Goal: Task Accomplishment & Management: Manage account settings

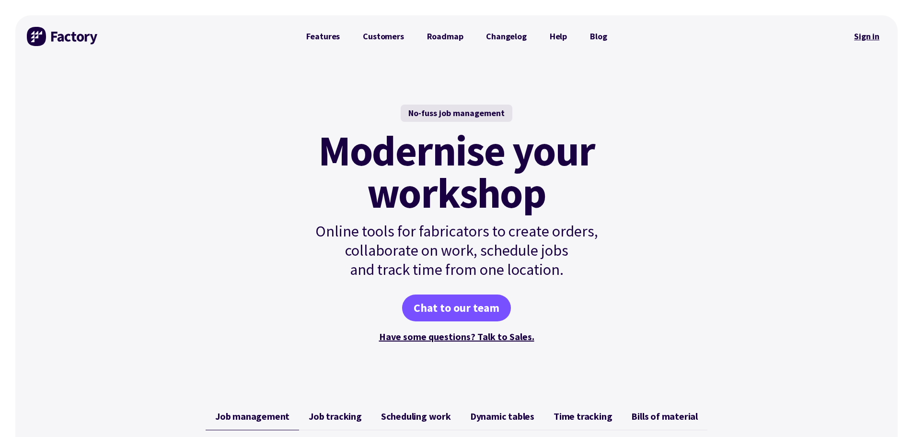
click at [874, 42] on link "Sign in" at bounding box center [866, 36] width 39 height 22
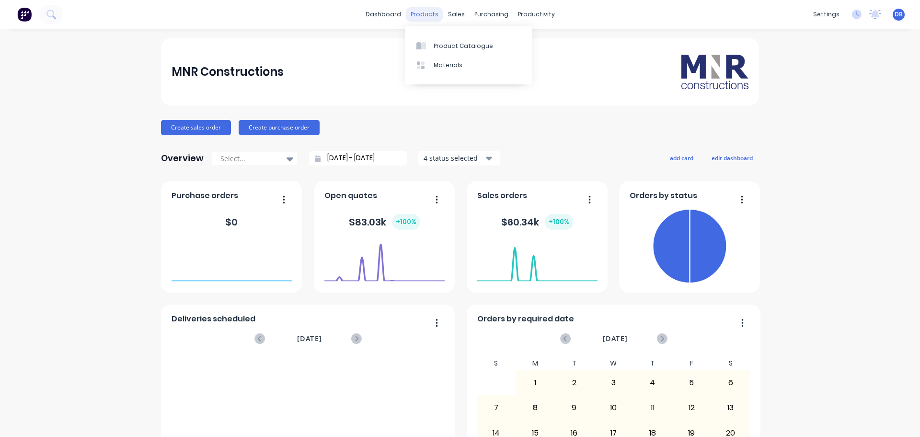
click at [415, 12] on div "products" at bounding box center [424, 14] width 37 height 14
click at [841, 207] on div "MNR Constructions Create sales order Create purchase order Overview Select... 1…" at bounding box center [460, 288] width 920 height 500
click at [842, 251] on div "MNR Constructions Create sales order Create purchase order Overview Select... 1…" at bounding box center [460, 288] width 920 height 500
click at [423, 7] on div "products" at bounding box center [424, 14] width 37 height 14
drag, startPoint x: 610, startPoint y: 131, endPoint x: 593, endPoint y: 128, distance: 17.0
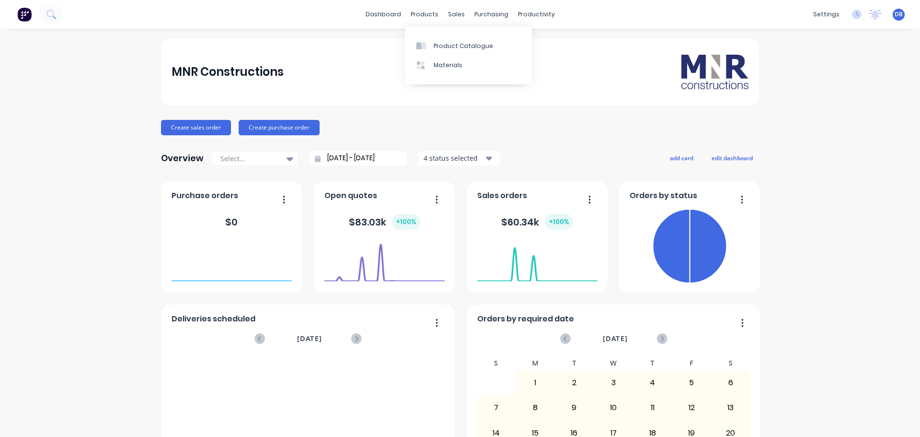
click at [607, 124] on div "Create sales order Create purchase order" at bounding box center [460, 127] width 598 height 15
click at [424, 12] on div "products" at bounding box center [424, 14] width 37 height 14
click at [28, 17] on img at bounding box center [24, 14] width 14 height 14
drag, startPoint x: 464, startPoint y: 45, endPoint x: 512, endPoint y: 58, distance: 50.0
click at [464, 45] on div at bounding box center [459, 46] width 14 height 9
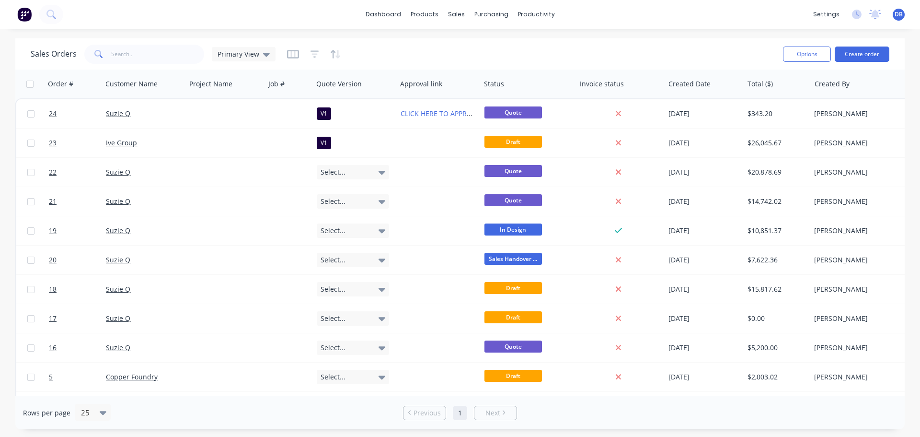
click at [503, 53] on div "Sales Orders Primary View" at bounding box center [403, 53] width 745 height 23
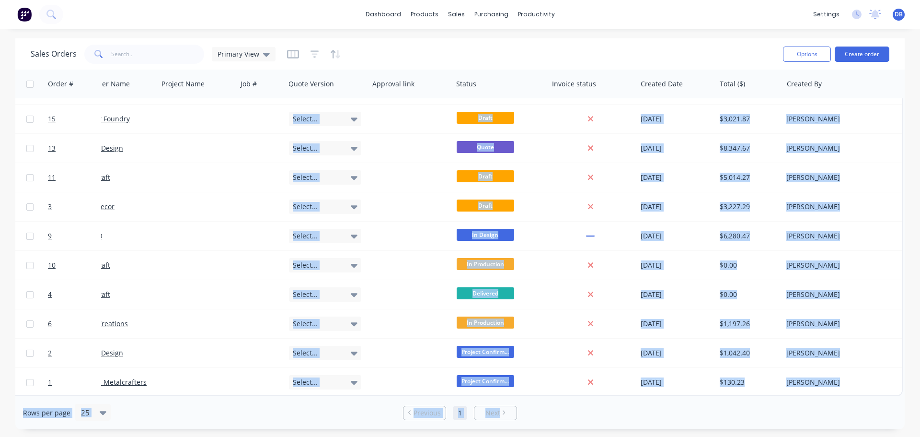
drag, startPoint x: 690, startPoint y: 395, endPoint x: 698, endPoint y: 394, distance: 8.3
click at [698, 394] on div "Sales Orders Primary View Options Create order Order # Customer Name Project Na…" at bounding box center [460, 233] width 890 height 391
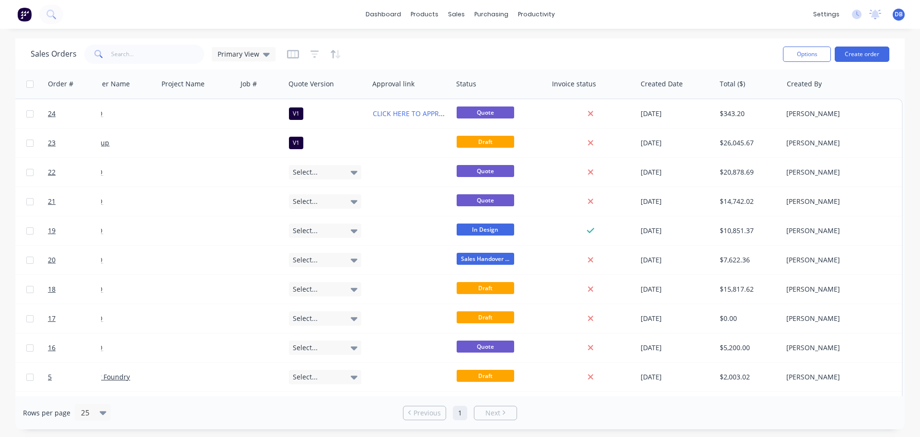
drag, startPoint x: 578, startPoint y: 418, endPoint x: 579, endPoint y: 406, distance: 13.0
click at [578, 418] on div "Rows per page 25 Previous 1 Next" at bounding box center [460, 412] width 890 height 33
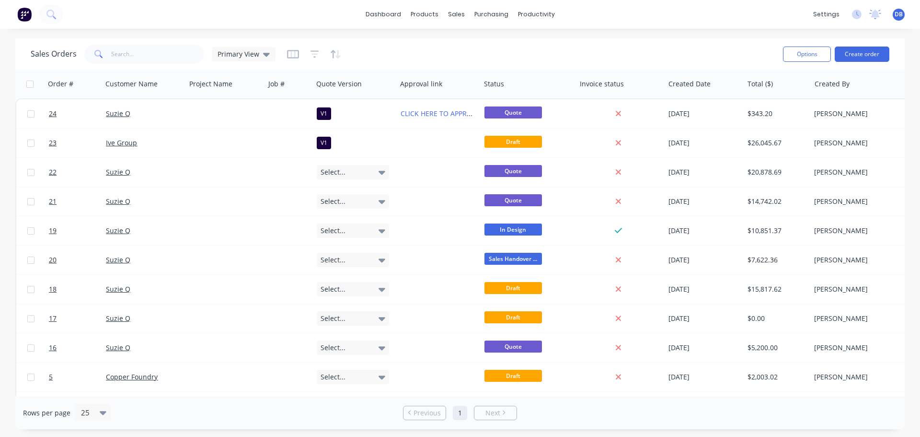
click at [439, 48] on div "Sales Orders Primary View" at bounding box center [403, 53] width 745 height 23
drag, startPoint x: 529, startPoint y: 63, endPoint x: 536, endPoint y: 61, distance: 7.4
click at [529, 63] on div "Sales Orders Primary View" at bounding box center [403, 53] width 745 height 23
click at [260, 58] on div "Primary View" at bounding box center [244, 54] width 52 height 9
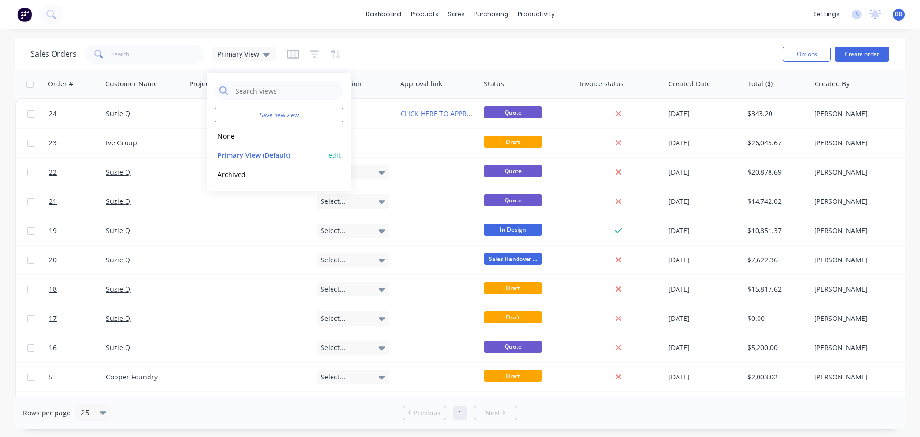
click at [331, 155] on button "edit" at bounding box center [334, 155] width 12 height 10
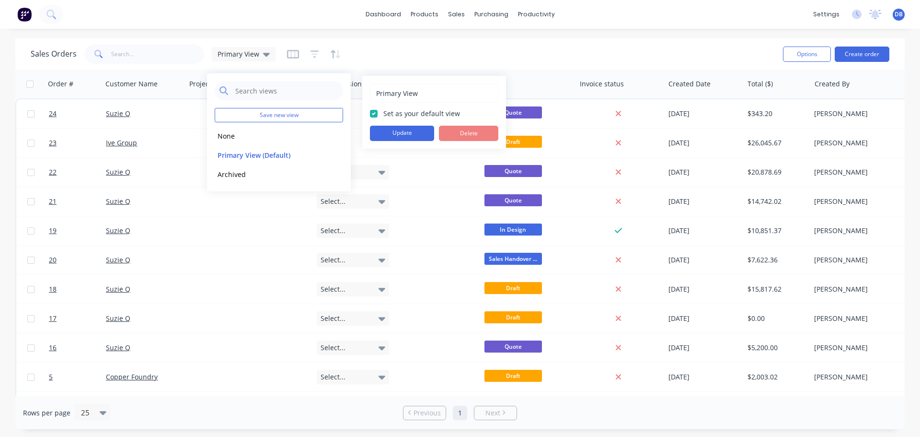
click at [503, 50] on div "Sales Orders Primary View" at bounding box center [403, 53] width 745 height 23
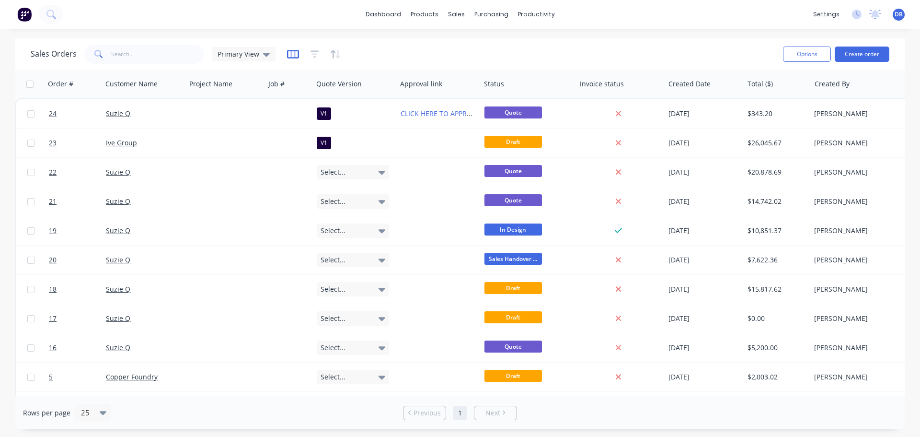
click at [297, 58] on icon "button" at bounding box center [293, 54] width 12 height 9
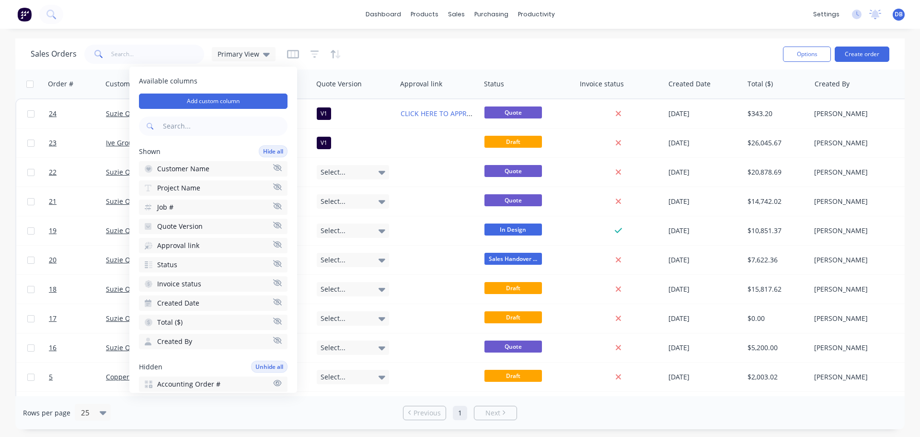
click at [273, 187] on icon "button" at bounding box center [277, 186] width 9 height 7
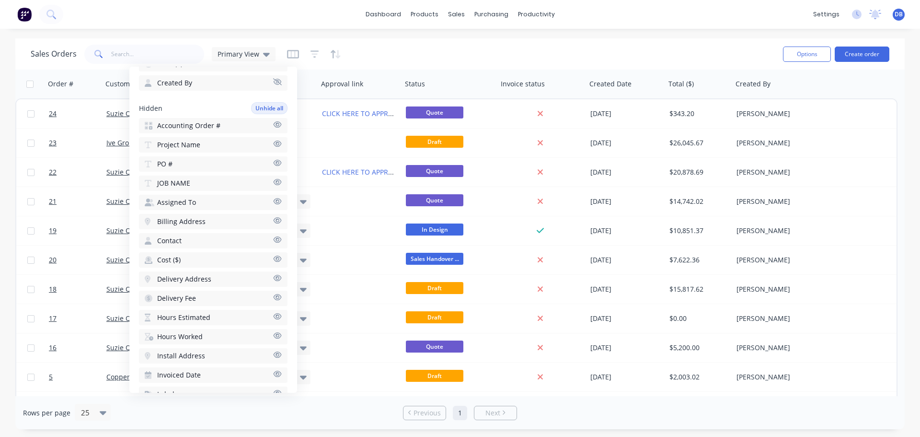
scroll to position [240, 0]
click at [273, 181] on icon "button" at bounding box center [277, 181] width 9 height 7
click at [434, 46] on div "Sales Orders Primary View" at bounding box center [403, 53] width 745 height 23
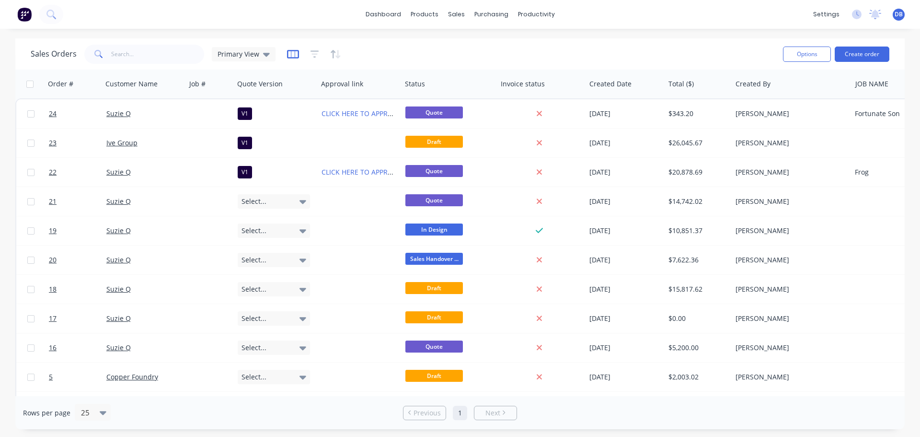
click at [292, 53] on icon "button" at bounding box center [293, 54] width 12 height 10
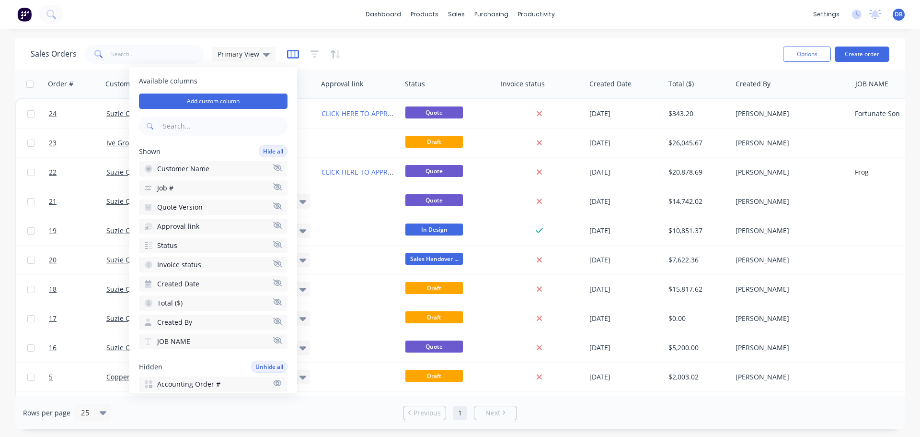
click at [292, 53] on icon "button" at bounding box center [293, 54] width 12 height 10
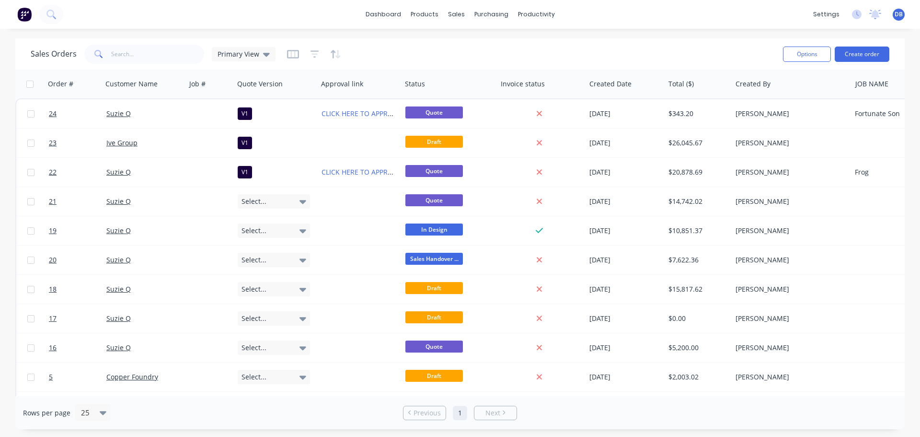
click at [250, 46] on div "Sales Orders Primary View" at bounding box center [153, 54] width 245 height 19
click at [250, 53] on span "Primary View" at bounding box center [239, 54] width 42 height 10
drag, startPoint x: 394, startPoint y: 57, endPoint x: 393, endPoint y: 50, distance: 6.2
click at [394, 56] on div "Sales Orders Primary View" at bounding box center [403, 53] width 745 height 23
click at [284, 55] on div "Sales Orders Primary View" at bounding box center [403, 53] width 745 height 23
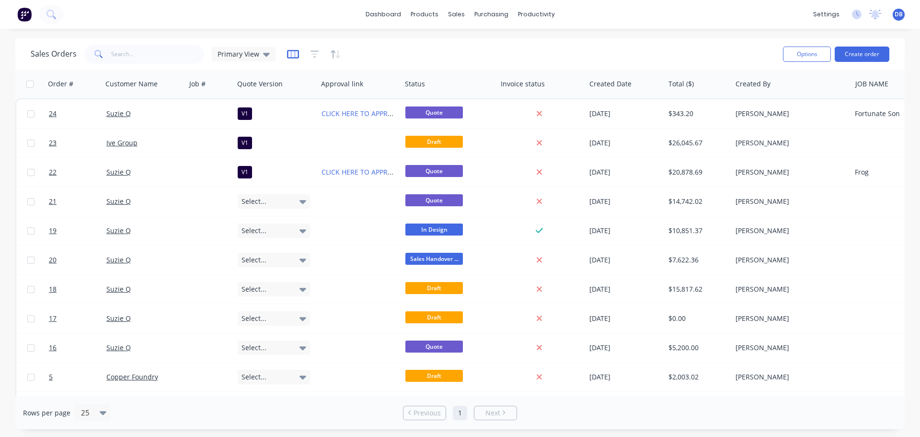
click at [291, 54] on icon "button" at bounding box center [293, 54] width 12 height 10
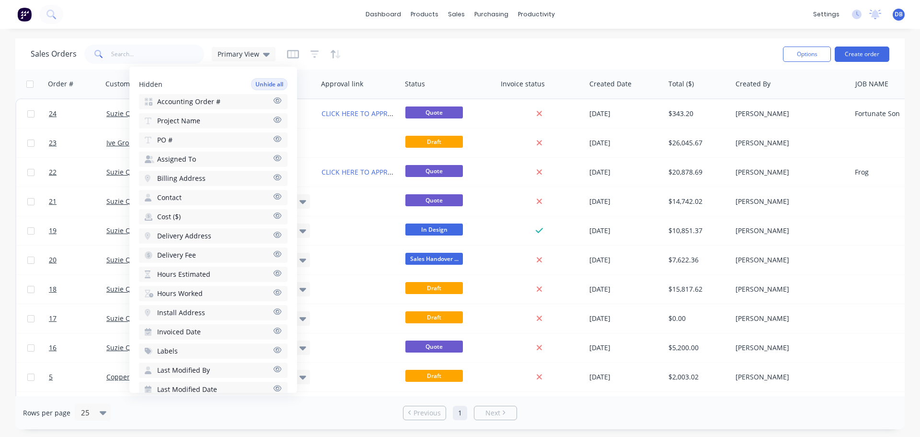
scroll to position [166, 0]
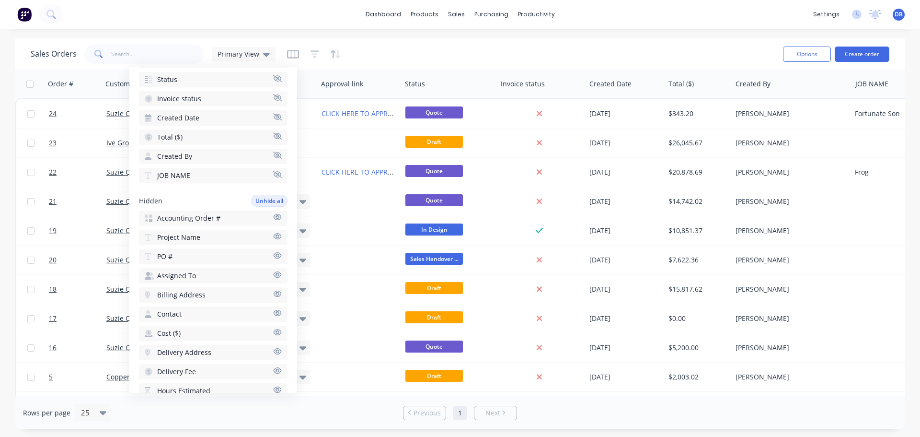
click at [201, 236] on button "Project Name" at bounding box center [213, 237] width 149 height 15
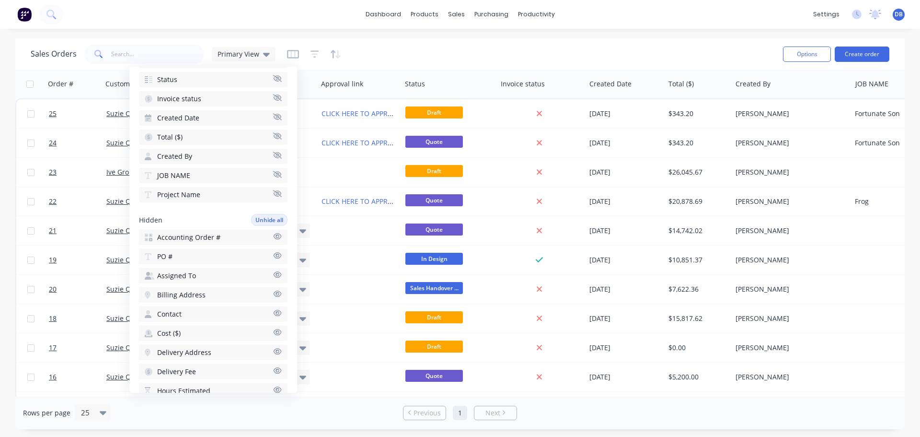
scroll to position [22, 0]
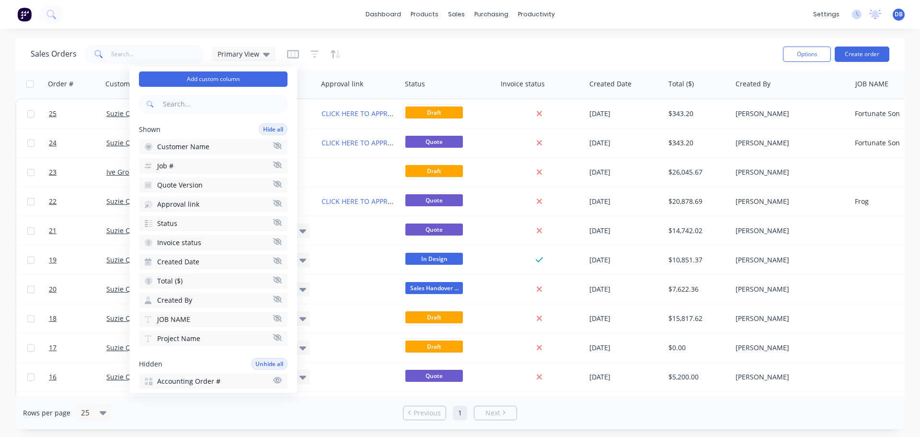
click at [273, 340] on icon "button" at bounding box center [277, 337] width 9 height 7
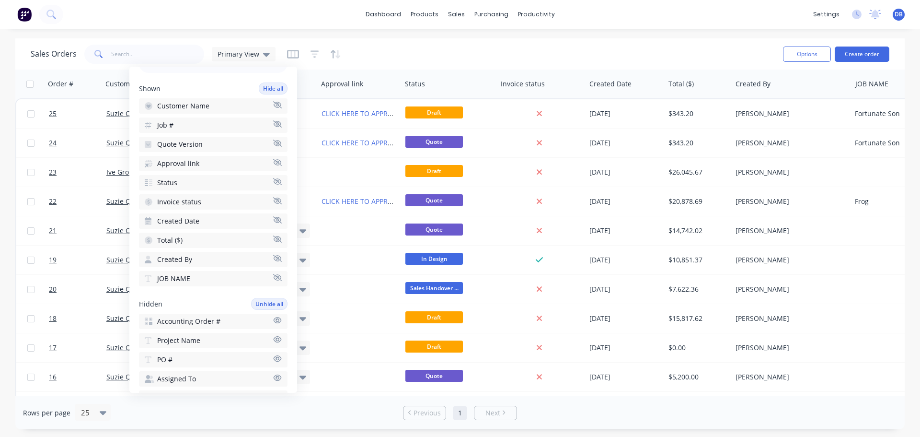
scroll to position [0, 0]
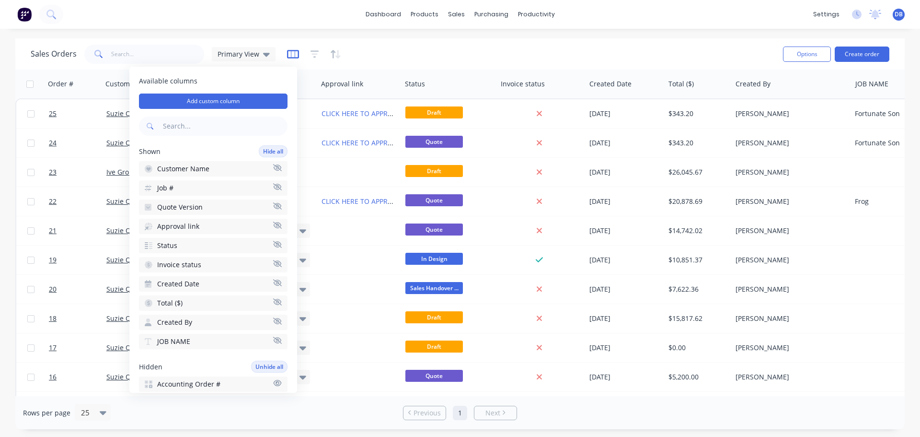
click at [291, 56] on icon "button" at bounding box center [293, 54] width 12 height 10
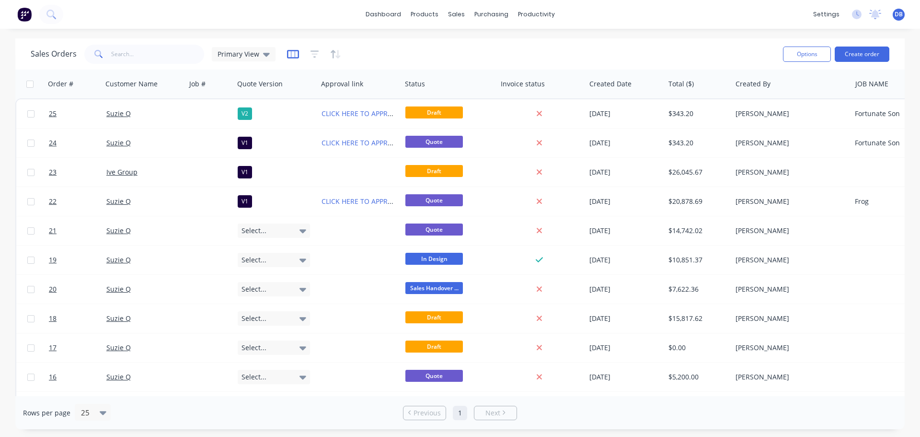
click at [291, 56] on icon "button" at bounding box center [293, 54] width 12 height 10
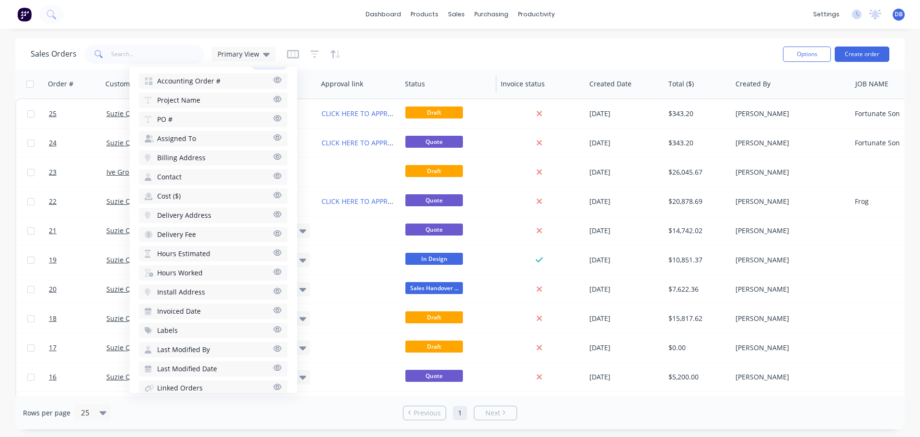
scroll to position [262, 0]
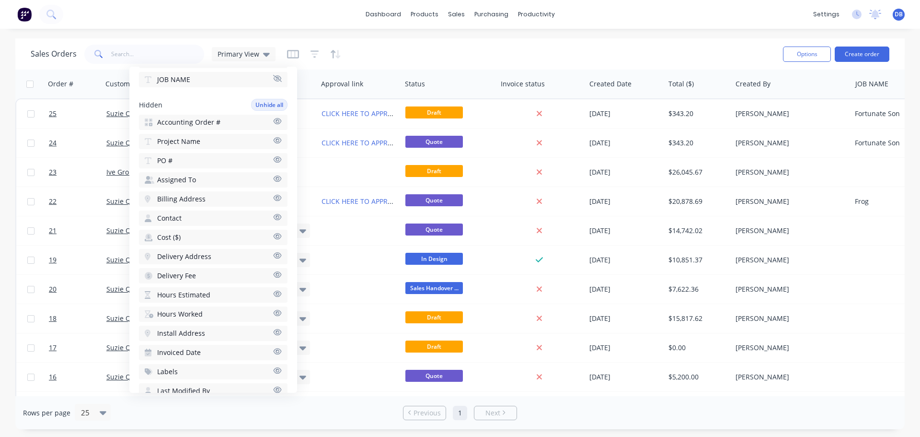
click at [405, 62] on div "Sales Orders Primary View" at bounding box center [403, 53] width 745 height 23
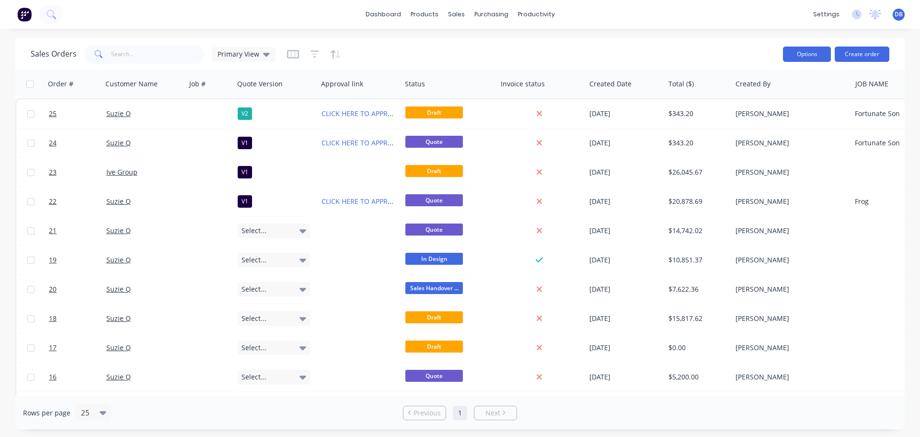
click at [827, 57] on button "Options" at bounding box center [807, 53] width 48 height 15
click at [653, 55] on div "Sales Orders Primary View" at bounding box center [403, 53] width 745 height 23
click at [313, 55] on icon "button" at bounding box center [315, 54] width 9 height 10
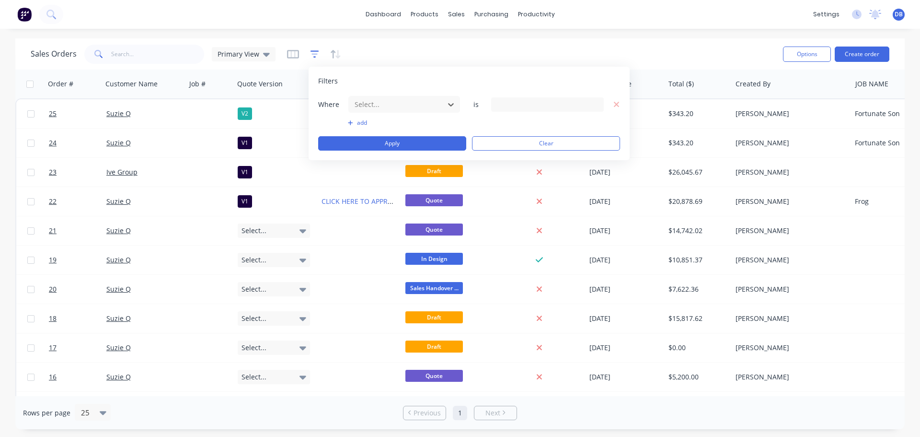
click at [313, 55] on icon "button" at bounding box center [315, 54] width 9 height 10
click at [336, 55] on icon "button" at bounding box center [335, 54] width 11 height 10
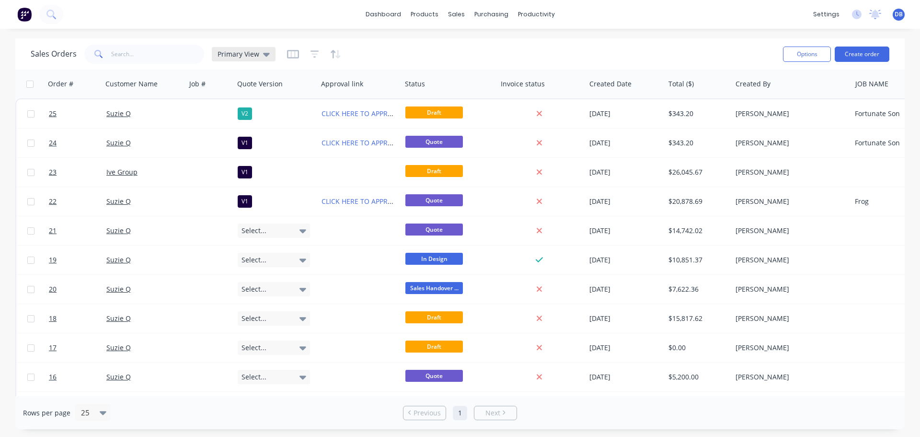
click at [268, 55] on div "Primary View" at bounding box center [244, 54] width 64 height 14
click at [266, 52] on icon at bounding box center [266, 54] width 7 height 11
click at [298, 57] on div at bounding box center [314, 53] width 54 height 15
click at [294, 56] on icon "button" at bounding box center [293, 54] width 12 height 10
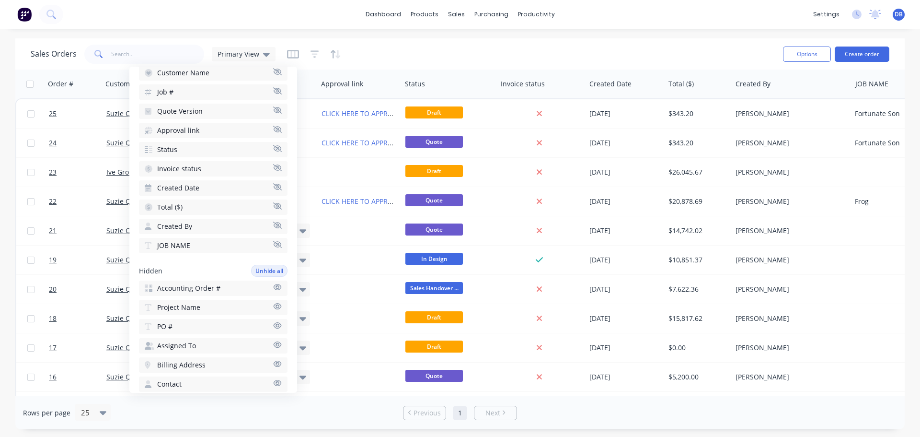
scroll to position [0, 0]
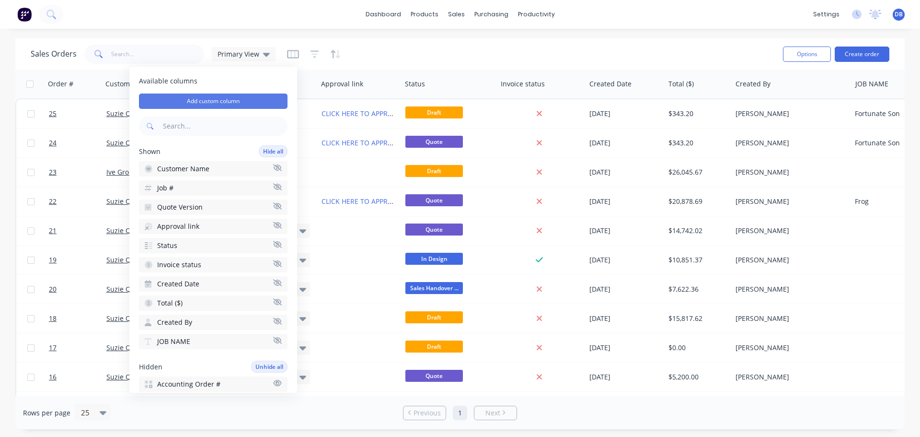
click at [212, 98] on button "Add custom column" at bounding box center [213, 100] width 149 height 15
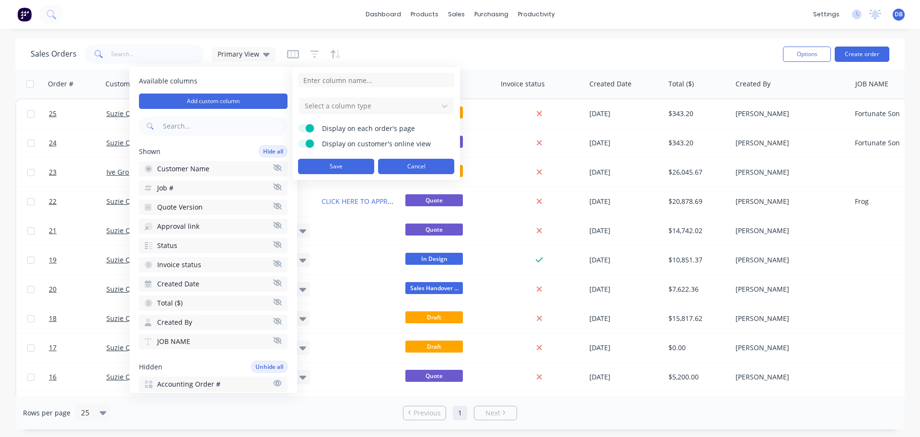
click at [429, 164] on button "Cancel" at bounding box center [416, 166] width 76 height 15
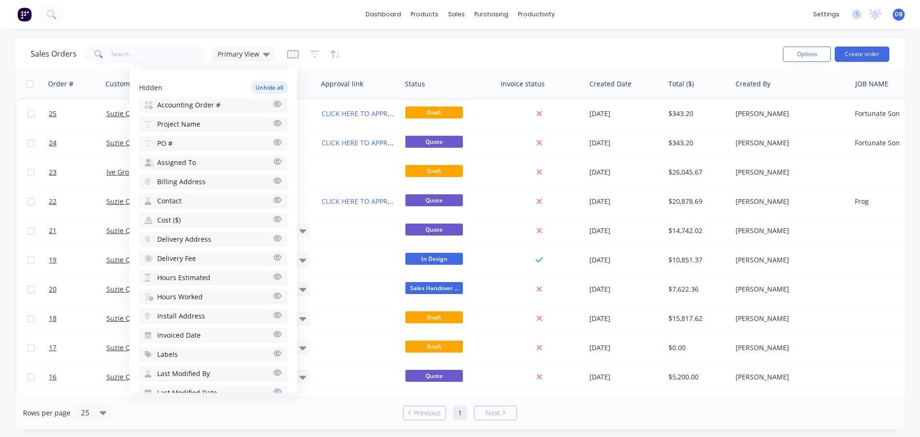
scroll to position [214, 0]
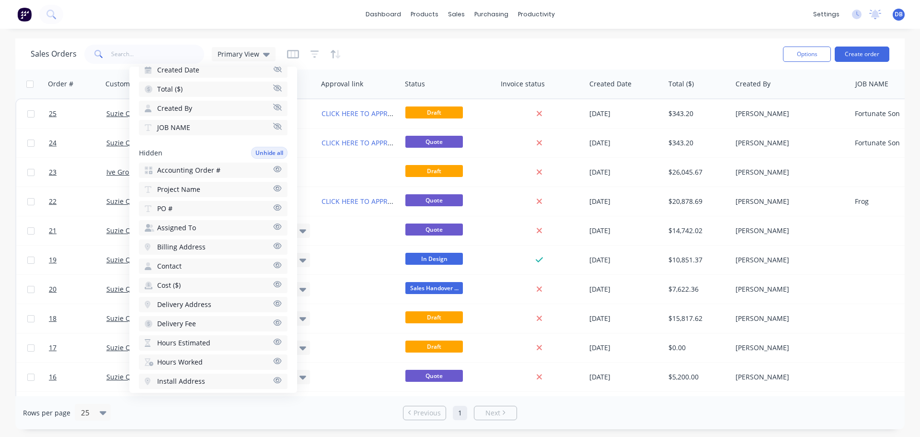
click at [274, 188] on icon "button" at bounding box center [278, 188] width 8 height 6
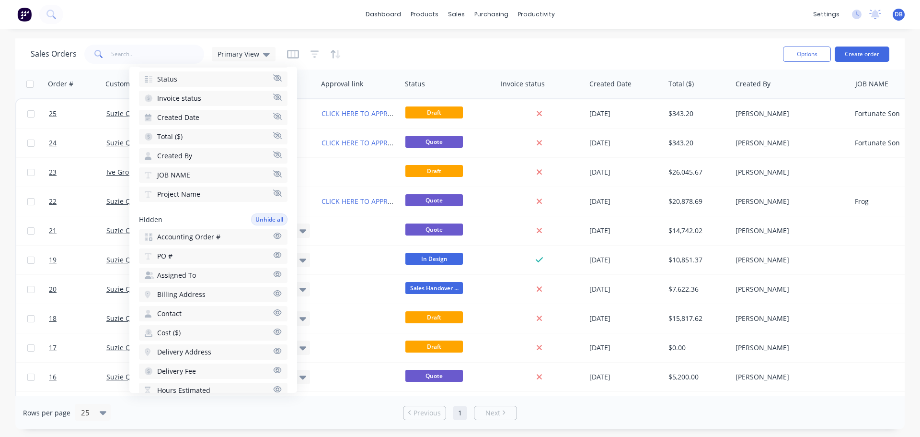
scroll to position [166, 0]
click at [273, 195] on icon "button" at bounding box center [277, 193] width 9 height 7
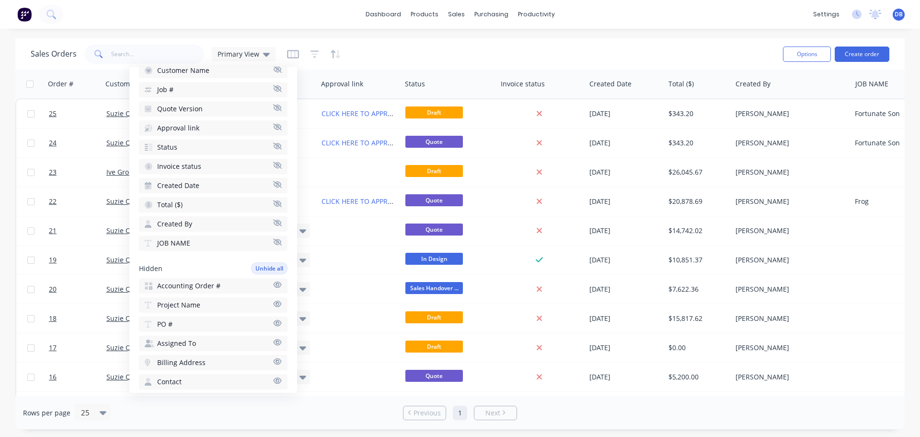
scroll to position [0, 0]
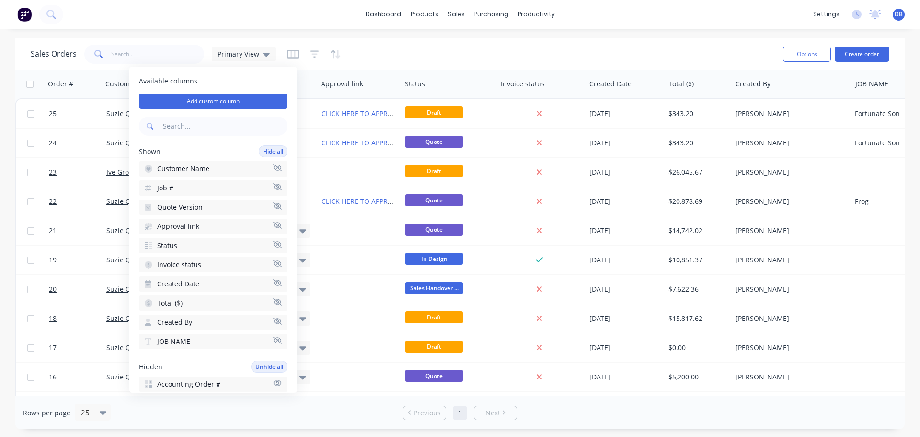
click at [186, 129] on input "text" at bounding box center [224, 125] width 127 height 19
click at [174, 128] on input "text" at bounding box center [224, 125] width 127 height 19
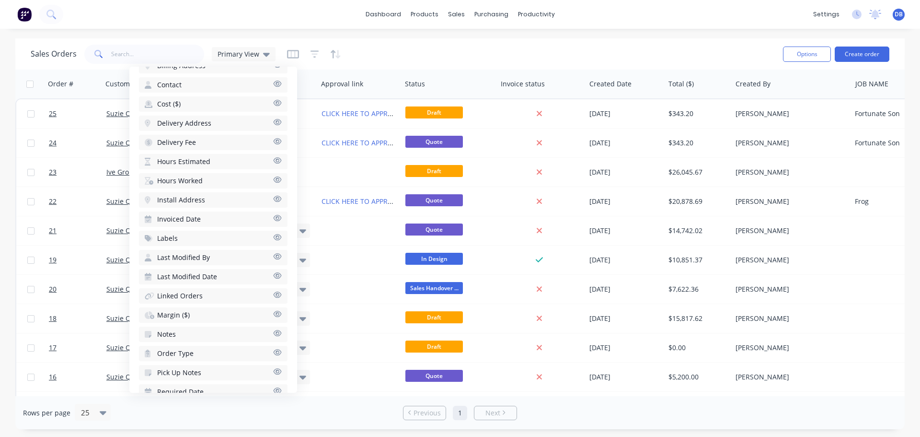
scroll to position [453, 0]
drag, startPoint x: 198, startPoint y: 220, endPoint x: 135, endPoint y: 244, distance: 68.1
click at [135, 244] on div "Available columns Add custom column Shown Hide all Customer Name Job # Quote Ve…" at bounding box center [213, 230] width 168 height 326
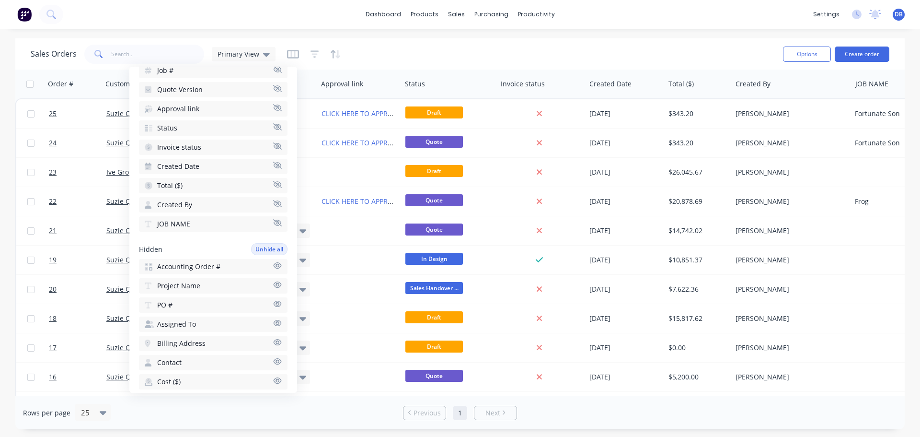
scroll to position [0, 0]
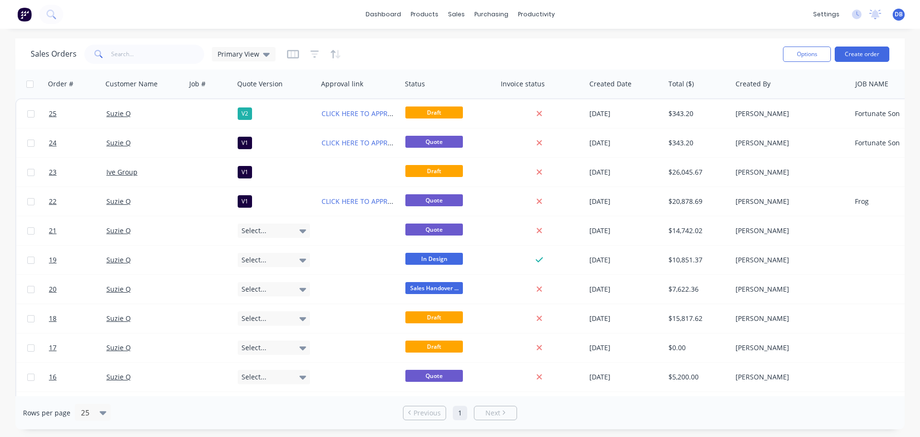
click at [429, 54] on div "Sales Orders Primary View" at bounding box center [403, 53] width 745 height 23
click at [821, 57] on button "Options" at bounding box center [807, 53] width 48 height 15
click at [614, 59] on div "Sales Orders Primary View" at bounding box center [403, 53] width 745 height 23
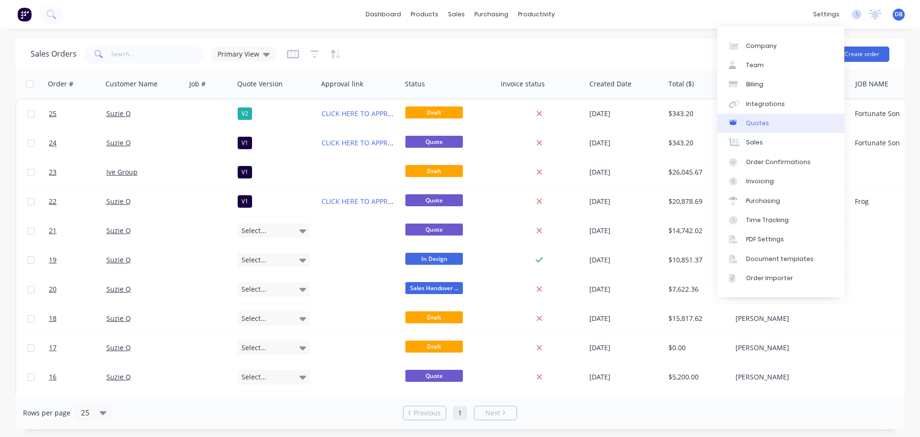
click at [763, 124] on div "Quotes" at bounding box center [757, 123] width 23 height 9
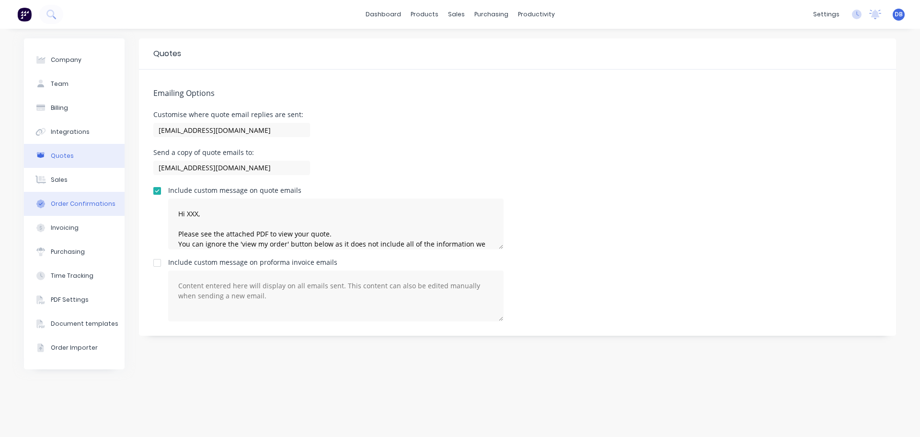
click at [83, 205] on div "Order Confirmations" at bounding box center [83, 203] width 65 height 9
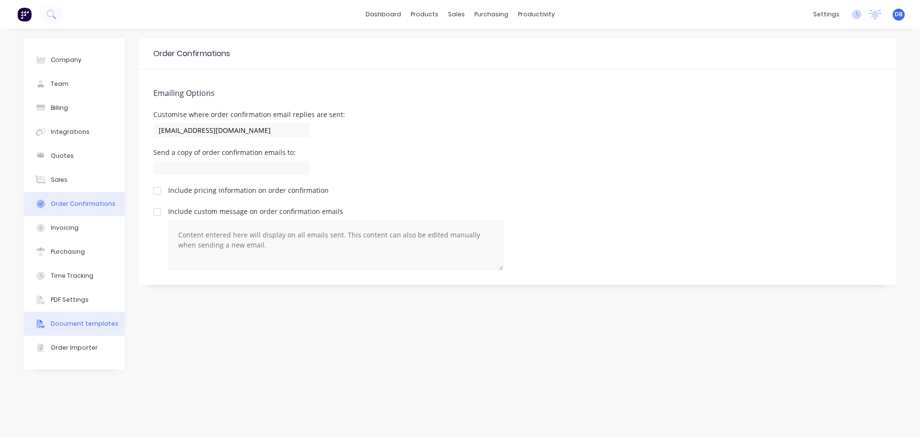
click at [84, 320] on div "Document templates" at bounding box center [85, 323] width 68 height 9
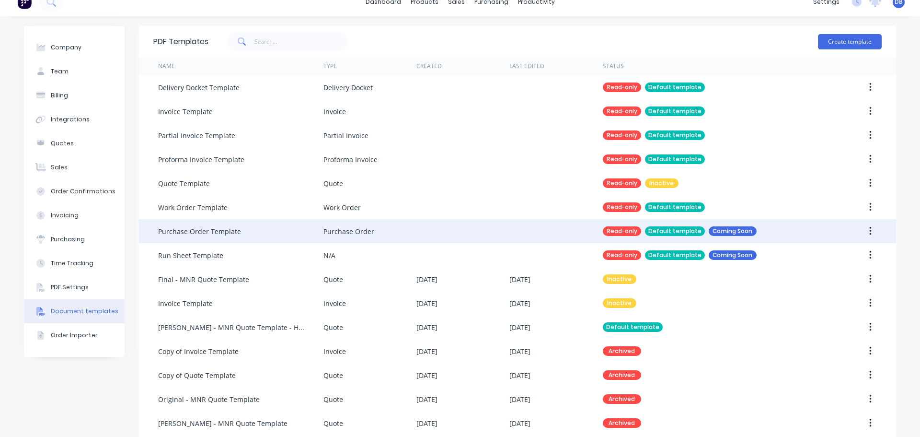
scroll to position [24, 0]
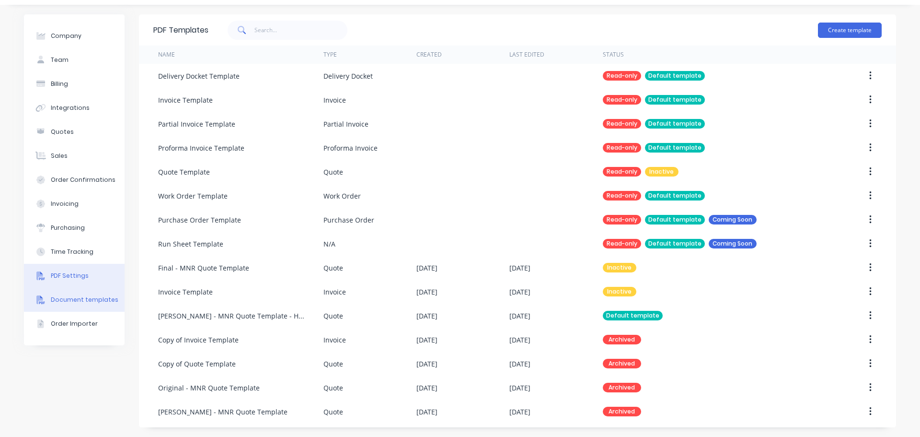
click at [65, 277] on div "PDF Settings" at bounding box center [70, 275] width 38 height 9
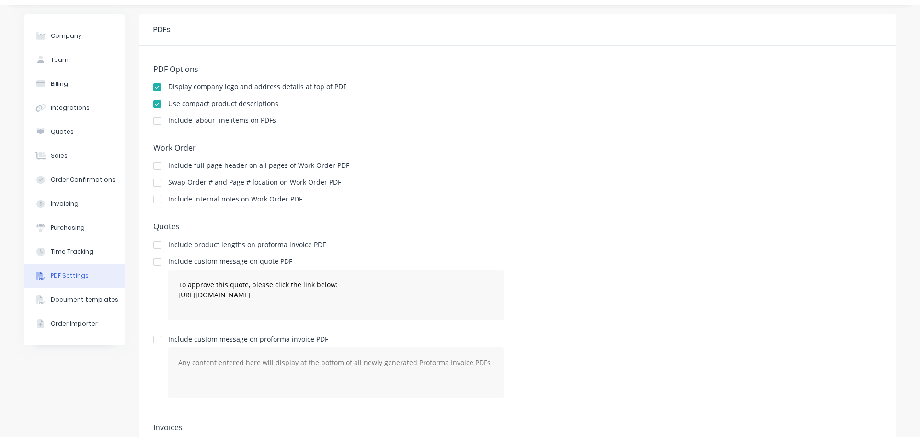
click at [445, 200] on div "Include internal notes on Work Order PDF" at bounding box center [517, 200] width 729 height 9
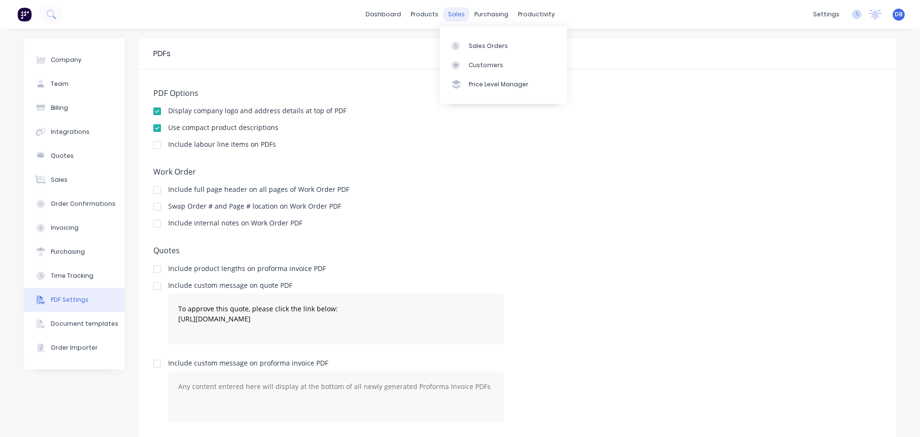
click at [453, 12] on div "sales" at bounding box center [456, 14] width 26 height 14
click at [492, 43] on div "Sales Orders" at bounding box center [488, 46] width 39 height 9
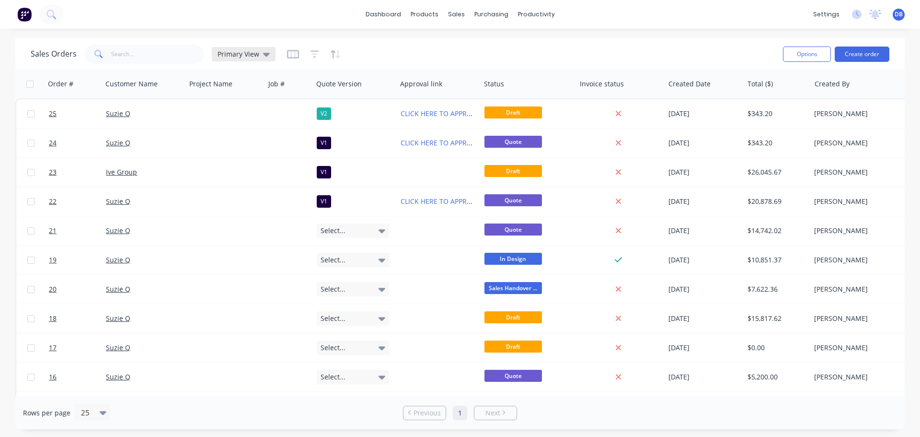
click at [254, 58] on span "Primary View" at bounding box center [239, 54] width 42 height 10
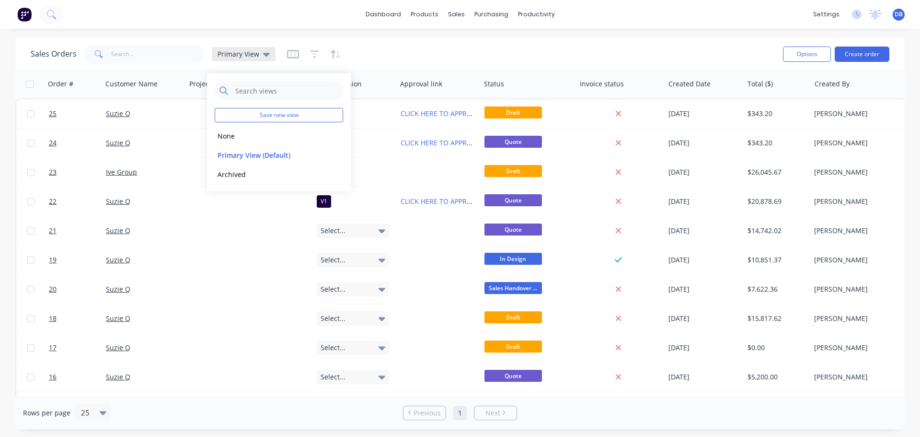
click at [254, 55] on span "Primary View" at bounding box center [239, 54] width 42 height 10
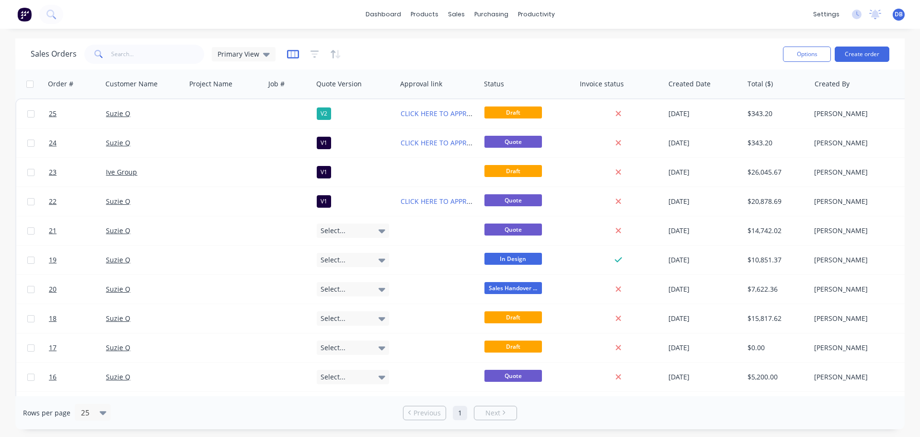
click at [292, 53] on icon "button" at bounding box center [293, 54] width 12 height 10
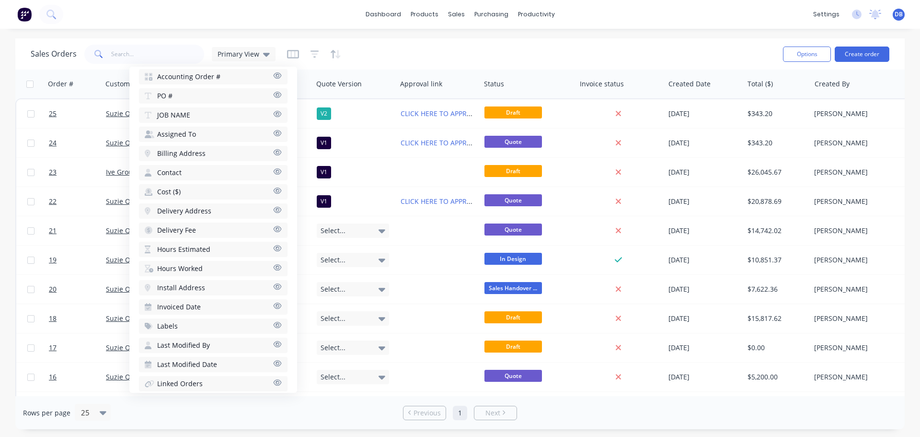
scroll to position [262, 0]
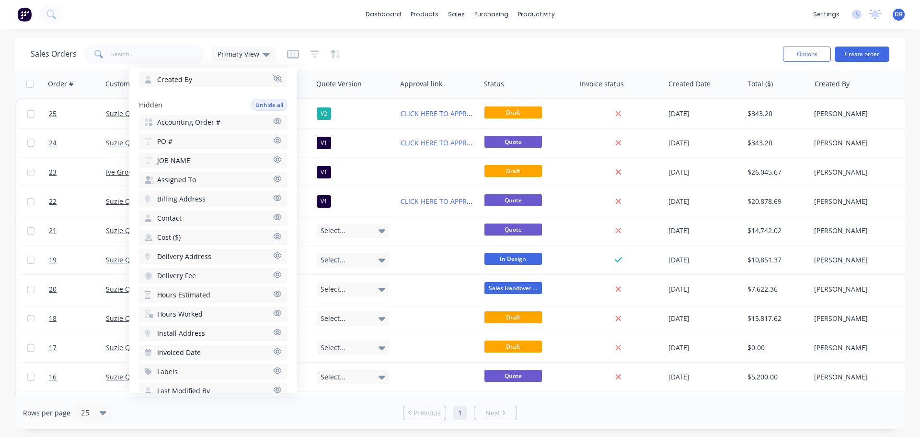
drag, startPoint x: 163, startPoint y: 123, endPoint x: 202, endPoint y: 106, distance: 42.3
click at [198, 117] on button "Accounting Order #" at bounding box center [213, 122] width 149 height 15
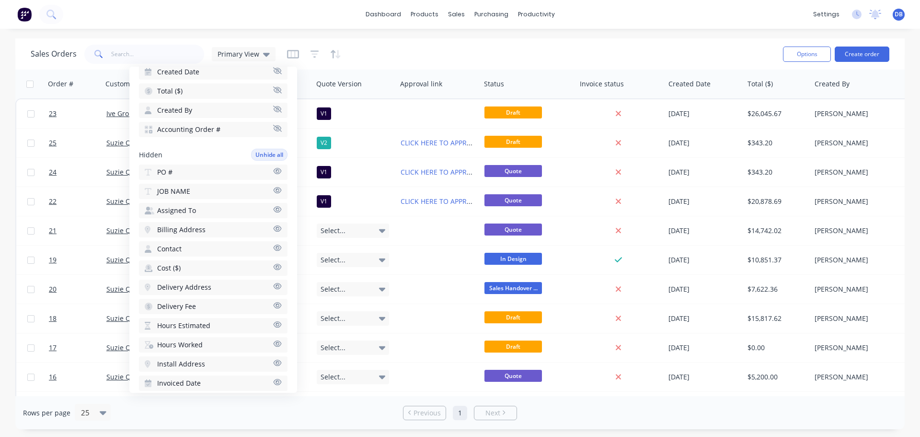
scroll to position [214, 0]
click at [275, 147] on button "Accounting Order #" at bounding box center [213, 146] width 149 height 15
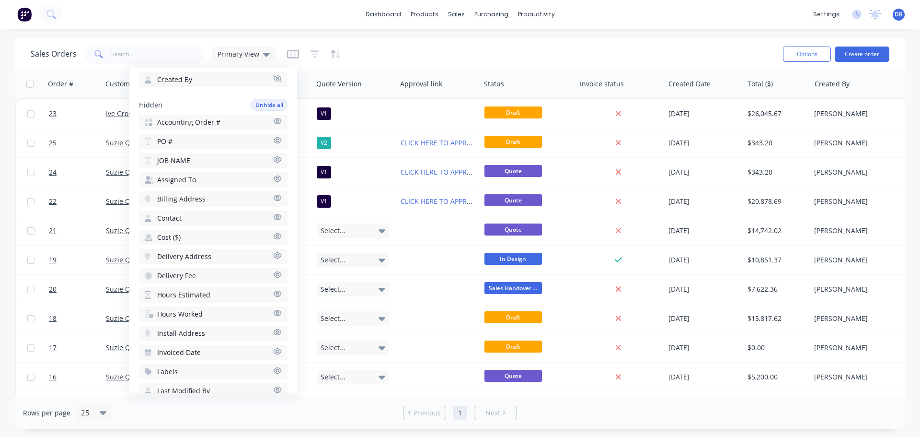
click at [274, 160] on icon "button" at bounding box center [278, 159] width 8 height 6
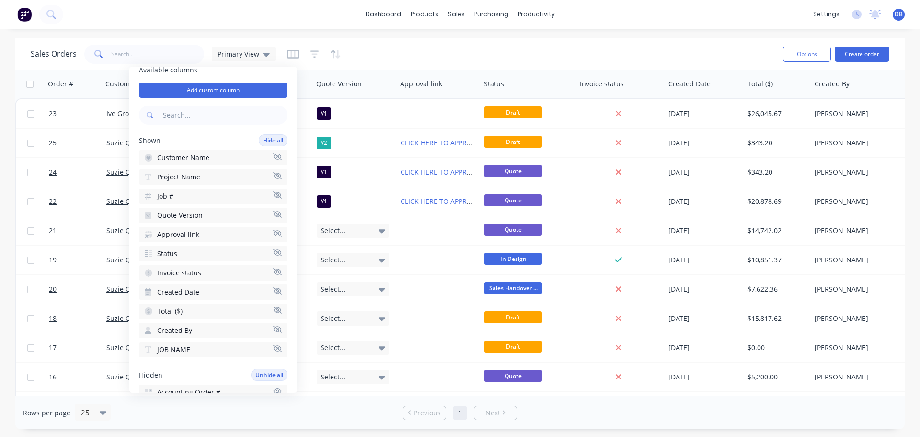
scroll to position [0, 0]
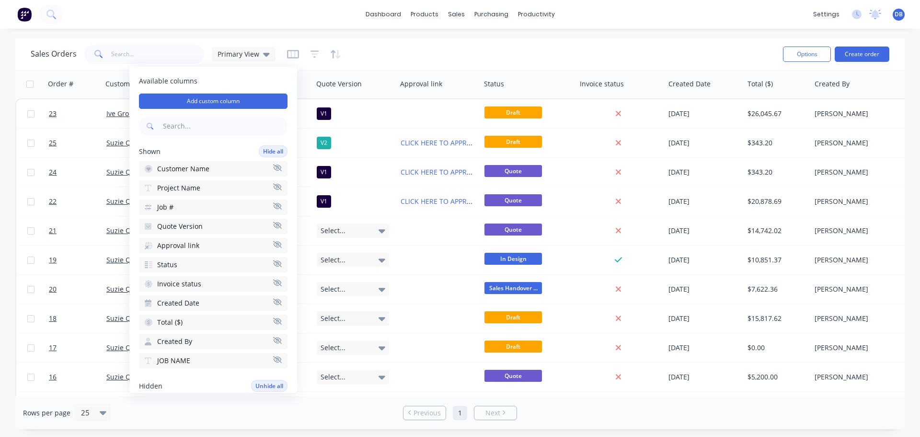
click at [273, 189] on icon "button" at bounding box center [277, 186] width 9 height 7
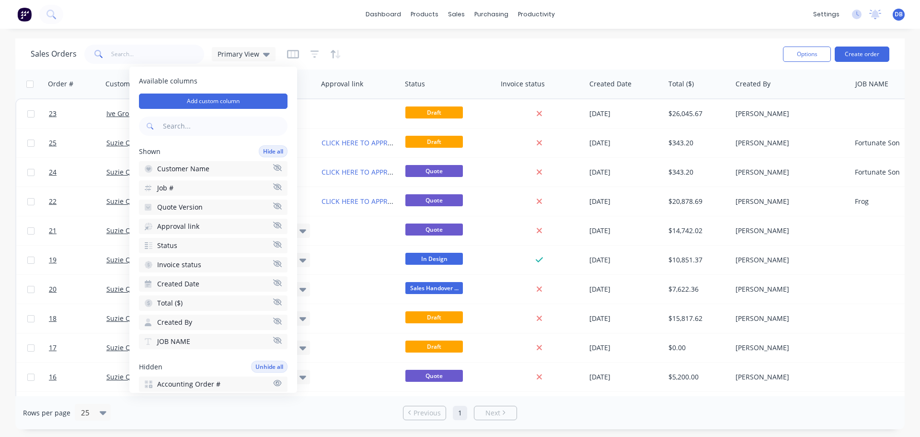
click at [496, 51] on div "Sales Orders Primary View" at bounding box center [403, 53] width 745 height 23
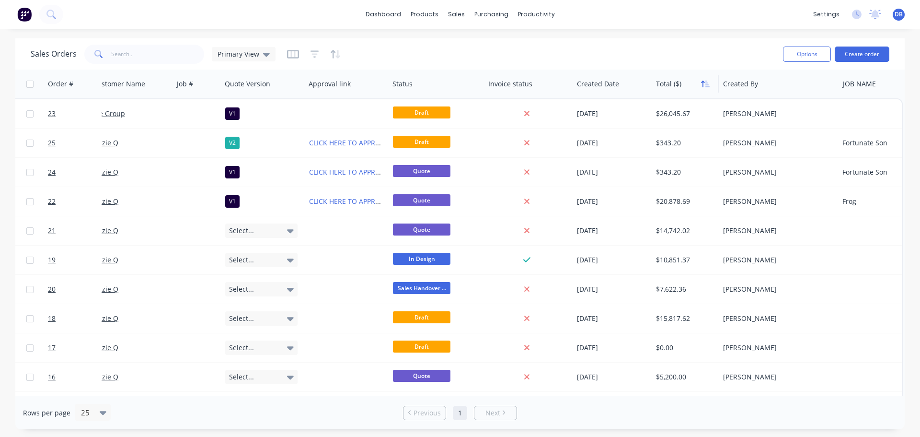
scroll to position [0, 12]
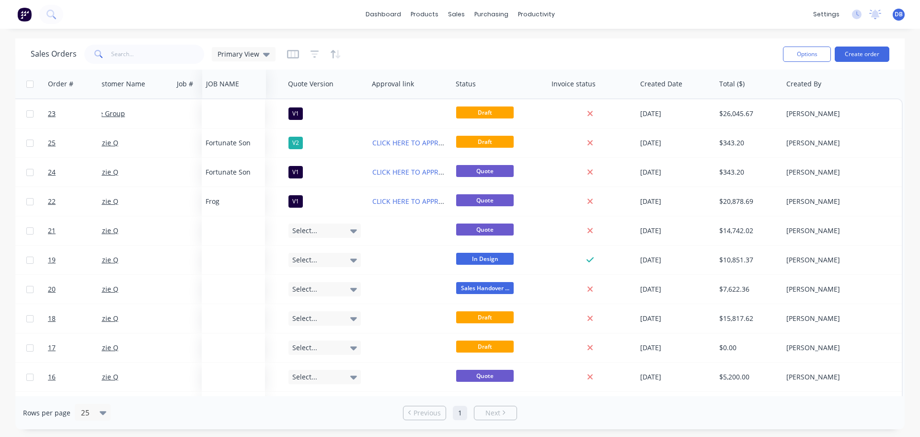
drag, startPoint x: 854, startPoint y: 83, endPoint x: 239, endPoint y: 94, distance: 615.6
click at [219, 94] on div "JOB NAME" at bounding box center [234, 84] width 64 height 29
click at [594, 50] on div "Sales Orders Primary View" at bounding box center [403, 53] width 745 height 23
click at [797, 49] on button "Options" at bounding box center [807, 53] width 48 height 15
click at [643, 52] on div "Sales Orders Primary View" at bounding box center [403, 53] width 745 height 23
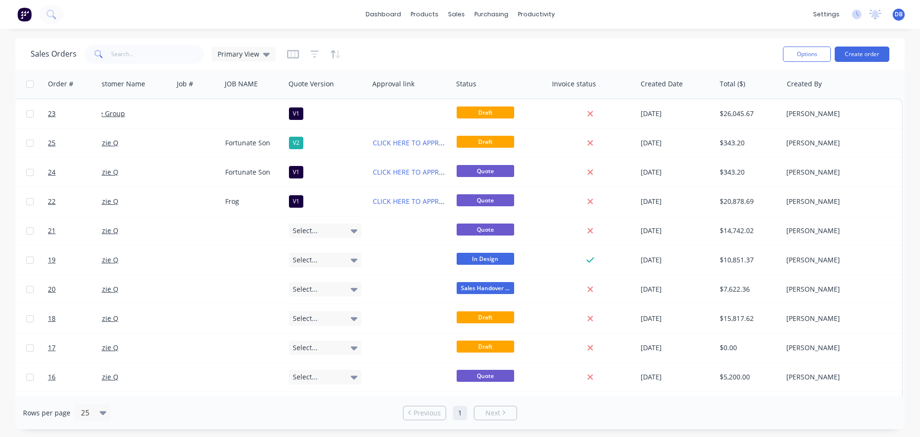
click at [449, 54] on div "Sales Orders Primary View" at bounding box center [403, 53] width 745 height 23
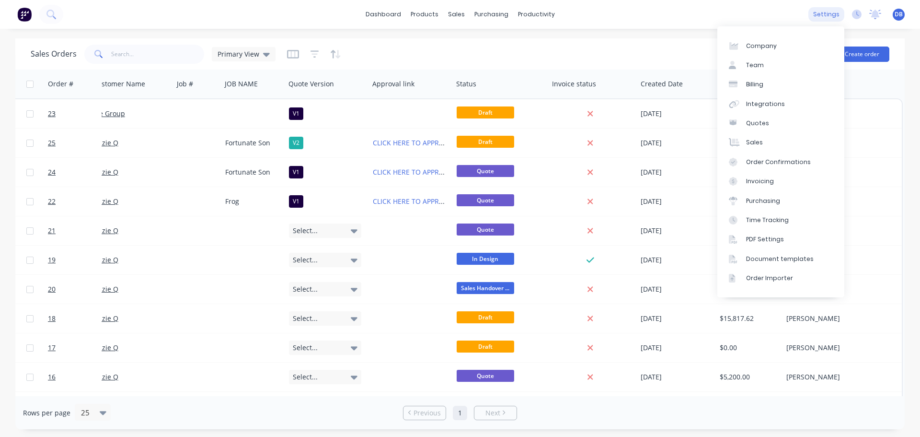
click at [826, 14] on div "settings" at bounding box center [827, 14] width 36 height 14
click at [772, 104] on div "Integrations" at bounding box center [765, 104] width 39 height 9
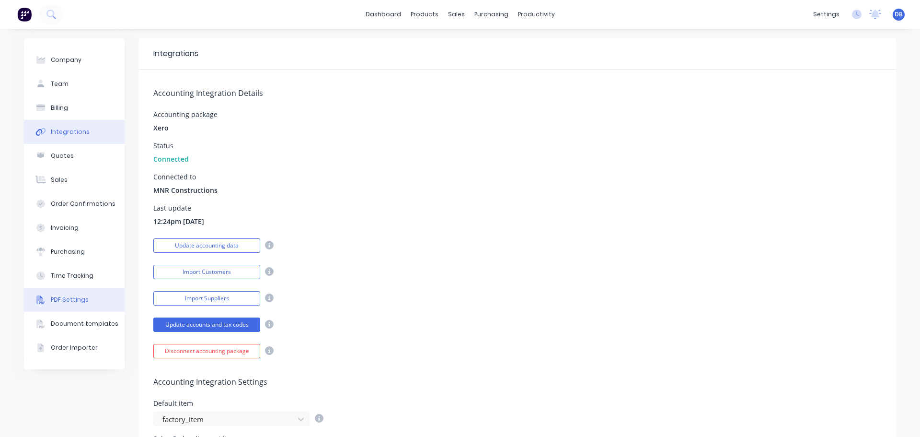
click at [59, 299] on div "PDF Settings" at bounding box center [70, 299] width 38 height 9
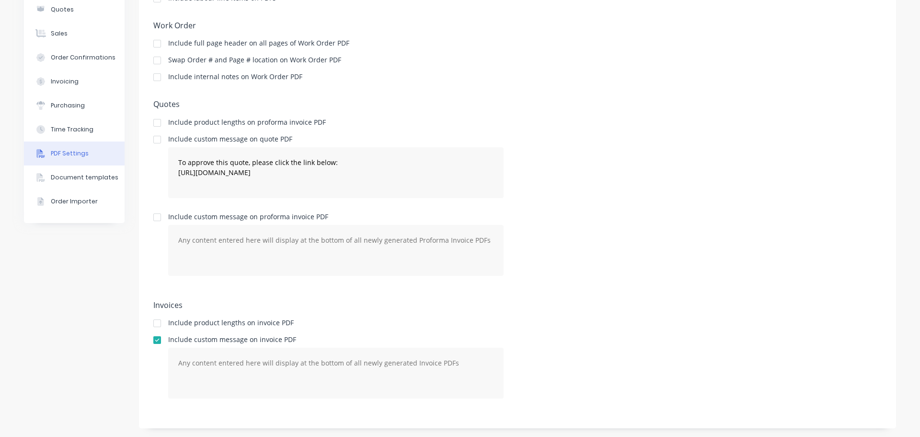
scroll to position [147, 0]
click at [456, 176] on textarea "To approve this quote, please click the link below: https://c3y8u.share.hsforms…" at bounding box center [336, 171] width 336 height 51
click at [567, 170] on div "Include custom message on quote PDF To approve this quote, please click the lin…" at bounding box center [517, 170] width 729 height 70
click at [475, 168] on textarea "To approve this quote, please click the link below: https://c3y8u.share.hsforms…" at bounding box center [336, 171] width 336 height 51
click at [641, 190] on div "Include custom message on quote PDF To approve this quote, please click the lin…" at bounding box center [517, 170] width 729 height 70
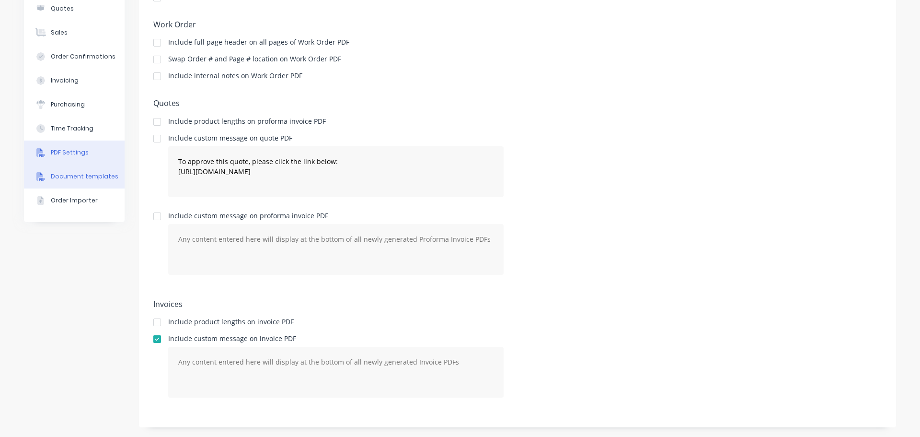
click at [63, 174] on div "Document templates" at bounding box center [85, 176] width 68 height 9
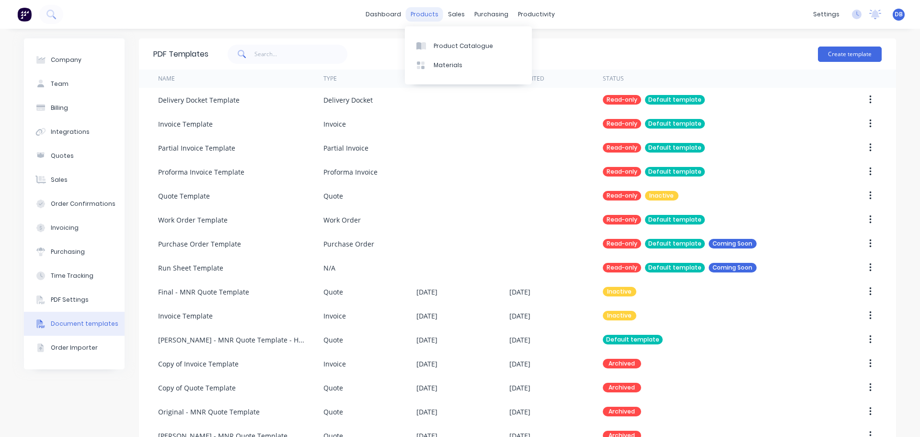
click at [430, 14] on div "products" at bounding box center [424, 14] width 37 height 14
click at [481, 45] on div "Sales Orders" at bounding box center [488, 46] width 39 height 9
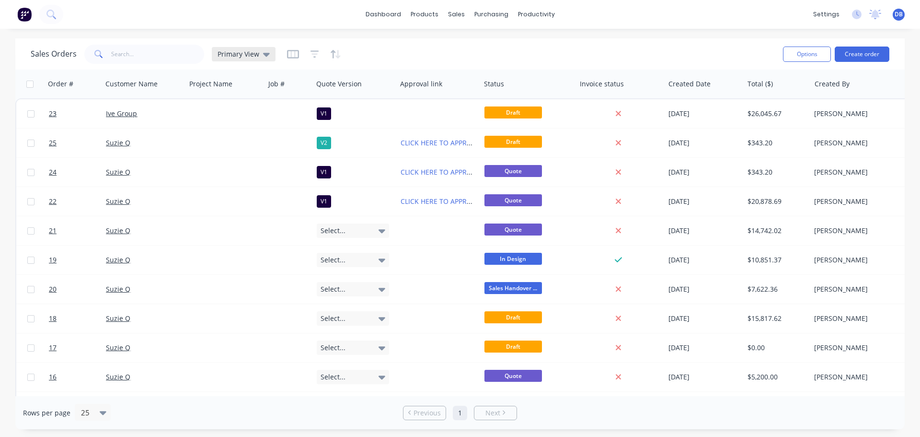
click at [257, 55] on span "Primary View" at bounding box center [239, 54] width 42 height 10
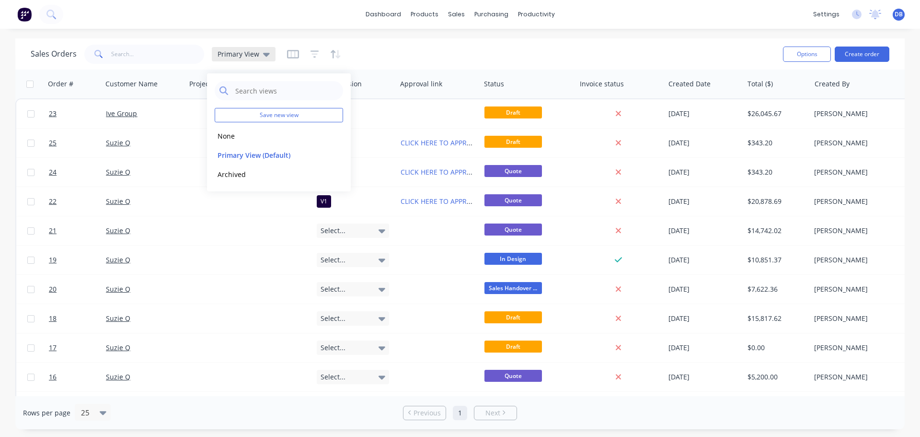
click at [266, 53] on icon at bounding box center [266, 55] width 7 height 4
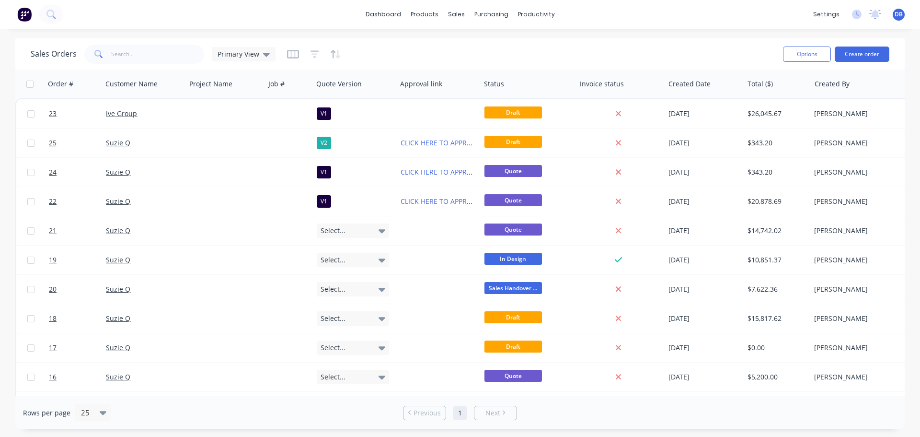
click at [454, 54] on div "Sales Orders Primary View" at bounding box center [403, 53] width 745 height 23
click at [291, 51] on icon "button" at bounding box center [293, 54] width 12 height 9
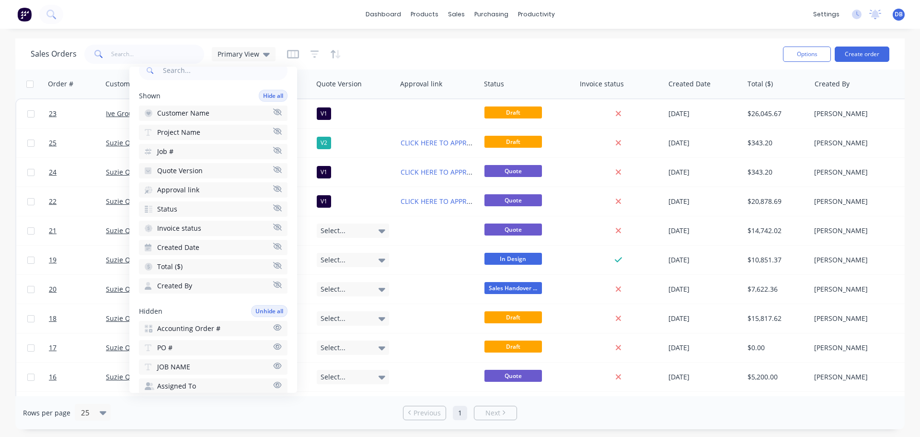
scroll to position [48, 0]
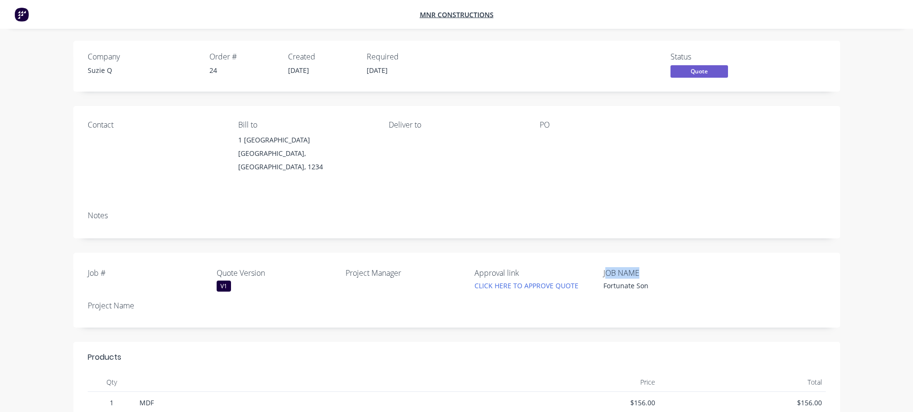
drag, startPoint x: 607, startPoint y: 265, endPoint x: 648, endPoint y: 265, distance: 41.2
click at [648, 267] on label "JOB NAME" at bounding box center [664, 273] width 120 height 12
click at [647, 267] on label "JOB NAME" at bounding box center [664, 273] width 120 height 12
drag, startPoint x: 616, startPoint y: 276, endPoint x: 603, endPoint y: 278, distance: 14.0
click at [616, 276] on div "JOB NAME Fortunate Son" at bounding box center [664, 278] width 120 height 23
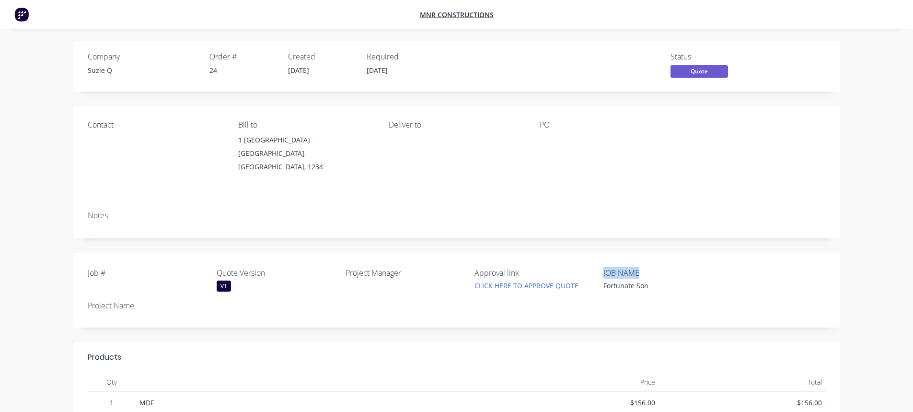
drag, startPoint x: 600, startPoint y: 266, endPoint x: 643, endPoint y: 264, distance: 42.7
click at [643, 264] on div "Job # Quote Version V1 Project Manager Approval link CLICK HERE TO APPROVE QUOT…" at bounding box center [456, 290] width 767 height 75
click at [643, 267] on label "JOB NAME" at bounding box center [664, 273] width 120 height 12
drag, startPoint x: 643, startPoint y: 264, endPoint x: 172, endPoint y: 300, distance: 472.6
click at [174, 300] on label "Project Name" at bounding box center [148, 306] width 120 height 12
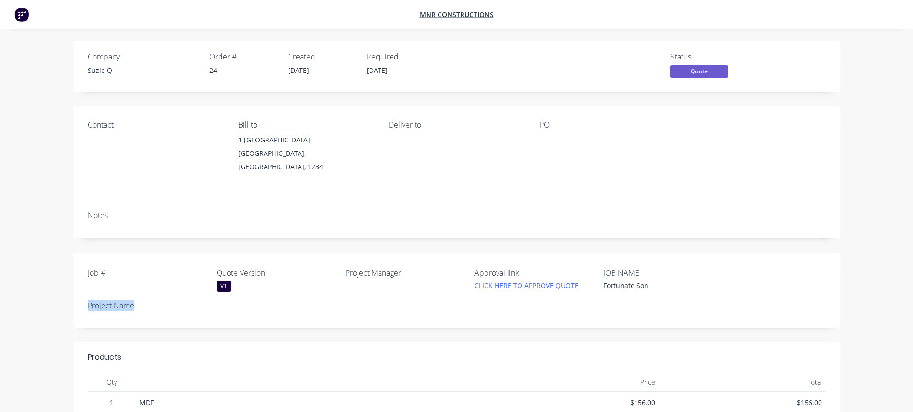
drag, startPoint x: 136, startPoint y: 293, endPoint x: 86, endPoint y: 294, distance: 49.4
click at [86, 294] on div "Job # Quote Version V1 Project Manager Approval link CLICK HERE TO APPROVE QUOT…" at bounding box center [456, 290] width 767 height 75
click at [122, 300] on label "Project Name" at bounding box center [148, 306] width 120 height 12
drag, startPoint x: 354, startPoint y: 260, endPoint x: 427, endPoint y: 263, distance: 72.9
click at [427, 263] on div "Job # Quote Version V1 Project Manager Approval link CLICK HERE TO APPROVE QUOT…" at bounding box center [456, 290] width 767 height 75
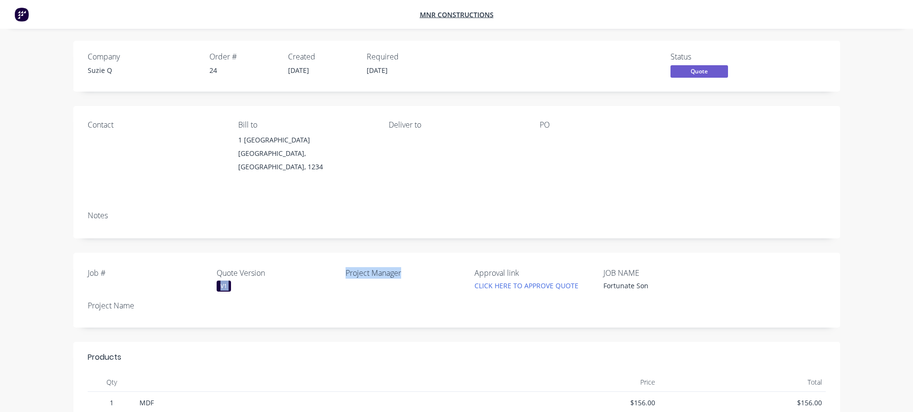
click at [422, 267] on label "Project Manager" at bounding box center [406, 273] width 120 height 12
drag, startPoint x: 361, startPoint y: 263, endPoint x: 400, endPoint y: 264, distance: 38.8
click at [400, 267] on label "Project Manager" at bounding box center [406, 273] width 120 height 12
click at [401, 267] on label "Project Manager" at bounding box center [406, 273] width 120 height 12
drag, startPoint x: 379, startPoint y: 261, endPoint x: 405, endPoint y: 262, distance: 25.9
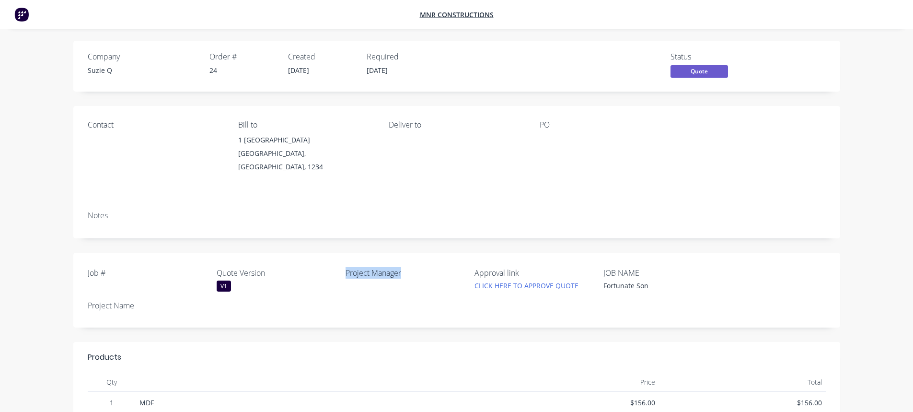
click at [405, 262] on div "Job # Quote Version V1 Project Manager Approval link CLICK HERE TO APPROVE QUOT…" at bounding box center [456, 290] width 767 height 75
drag, startPoint x: 610, startPoint y: 261, endPoint x: 634, endPoint y: 261, distance: 24.0
click at [634, 267] on label "JOB NAME" at bounding box center [664, 273] width 120 height 12
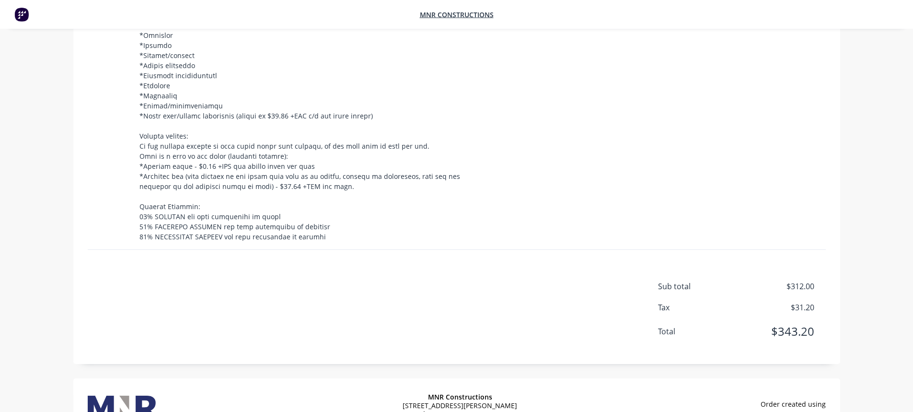
scroll to position [719, 0]
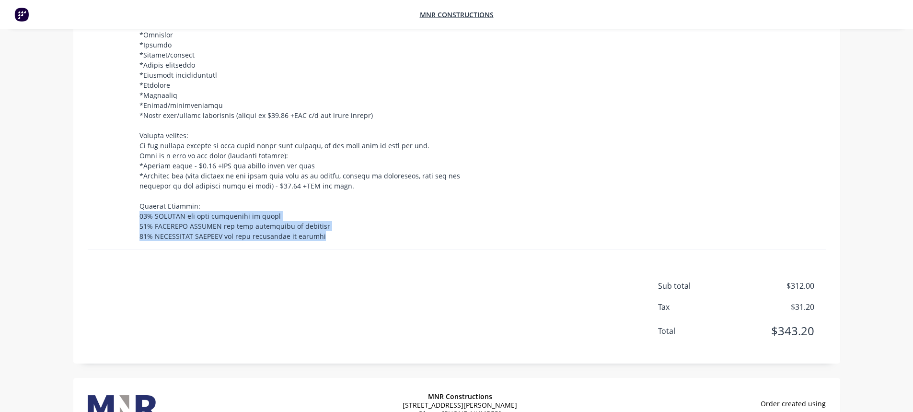
drag, startPoint x: 354, startPoint y: 229, endPoint x: 139, endPoint y: 211, distance: 215.0
click at [139, 211] on div at bounding box center [313, -1] width 349 height 483
click at [139, 211] on span at bounding box center [314, -1] width 350 height 482
drag, startPoint x: 135, startPoint y: 206, endPoint x: 325, endPoint y: 230, distance: 191.9
click at [322, 230] on div at bounding box center [314, 0] width 357 height 497
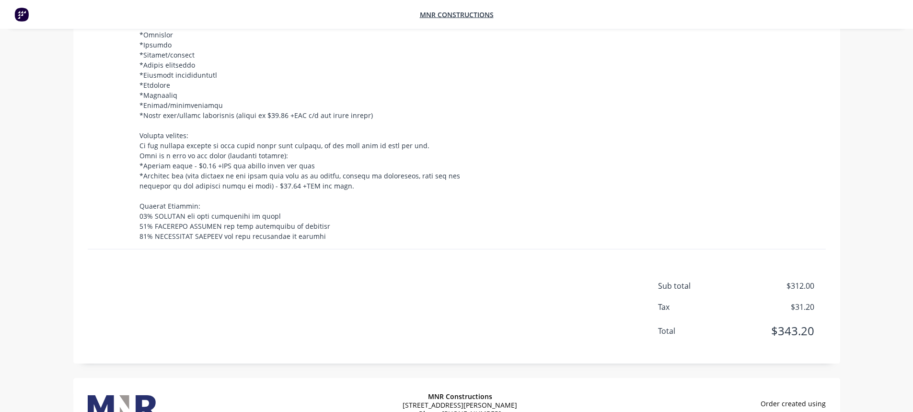
click at [326, 231] on span at bounding box center [314, -1] width 350 height 482
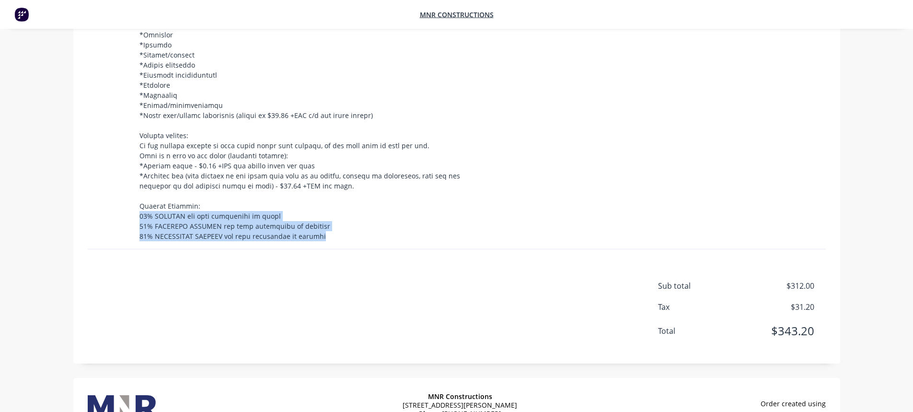
drag, startPoint x: 329, startPoint y: 230, endPoint x: 139, endPoint y: 207, distance: 191.3
click at [139, 207] on span at bounding box center [314, -1] width 350 height 482
click at [302, 202] on div at bounding box center [313, -1] width 349 height 483
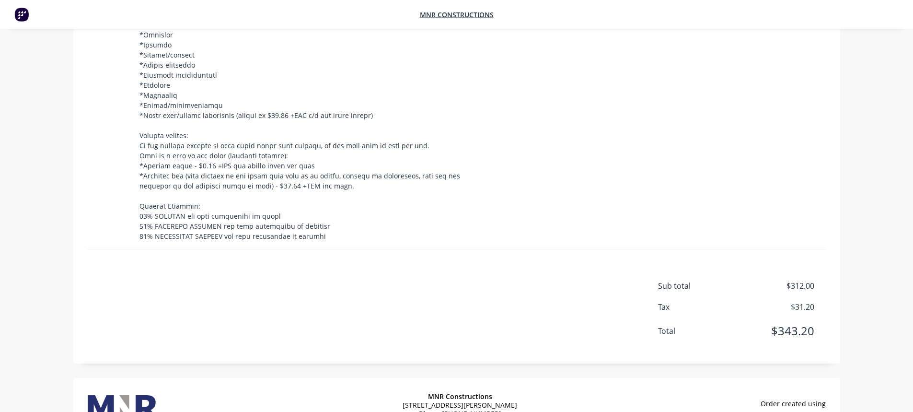
click at [320, 199] on div at bounding box center [313, -1] width 349 height 483
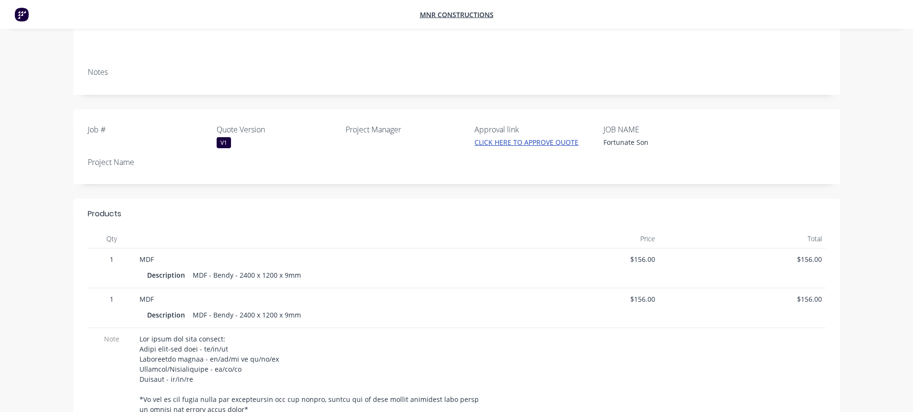
scroll to position [144, 0]
click at [514, 149] on div "Job # Quote Version V1 Project Manager Approval link CLICK HERE TO APPROVE QUOT…" at bounding box center [456, 146] width 767 height 75
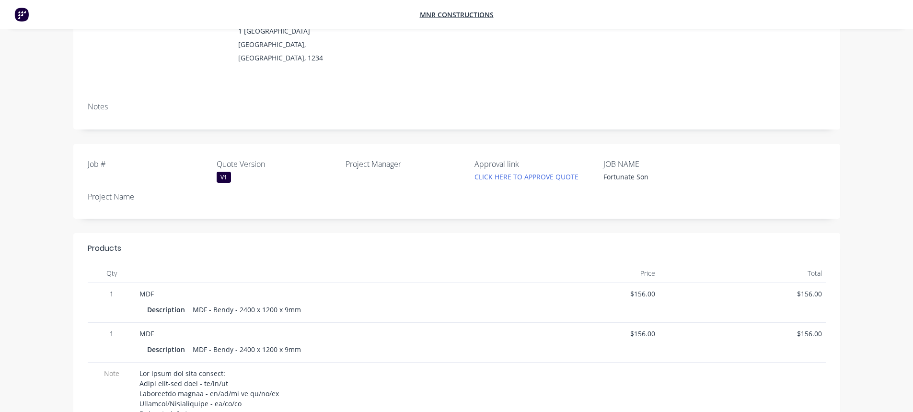
scroll to position [48, 0]
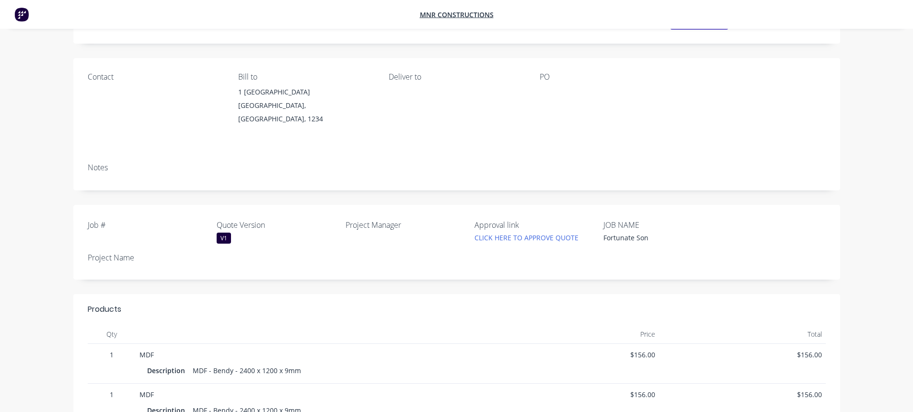
click at [539, 244] on div "Job # Quote Version V1 Project Manager Approval link CLICK HERE TO APPROVE QUOT…" at bounding box center [456, 242] width 767 height 75
click at [519, 233] on link "CLICK HERE TO APPROVE QUOTE" at bounding box center [527, 237] width 104 height 9
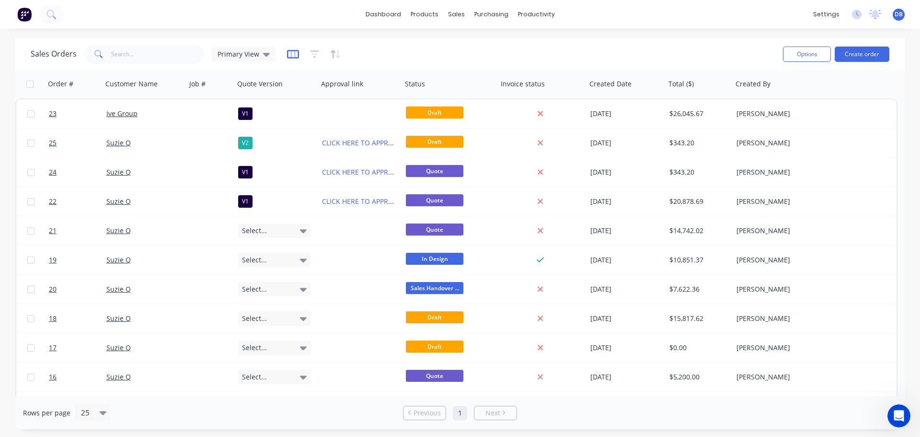
click at [295, 58] on button "button" at bounding box center [293, 53] width 12 height 15
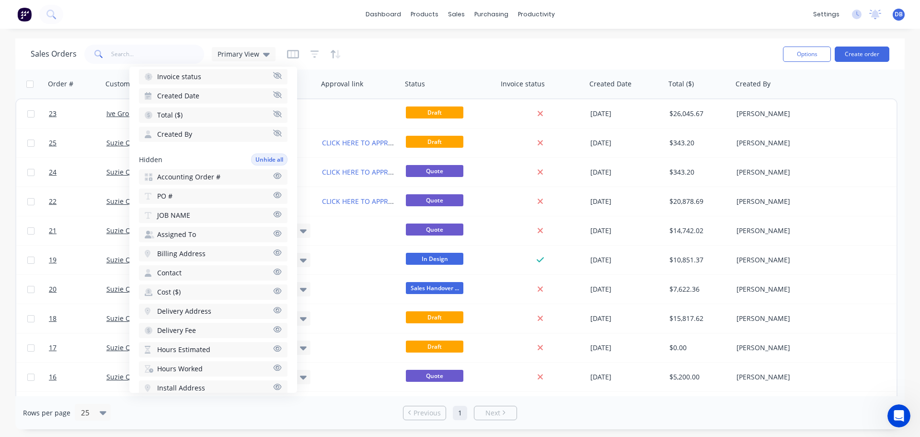
scroll to position [192, 0]
click at [273, 212] on icon "button" at bounding box center [277, 210] width 9 height 7
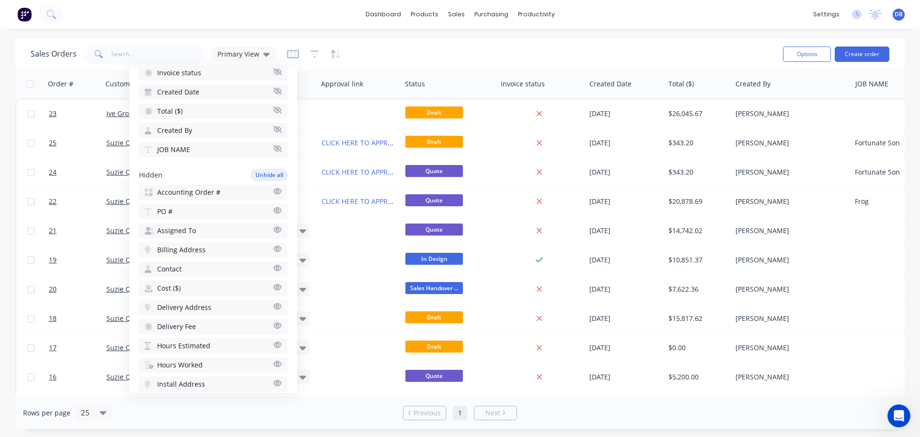
click at [488, 52] on div "Sales Orders Primary View" at bounding box center [403, 53] width 745 height 23
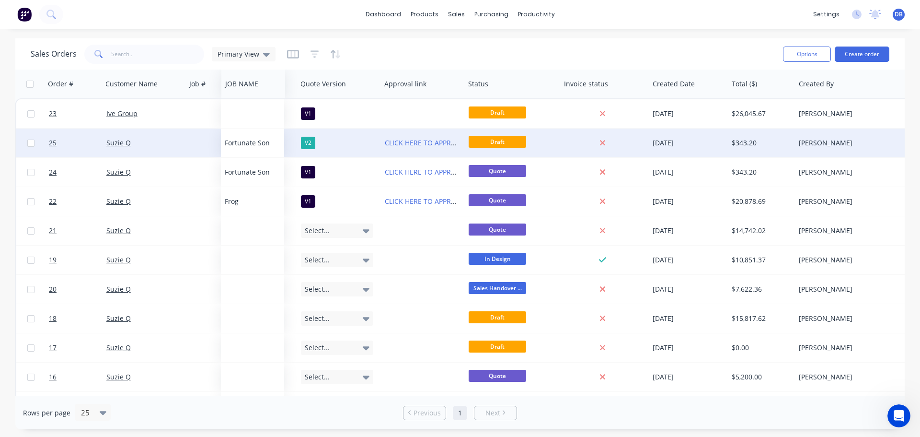
drag, startPoint x: 881, startPoint y: 86, endPoint x: 251, endPoint y: 151, distance: 633.7
click at [251, 151] on div "Order # Customer Name Job # Quote Version Approval link Status Invoice status C…" at bounding box center [465, 391] width 900 height 643
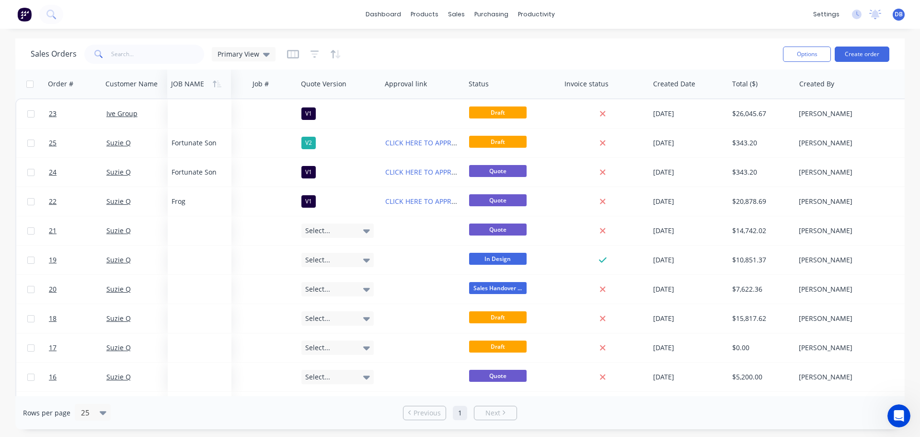
drag, startPoint x: 255, startPoint y: 85, endPoint x: 187, endPoint y: 91, distance: 67.9
click at [187, 91] on div at bounding box center [197, 83] width 53 height 19
click at [447, 54] on div "Sales Orders Primary View" at bounding box center [403, 53] width 745 height 23
click at [453, 53] on div "Sales Orders Primary View" at bounding box center [403, 53] width 745 height 23
click at [455, 48] on div "Sales Orders Primary View" at bounding box center [403, 53] width 745 height 23
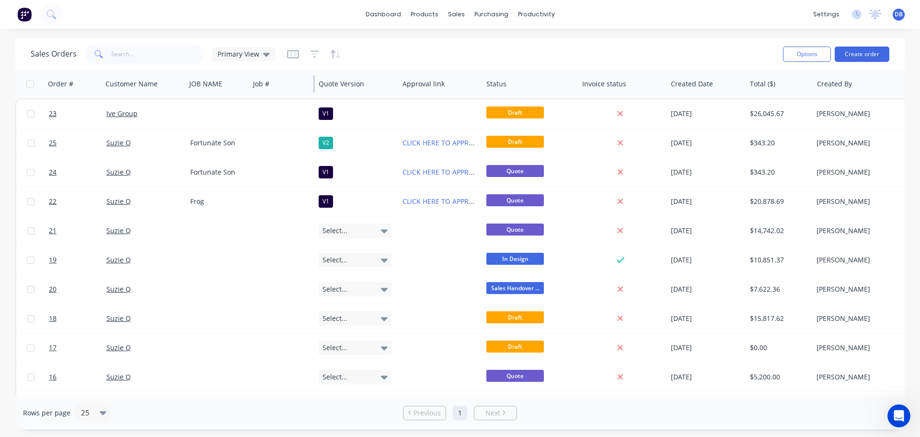
drag, startPoint x: 296, startPoint y: 81, endPoint x: 322, endPoint y: 84, distance: 26.0
click at [315, 83] on div at bounding box center [313, 83] width 1 height 17
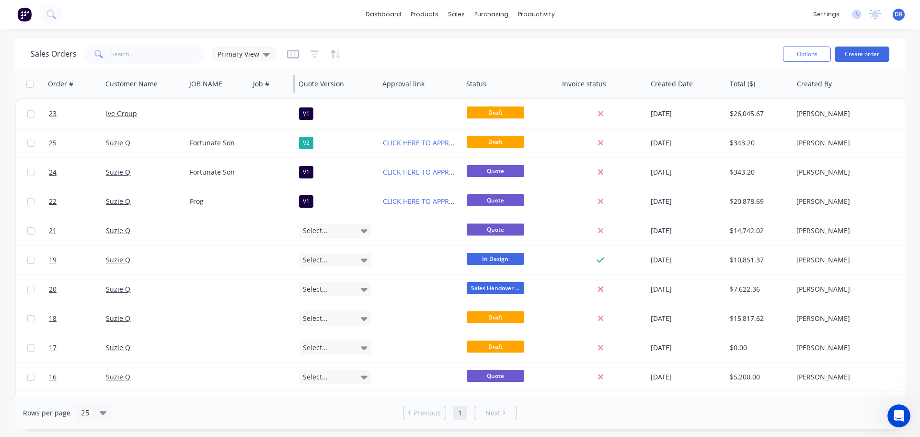
drag, startPoint x: 322, startPoint y: 84, endPoint x: 293, endPoint y: 84, distance: 28.3
click at [293, 84] on div at bounding box center [293, 83] width 1 height 17
click at [423, 51] on div "Sales Orders Primary View" at bounding box center [403, 53] width 745 height 23
click at [375, 50] on div "Sales Orders Primary View" at bounding box center [403, 53] width 745 height 23
drag, startPoint x: 376, startPoint y: 50, endPoint x: 368, endPoint y: 54, distance: 9.0
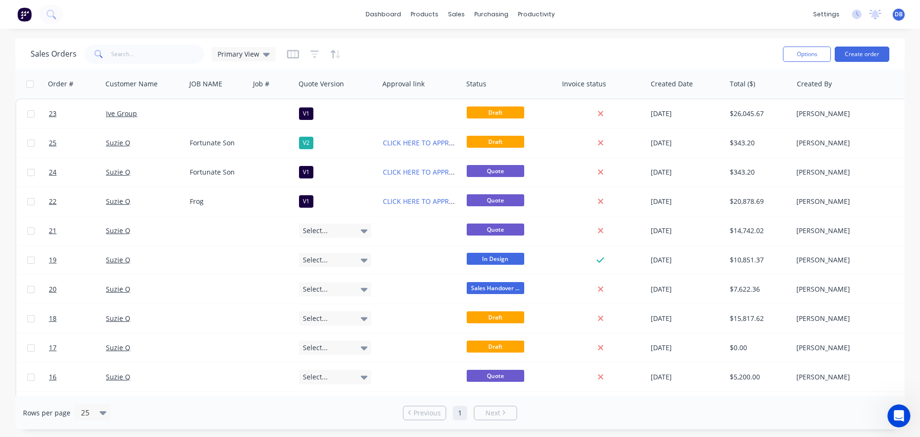
click at [368, 54] on div "Sales Orders Primary View" at bounding box center [403, 53] width 745 height 23
click at [366, 54] on div "Sales Orders Primary View" at bounding box center [403, 53] width 745 height 23
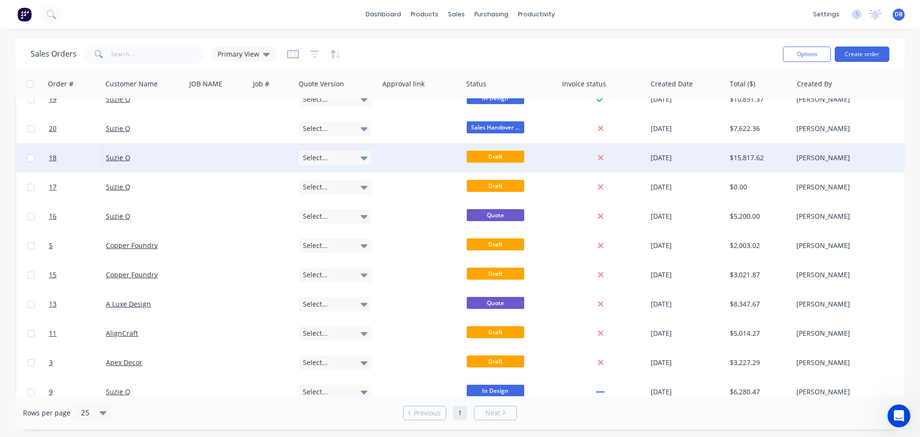
scroll to position [0, 0]
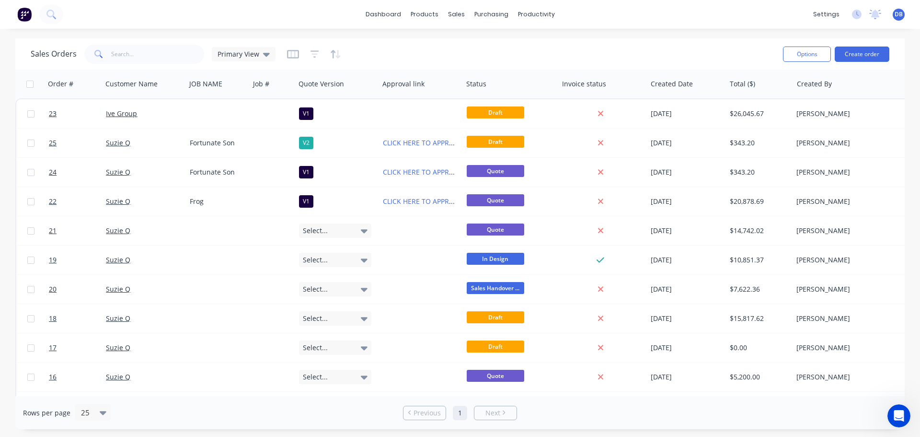
click at [478, 43] on div "Sales Orders Primary View" at bounding box center [403, 53] width 745 height 23
click at [470, 58] on div "Sales Orders Primary View" at bounding box center [403, 53] width 745 height 23
click at [441, 64] on div "Sales Orders Primary View" at bounding box center [403, 53] width 745 height 23
click at [266, 56] on icon at bounding box center [266, 54] width 7 height 11
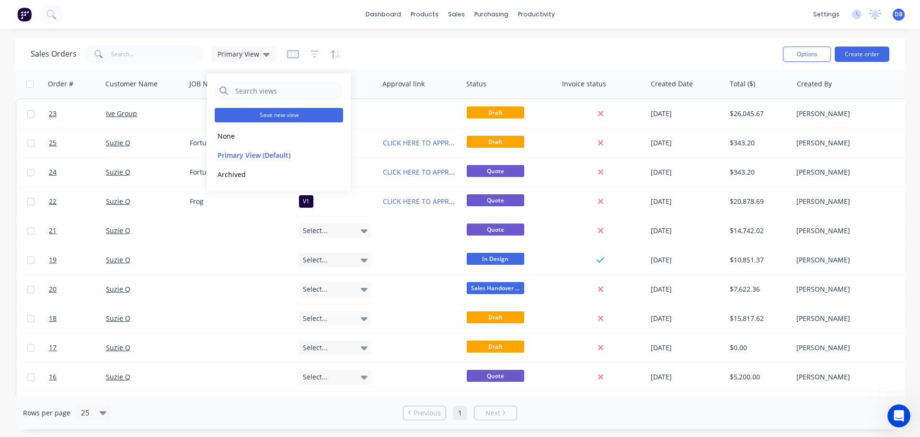
drag, startPoint x: 268, startPoint y: 117, endPoint x: 279, endPoint y: 116, distance: 10.1
click at [277, 117] on button "Save new view" at bounding box center [279, 115] width 128 height 14
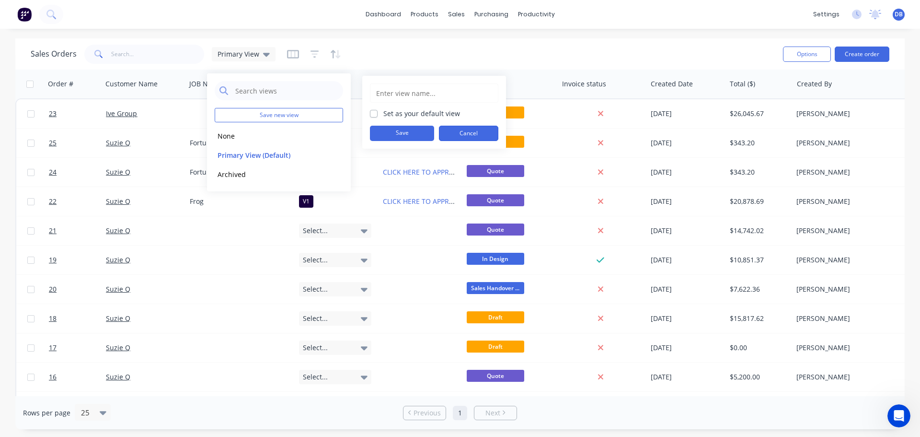
click at [468, 133] on button "Cancel" at bounding box center [468, 133] width 59 height 15
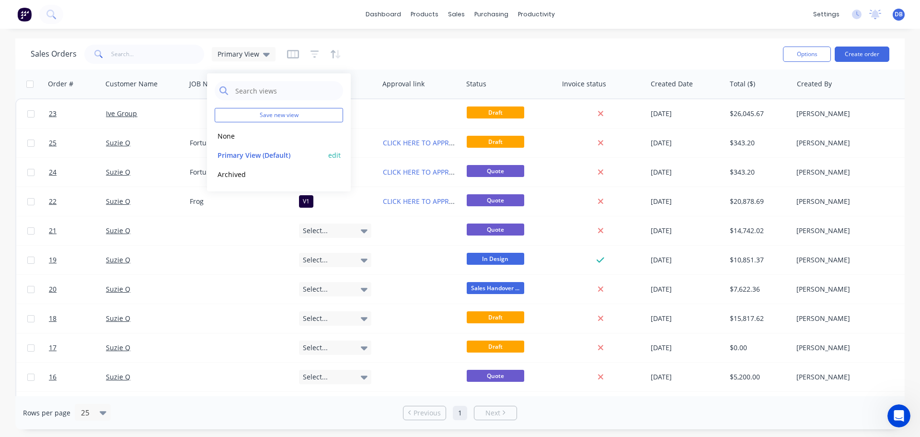
click at [339, 156] on button "edit" at bounding box center [334, 155] width 12 height 10
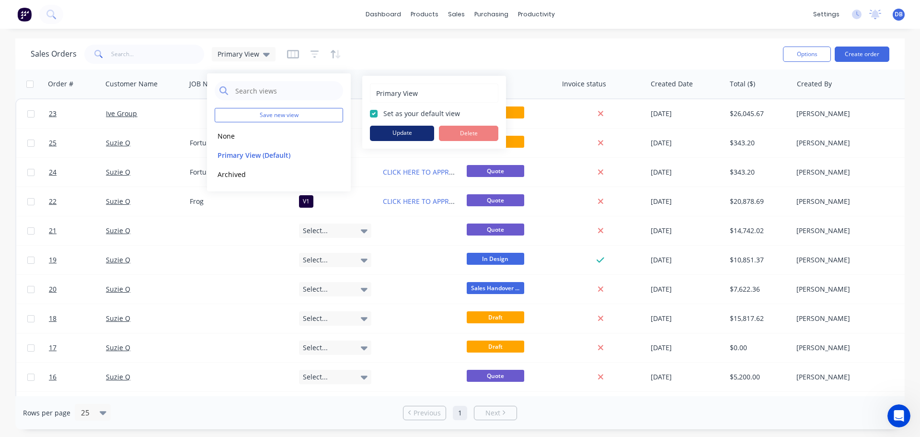
click at [409, 133] on button "Update" at bounding box center [402, 133] width 64 height 15
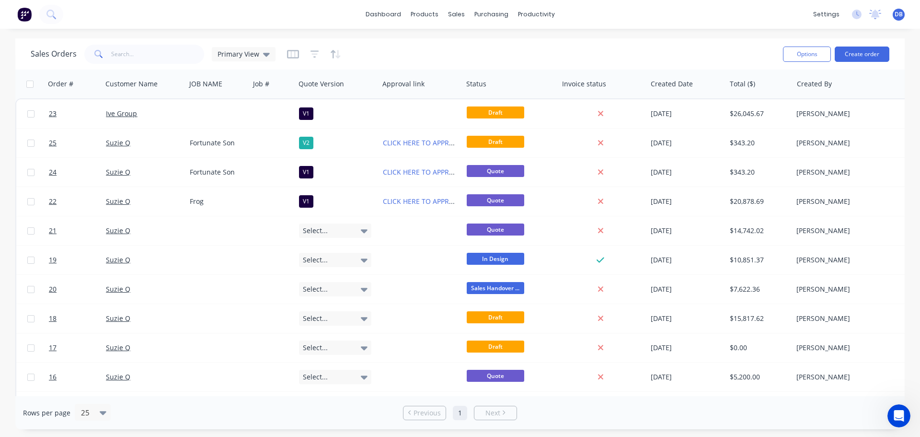
click at [459, 64] on div "Sales Orders Primary View" at bounding box center [403, 53] width 745 height 23
drag, startPoint x: 454, startPoint y: 48, endPoint x: 469, endPoint y: 52, distance: 15.3
click at [455, 48] on div "Sales Orders Primary View" at bounding box center [403, 53] width 745 height 23
click at [265, 55] on icon at bounding box center [266, 55] width 7 height 4
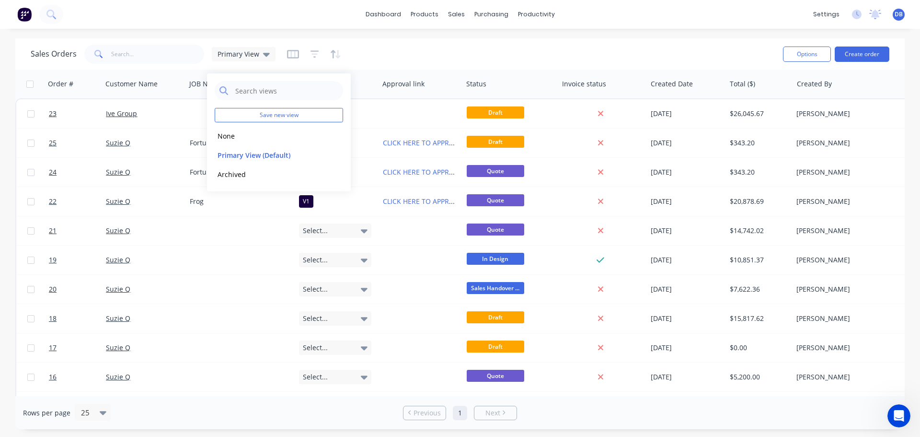
click at [422, 46] on div "Sales Orders Primary View" at bounding box center [403, 53] width 745 height 23
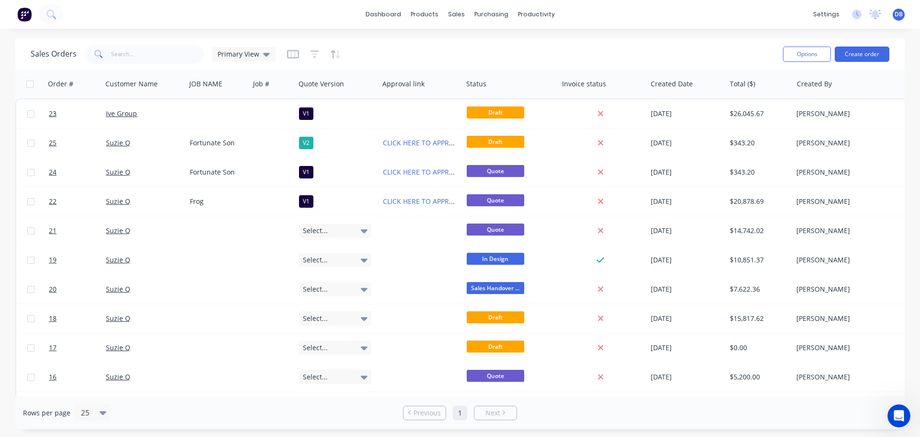
click at [293, 48] on button "button" at bounding box center [293, 53] width 12 height 15
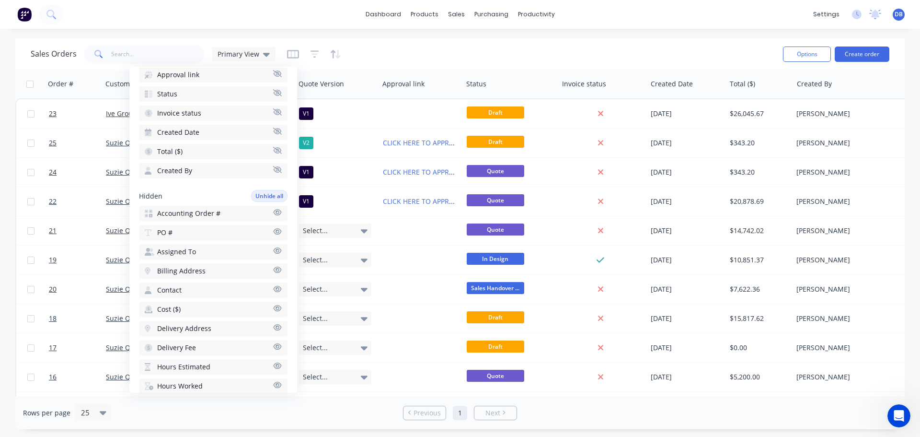
scroll to position [147, 0]
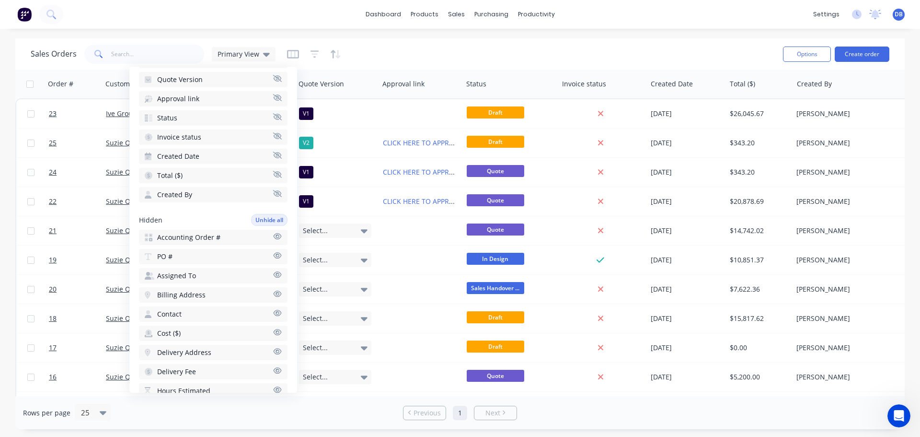
click at [274, 239] on icon "button" at bounding box center [278, 236] width 8 height 6
click at [520, 54] on div "Sales Orders Primary View" at bounding box center [403, 53] width 745 height 23
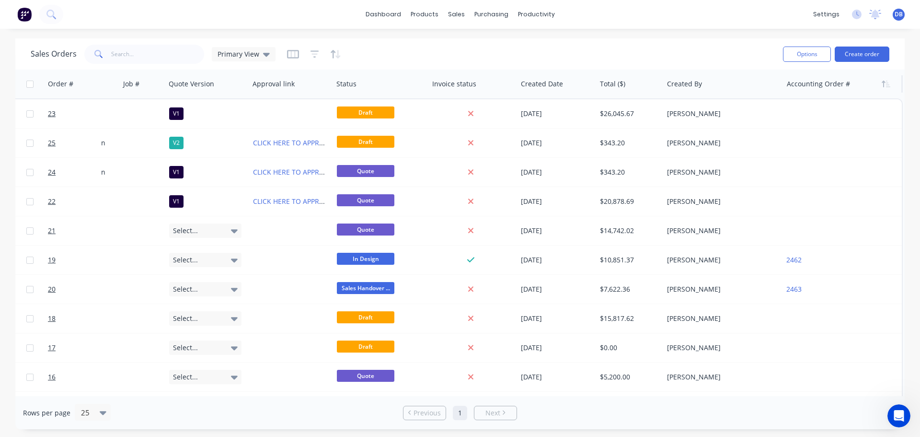
scroll to position [0, 130]
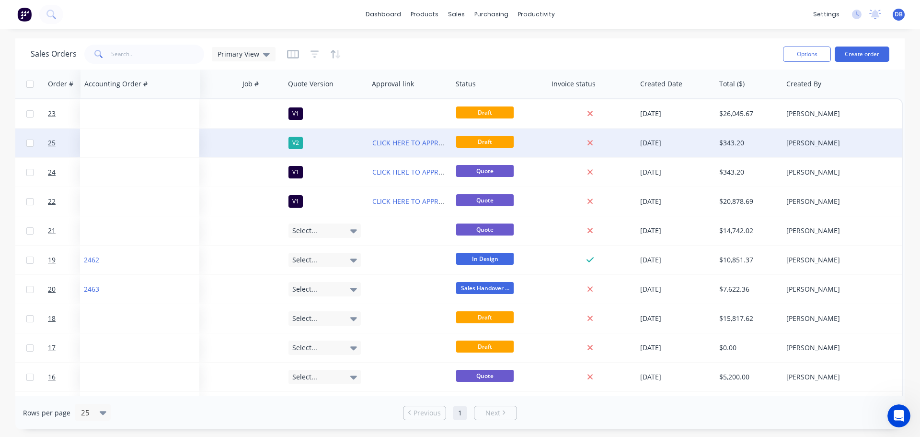
drag, startPoint x: 868, startPoint y: 84, endPoint x: 168, endPoint y: 156, distance: 703.1
click at [165, 160] on div "Order # Customer Name JOB NAME Job # Quote Version Approval link Status Invoice…" at bounding box center [394, 391] width 1018 height 643
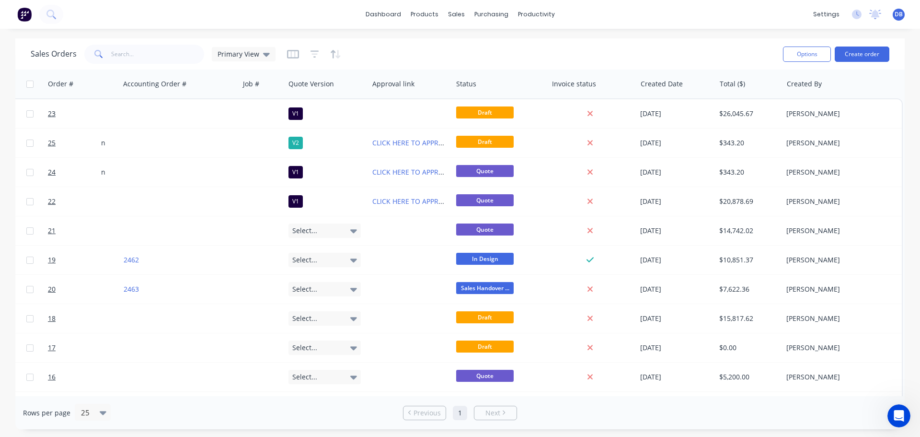
scroll to position [0, 0]
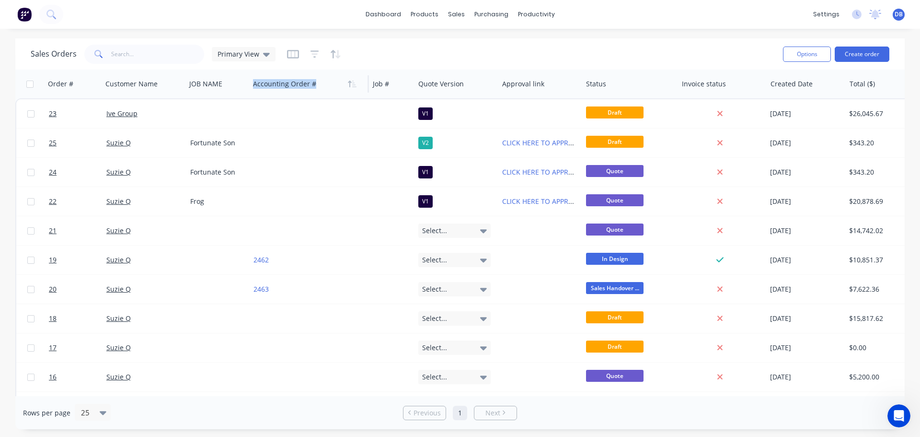
drag, startPoint x: 367, startPoint y: 78, endPoint x: 329, endPoint y: 75, distance: 38.5
click at [329, 75] on div "Accounting Order #" at bounding box center [309, 84] width 120 height 29
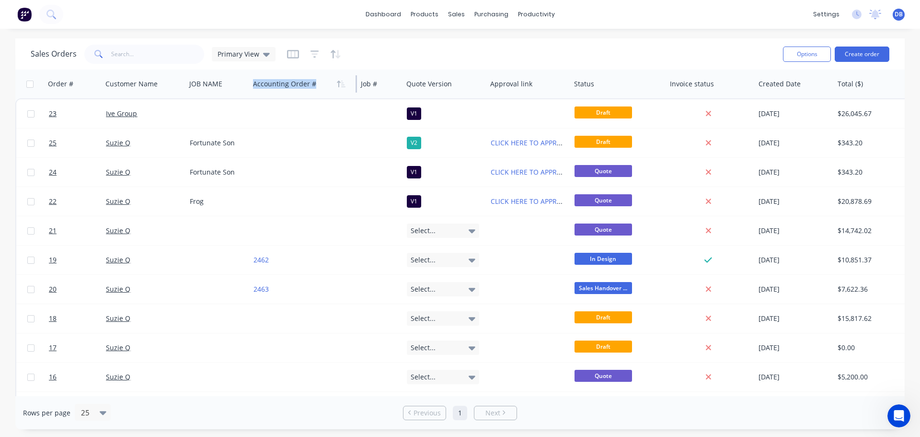
drag, startPoint x: 368, startPoint y: 84, endPoint x: 319, endPoint y: 89, distance: 49.6
click at [319, 89] on div "Accounting Order #" at bounding box center [303, 84] width 108 height 29
click at [305, 86] on div at bounding box center [300, 83] width 95 height 19
drag, startPoint x: 356, startPoint y: 80, endPoint x: 327, endPoint y: 83, distance: 28.5
click at [322, 82] on div "Accounting Order #" at bounding box center [303, 84] width 108 height 29
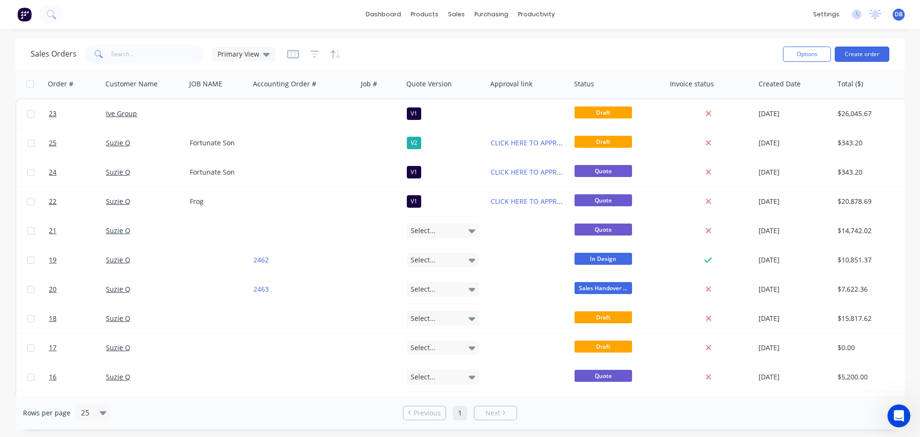
click at [395, 59] on div "Sales Orders Primary View" at bounding box center [403, 53] width 745 height 23
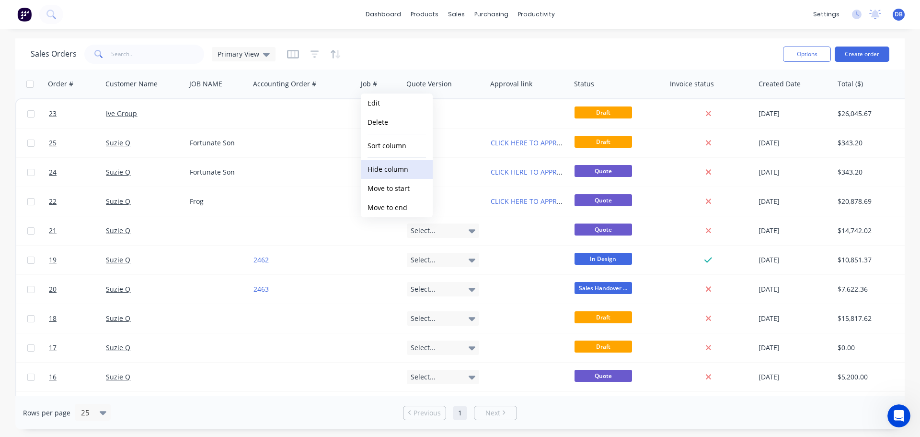
click at [402, 167] on button "Hide column" at bounding box center [397, 169] width 72 height 19
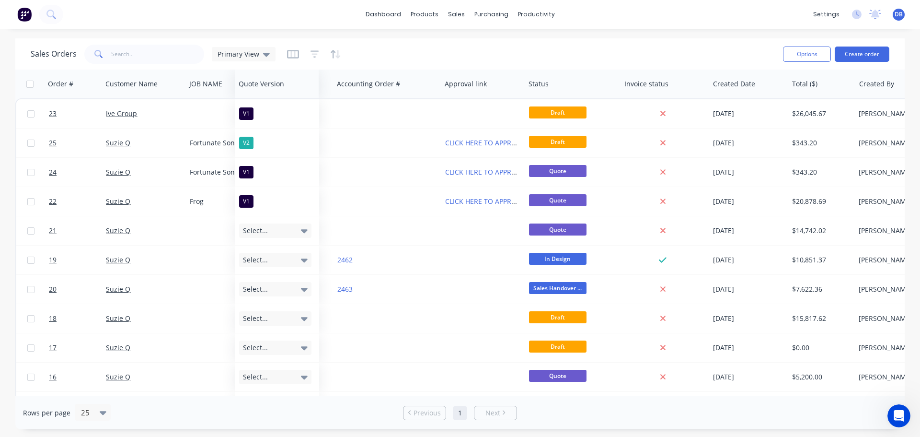
drag, startPoint x: 383, startPoint y: 84, endPoint x: 261, endPoint y: 94, distance: 122.6
click at [261, 94] on div "Quote Version" at bounding box center [277, 84] width 84 height 29
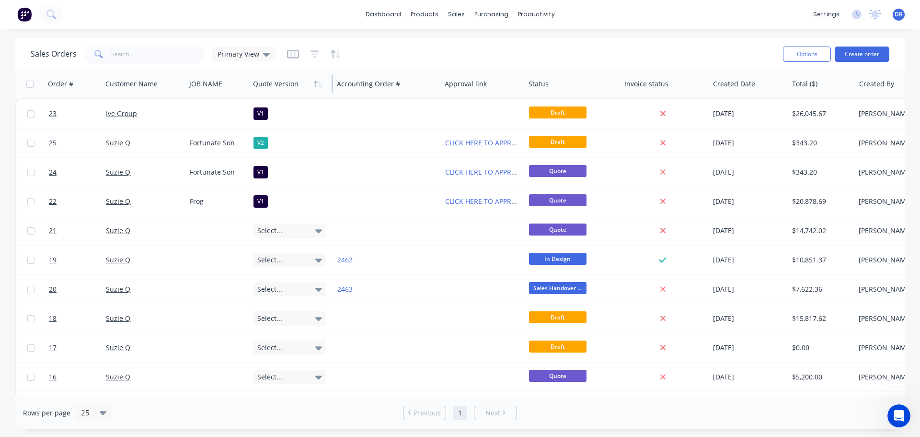
drag, startPoint x: 333, startPoint y: 82, endPoint x: 294, endPoint y: 88, distance: 38.7
click at [294, 88] on div "Quote Version" at bounding box center [291, 84] width 84 height 29
click at [372, 85] on div at bounding box center [384, 83] width 95 height 19
click at [378, 85] on div at bounding box center [384, 83] width 95 height 19
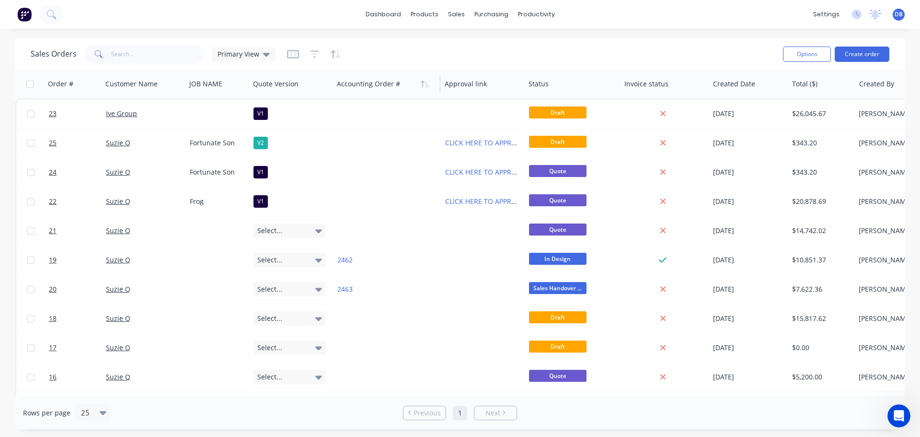
click at [384, 85] on div at bounding box center [384, 83] width 95 height 19
click at [394, 60] on div "Sales Orders Primary View" at bounding box center [403, 53] width 745 height 23
click at [351, 84] on div at bounding box center [384, 83] width 95 height 19
click at [351, 83] on div at bounding box center [384, 83] width 95 height 19
click at [350, 84] on div at bounding box center [384, 83] width 95 height 19
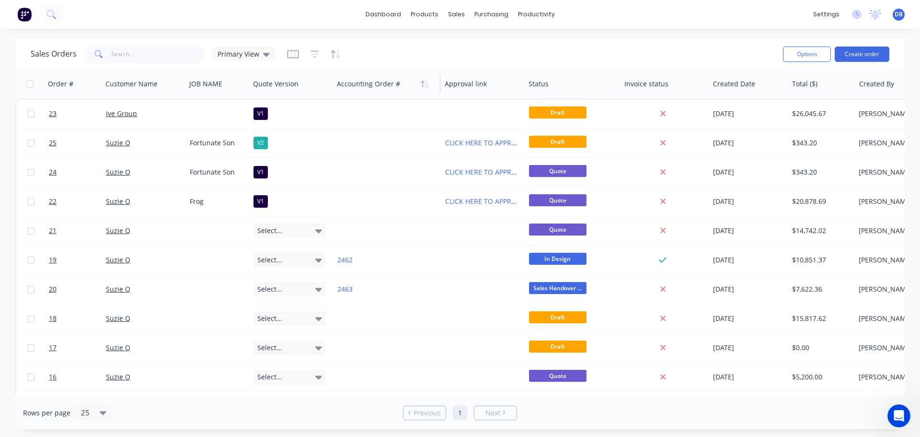
click at [350, 84] on div at bounding box center [384, 83] width 95 height 19
drag, startPoint x: 733, startPoint y: 81, endPoint x: 807, endPoint y: 82, distance: 73.8
click at [291, 49] on icon "button" at bounding box center [293, 54] width 12 height 10
click at [362, 52] on div "Sales Orders Primary View" at bounding box center [403, 53] width 745 height 23
click at [297, 56] on div at bounding box center [314, 53] width 54 height 15
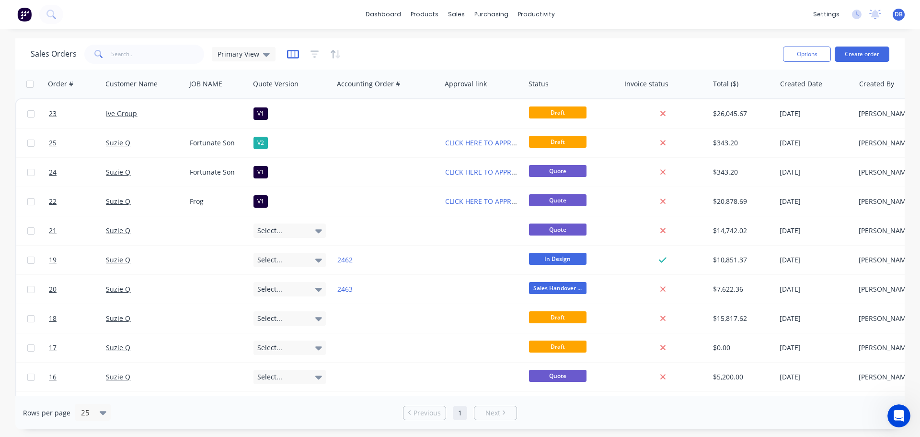
click at [287, 56] on icon "button" at bounding box center [293, 54] width 12 height 10
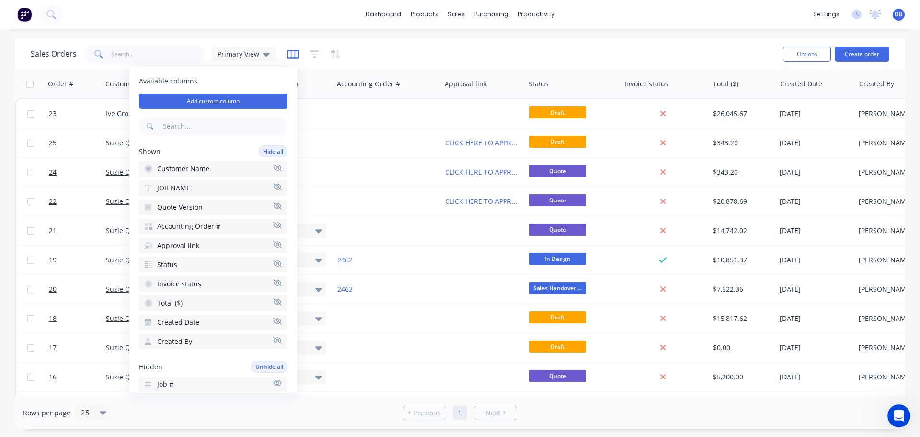
click at [288, 56] on icon "button" at bounding box center [293, 54] width 12 height 10
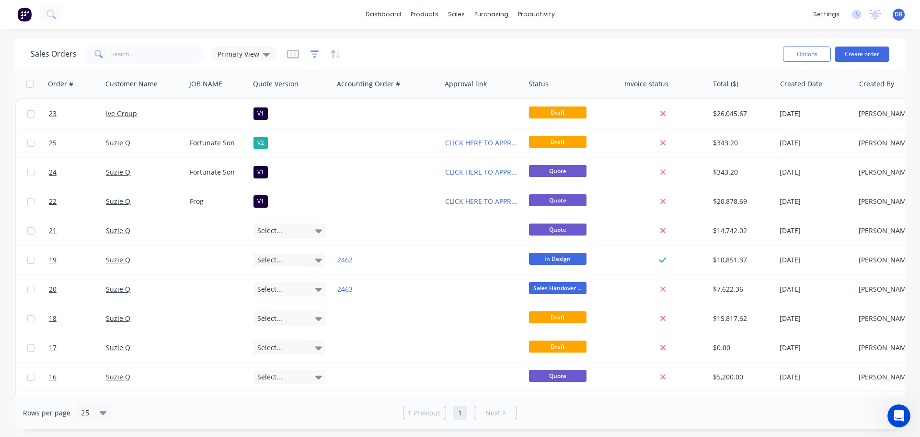
click at [311, 53] on icon "button" at bounding box center [315, 54] width 9 height 10
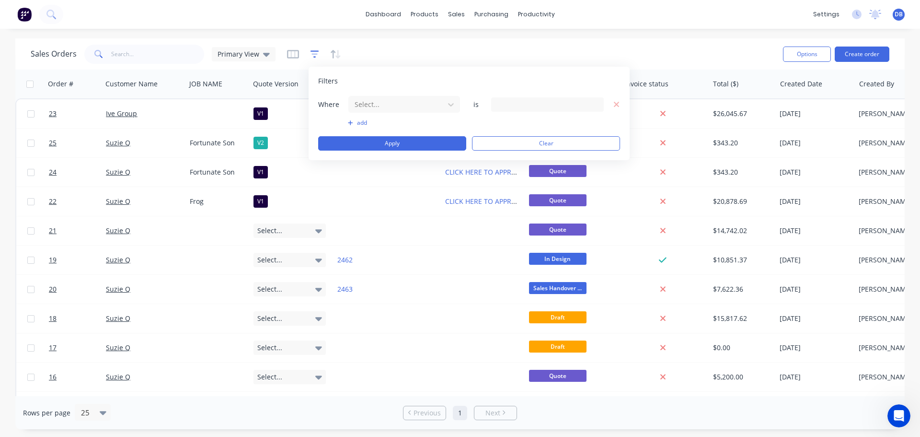
click at [312, 53] on icon "button" at bounding box center [315, 54] width 9 height 10
click at [270, 53] on div "Primary View" at bounding box center [244, 54] width 64 height 14
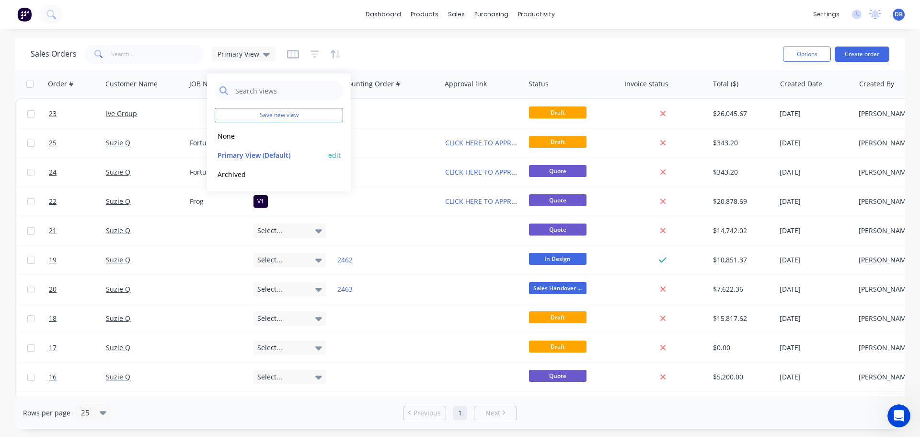
click at [330, 154] on button "edit" at bounding box center [334, 155] width 12 height 10
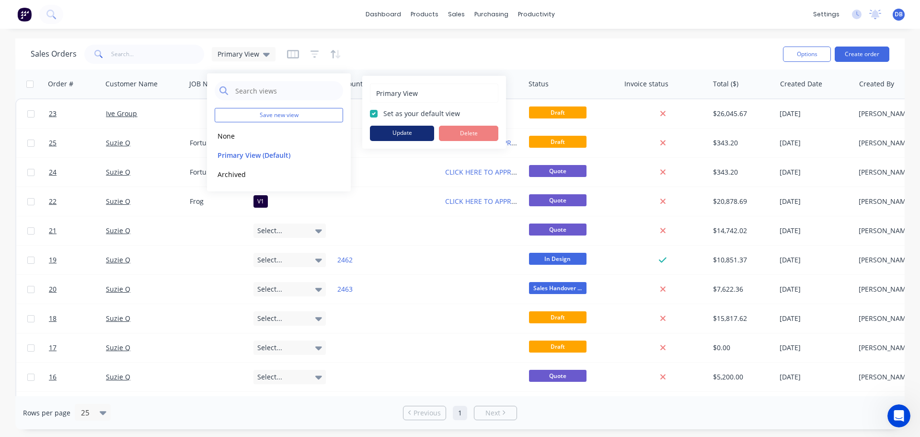
click at [401, 132] on button "Update" at bounding box center [402, 133] width 64 height 15
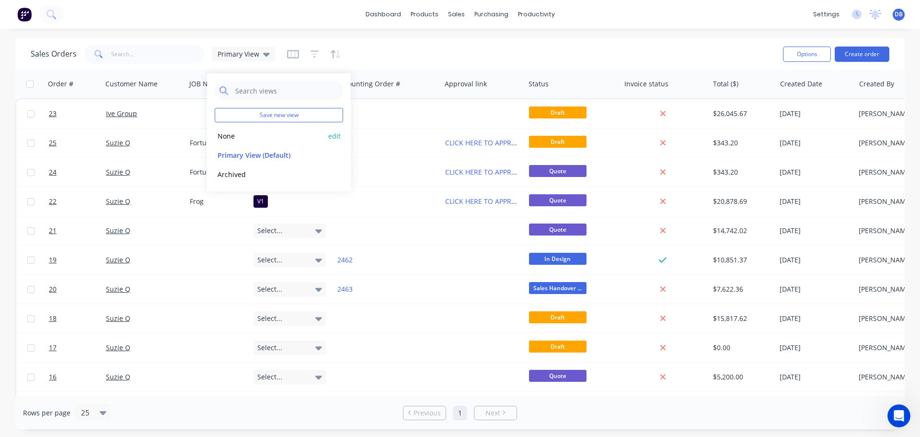
click at [233, 136] on button "None" at bounding box center [269, 135] width 109 height 11
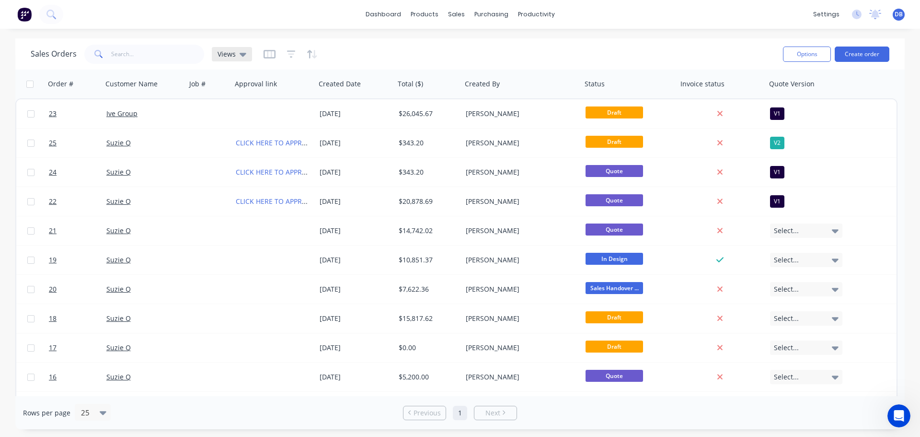
click at [240, 56] on icon at bounding box center [243, 54] width 7 height 11
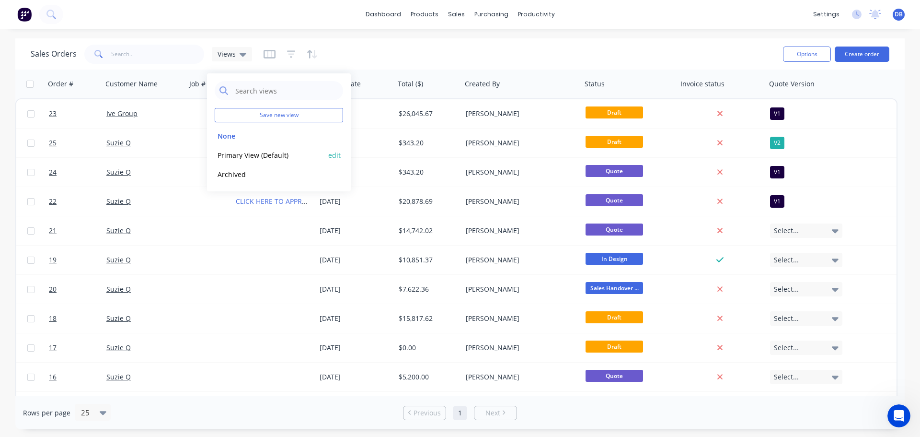
click at [244, 155] on button "Primary View (Default)" at bounding box center [269, 155] width 109 height 11
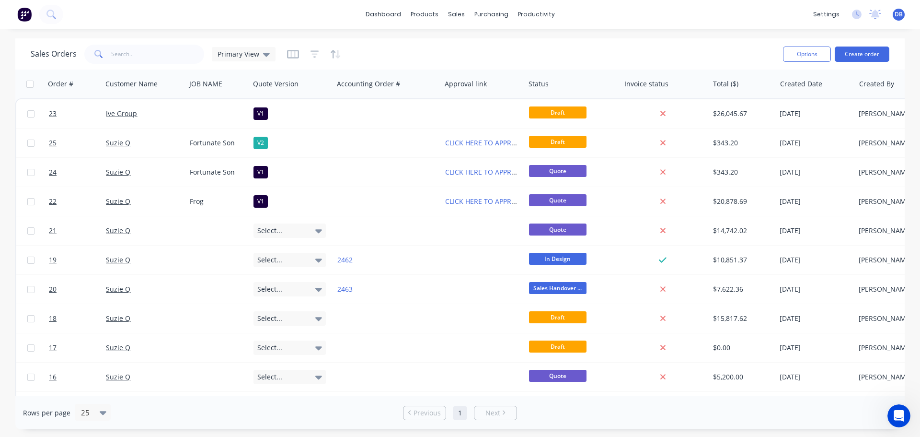
click at [406, 52] on div "Sales Orders Primary View" at bounding box center [403, 53] width 745 height 23
drag, startPoint x: 102, startPoint y: 84, endPoint x: 86, endPoint y: 87, distance: 16.1
click at [86, 87] on div "Order # Customer Name JOB NAME Quote Version Accounting Order # Approval link S…" at bounding box center [495, 84] width 960 height 29
drag, startPoint x: 185, startPoint y: 80, endPoint x: 162, endPoint y: 83, distance: 23.3
click at [162, 83] on div "Customer Name" at bounding box center [144, 84] width 84 height 29
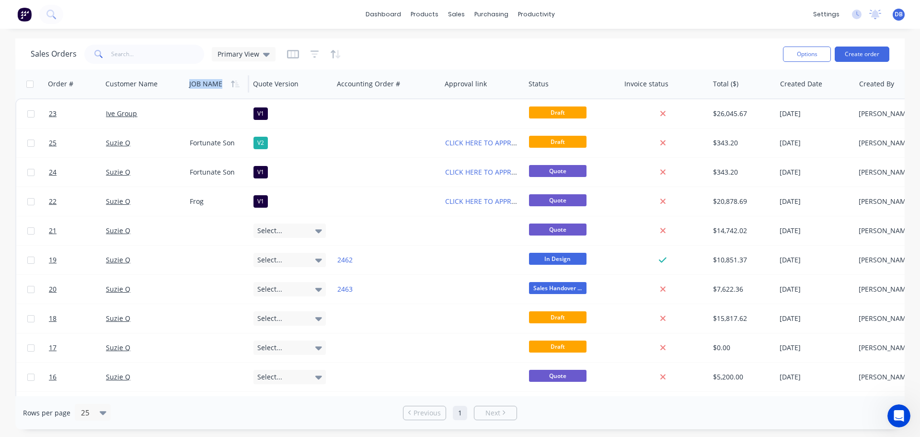
drag, startPoint x: 247, startPoint y: 83, endPoint x: 214, endPoint y: 85, distance: 33.1
click at [214, 85] on div "JOB NAME" at bounding box center [218, 84] width 64 height 29
click at [439, 55] on div "Sales Orders Primary View" at bounding box center [403, 53] width 745 height 23
click at [591, 106] on link "Timesheets" at bounding box center [573, 103] width 127 height 19
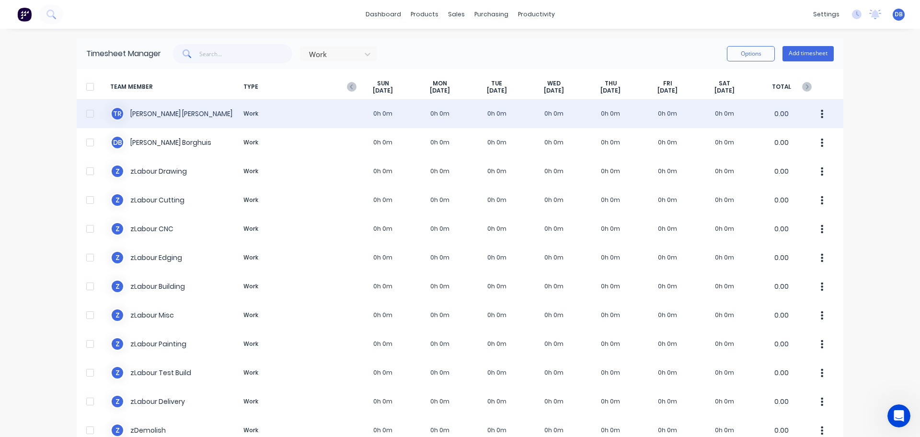
click at [380, 112] on div "T R Terry Roy Work 0h 0m 0h 0m 0h 0m 0h 0m 0h 0m 0h 0m 0h 0m 0.00" at bounding box center [460, 113] width 767 height 29
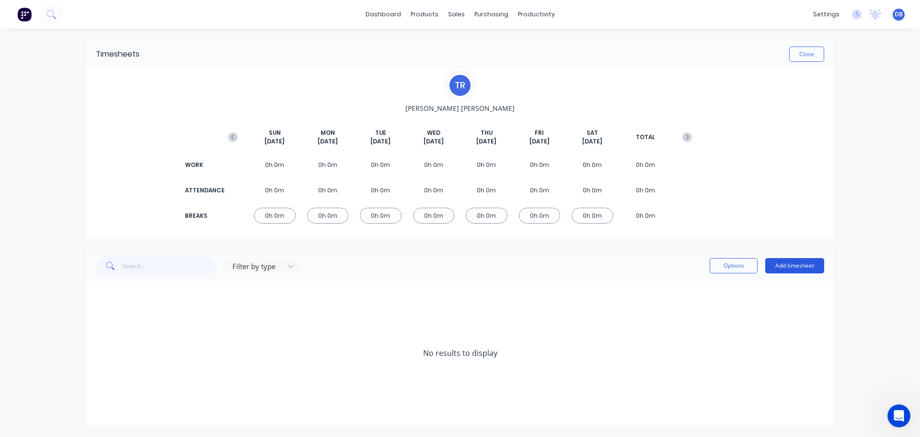
click at [806, 261] on button "Add timesheet" at bounding box center [795, 265] width 59 height 15
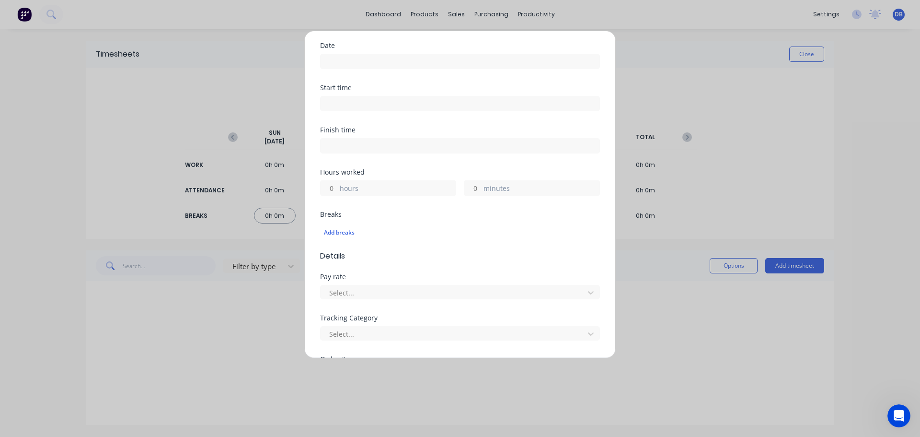
scroll to position [192, 0]
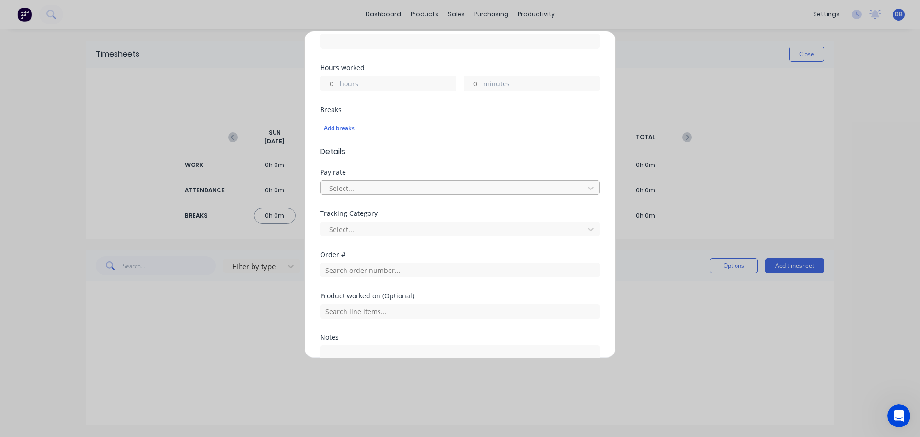
click at [397, 185] on div at bounding box center [453, 188] width 251 height 12
click at [406, 187] on div at bounding box center [453, 188] width 251 height 12
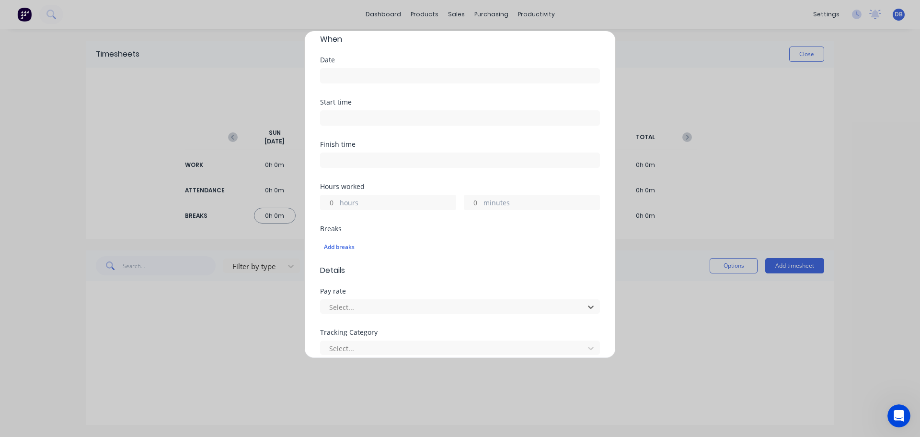
scroll to position [0, 0]
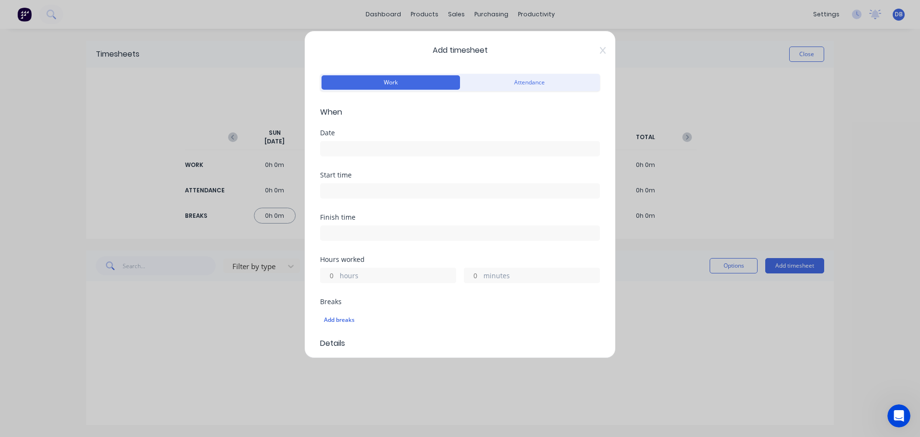
drag, startPoint x: 670, startPoint y: 100, endPoint x: 697, endPoint y: 86, distance: 30.7
click at [670, 103] on div "Add timesheet Work Attendance When Date Start time Finish time Hours worked hou…" at bounding box center [460, 218] width 920 height 437
click at [599, 46] on div "Add timesheet Work Attendance When Date Start time Finish time Hours worked hou…" at bounding box center [460, 194] width 312 height 327
click at [600, 51] on icon at bounding box center [603, 50] width 6 height 8
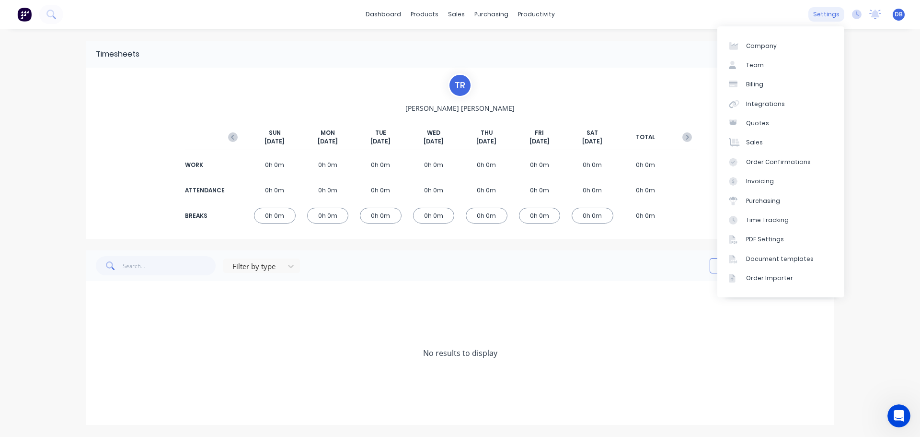
click at [832, 8] on div "settings" at bounding box center [827, 14] width 36 height 14
click at [765, 67] on link "Team" at bounding box center [781, 65] width 127 height 19
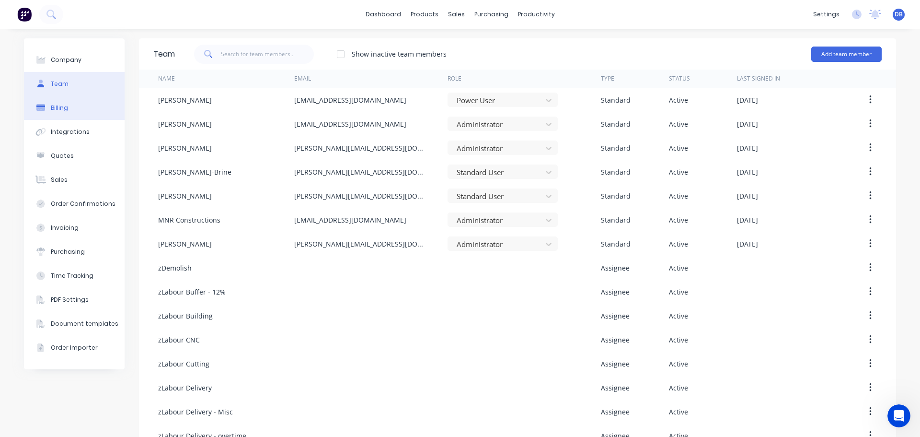
click at [70, 109] on button "Billing" at bounding box center [74, 108] width 101 height 24
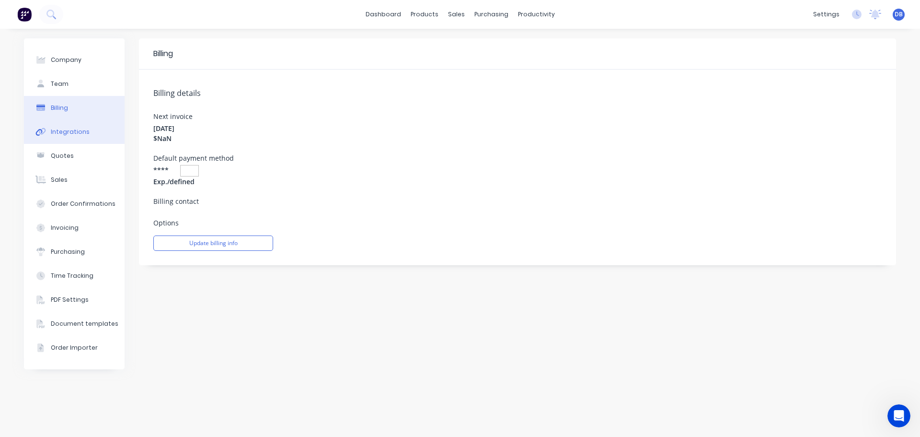
click at [74, 135] on div "Integrations" at bounding box center [70, 132] width 39 height 9
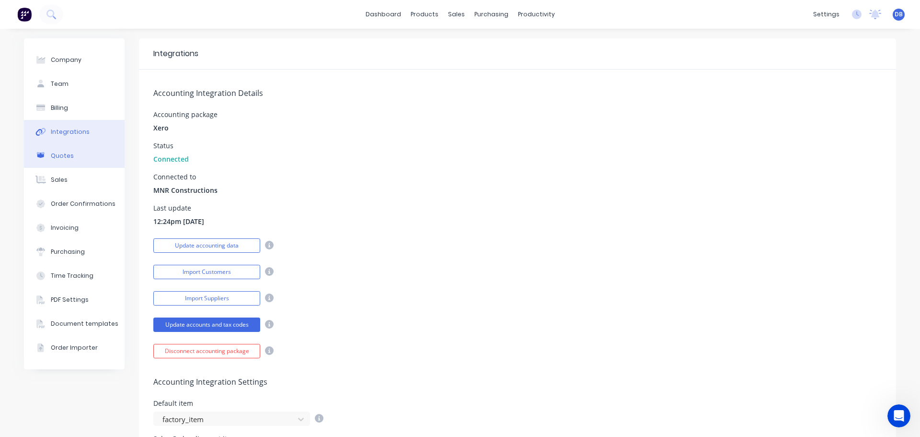
click at [71, 157] on button "Quotes" at bounding box center [74, 156] width 101 height 24
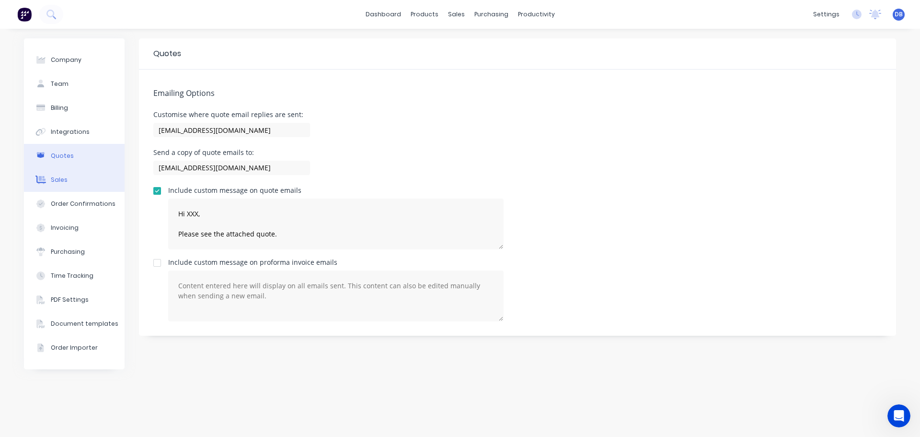
click at [87, 181] on button "Sales" at bounding box center [74, 180] width 101 height 24
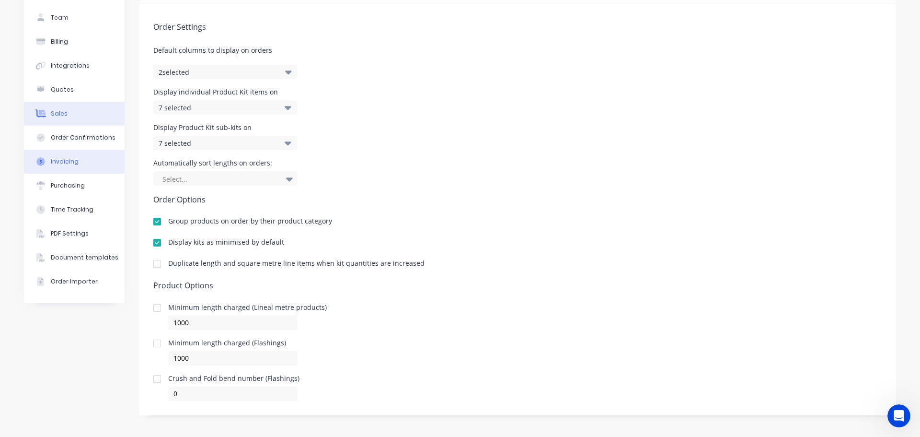
scroll to position [69, 0]
click at [70, 136] on div "Order Confirmations" at bounding box center [83, 135] width 65 height 9
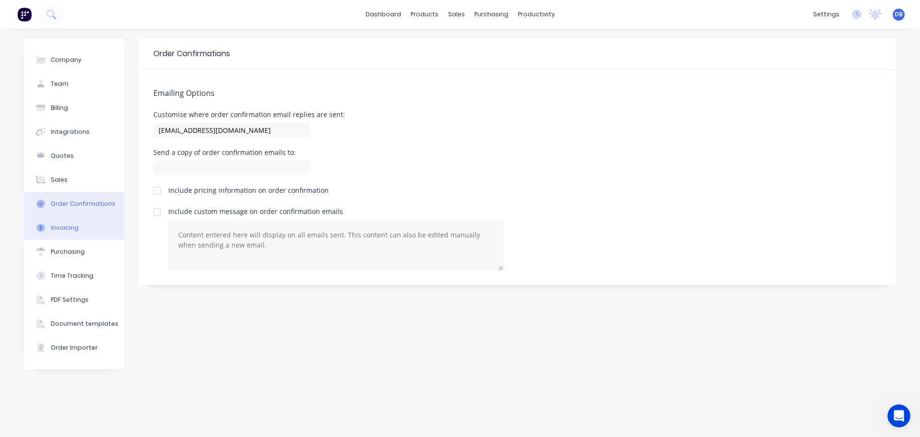
click at [65, 228] on div "Invoicing" at bounding box center [65, 227] width 28 height 9
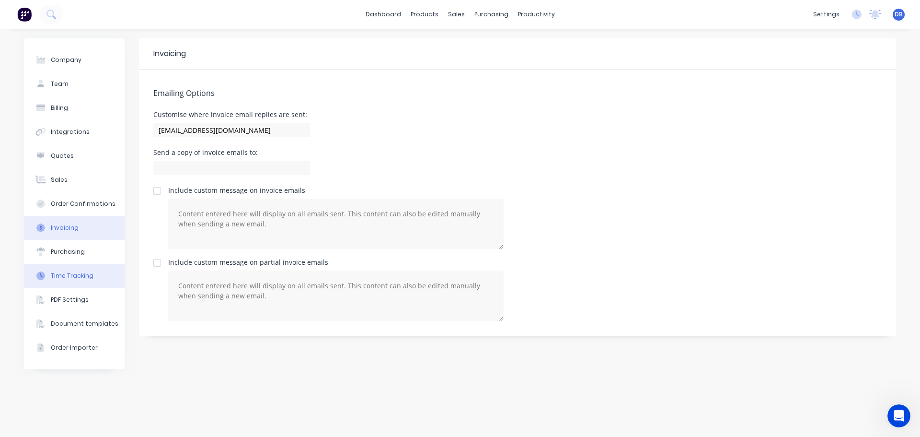
click at [76, 277] on div "Time Tracking" at bounding box center [72, 275] width 43 height 9
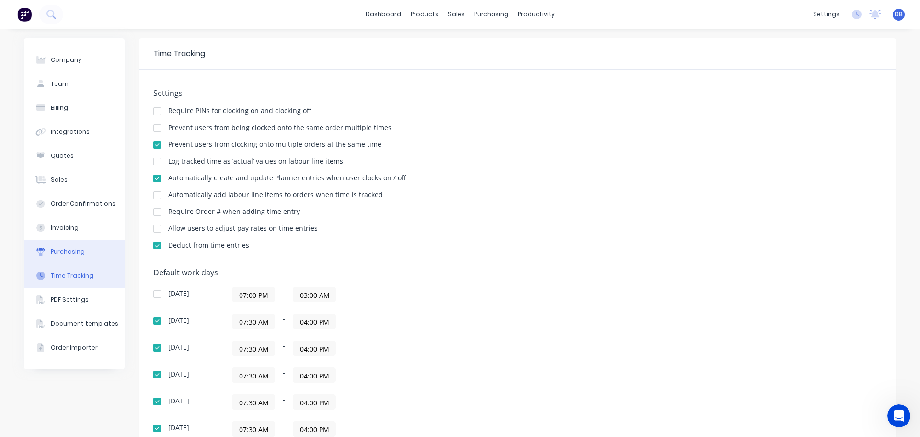
click at [71, 254] on div "Purchasing" at bounding box center [68, 251] width 34 height 9
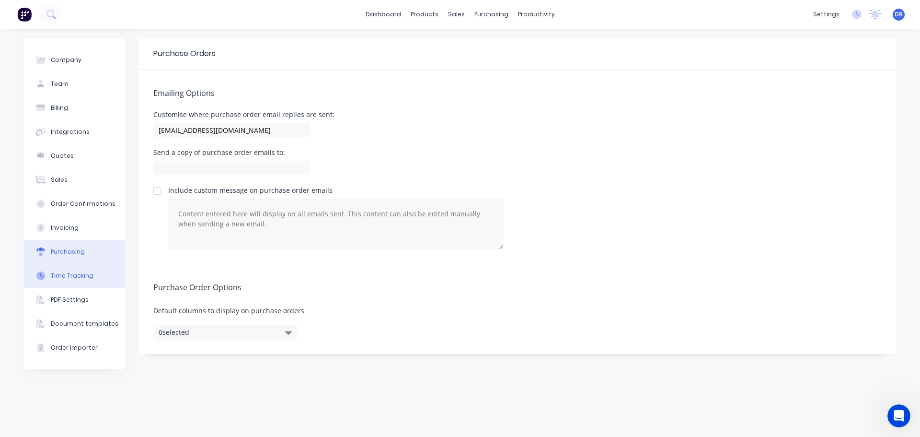
click at [73, 276] on div "Time Tracking" at bounding box center [72, 275] width 43 height 9
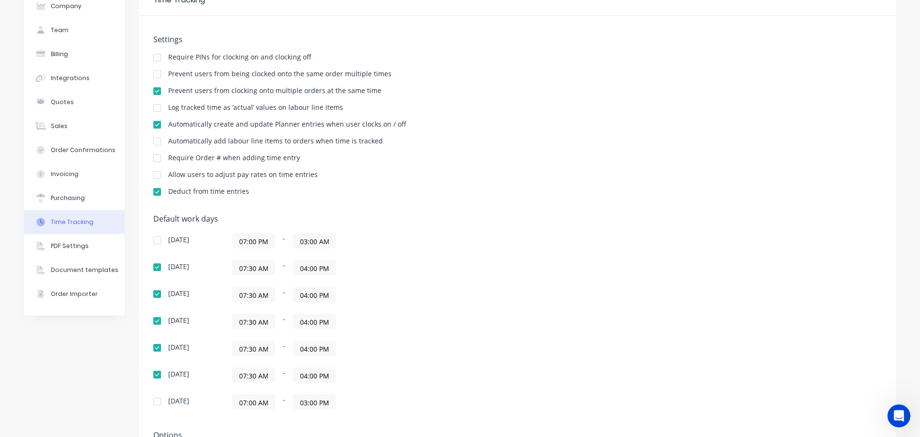
scroll to position [151, 0]
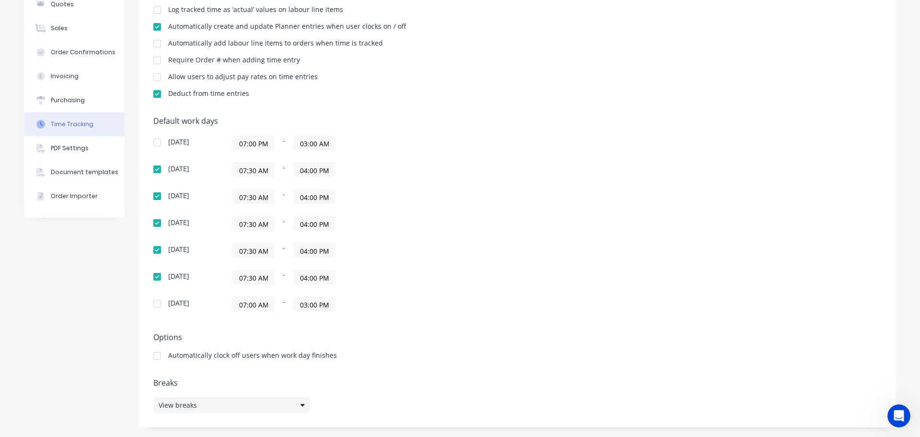
click at [299, 401] on div "View breaks" at bounding box center [231, 405] width 157 height 16
click at [532, 262] on div "Default work days Sunday 07:00 PM - 03:00 AM Monday 07:30 AM - 04:00 PM Tuesday…" at bounding box center [517, 219] width 729 height 207
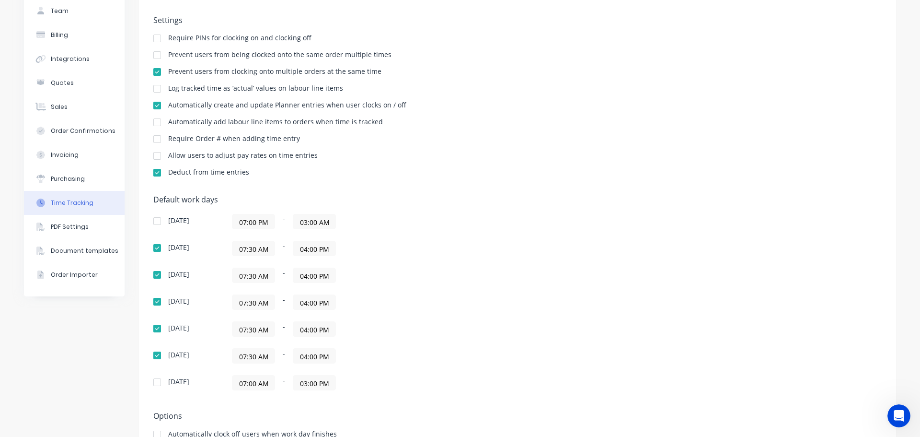
scroll to position [0, 0]
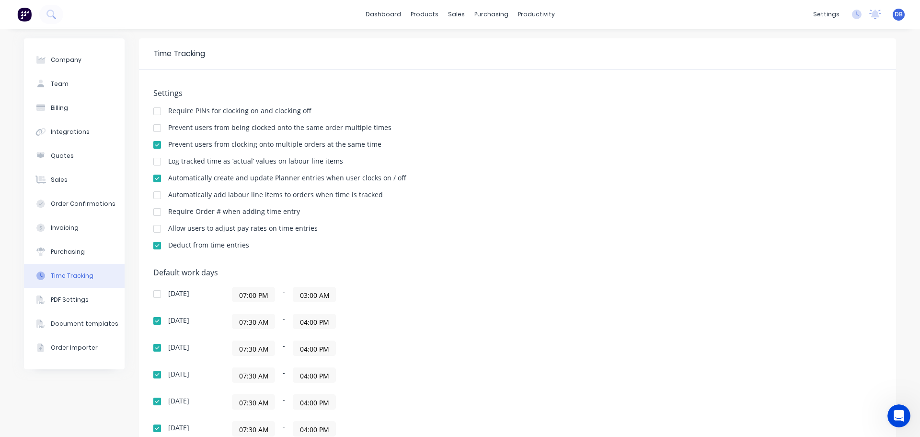
drag, startPoint x: 154, startPoint y: 227, endPoint x: 167, endPoint y: 232, distance: 13.8
click at [155, 228] on div at bounding box center [157, 228] width 19 height 19
click at [551, 106] on div "Timesheets" at bounding box center [553, 104] width 36 height 9
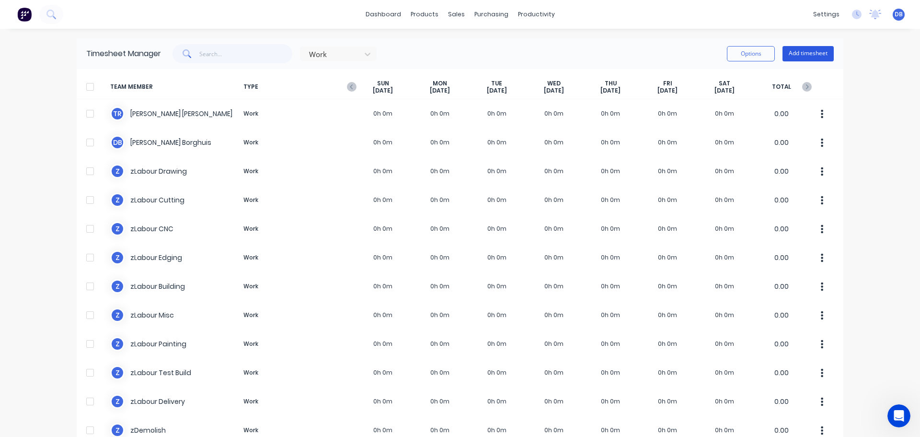
click at [791, 59] on button "Add timesheet" at bounding box center [808, 53] width 51 height 15
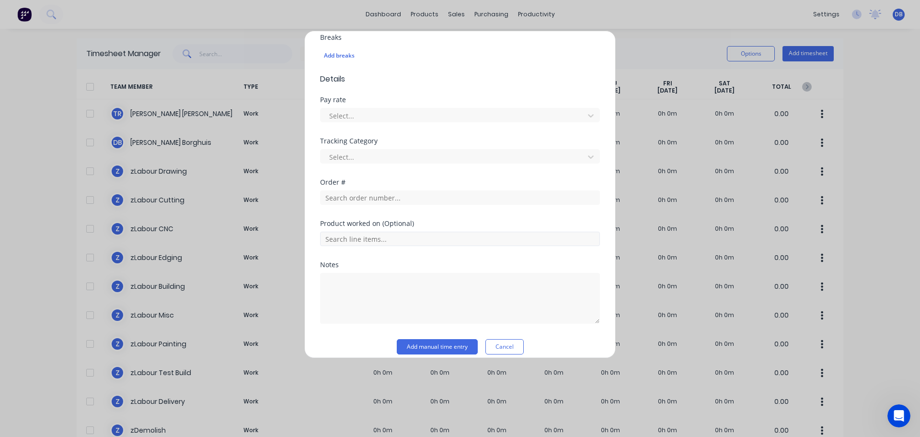
scroll to position [315, 0]
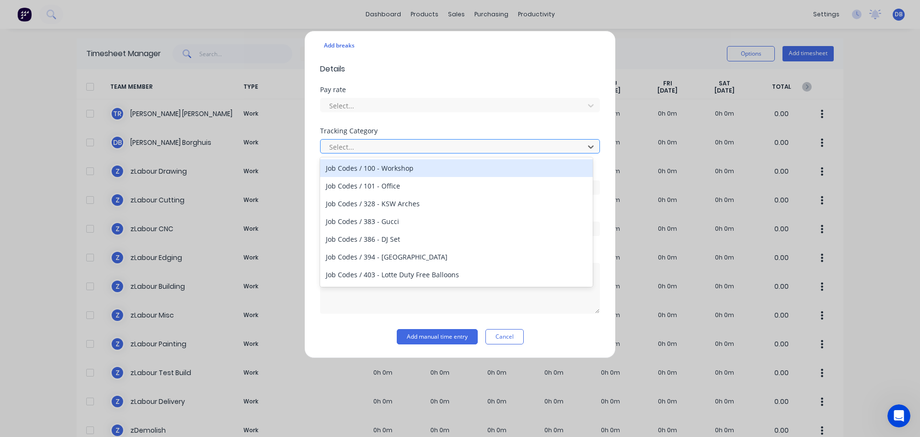
click at [429, 147] on div at bounding box center [453, 147] width 251 height 12
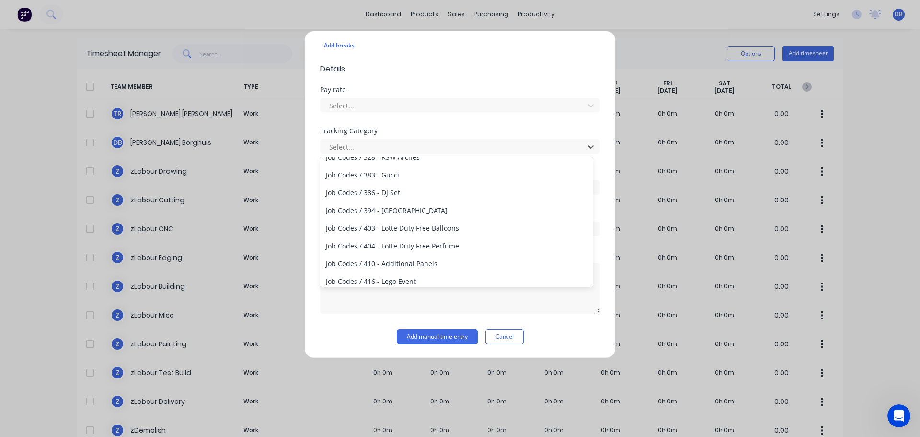
scroll to position [0, 0]
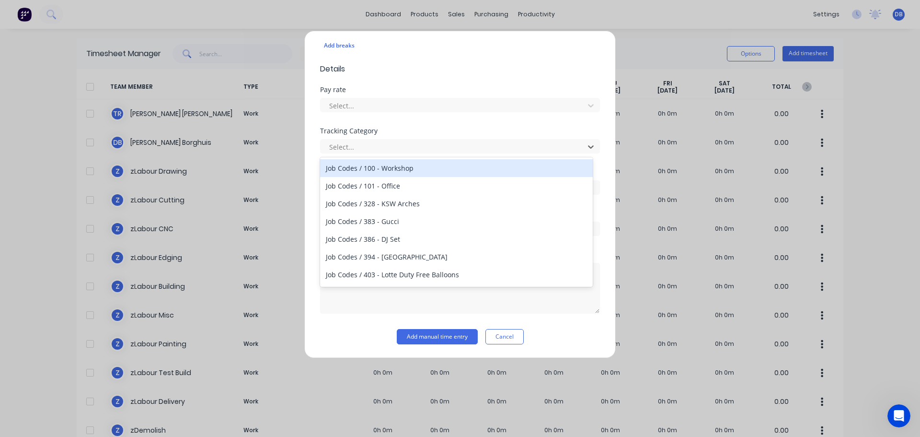
click at [414, 78] on form "Work Attendance Team member Select... When Date Start time Finish time Hours wo…" at bounding box center [460, 50] width 280 height 588
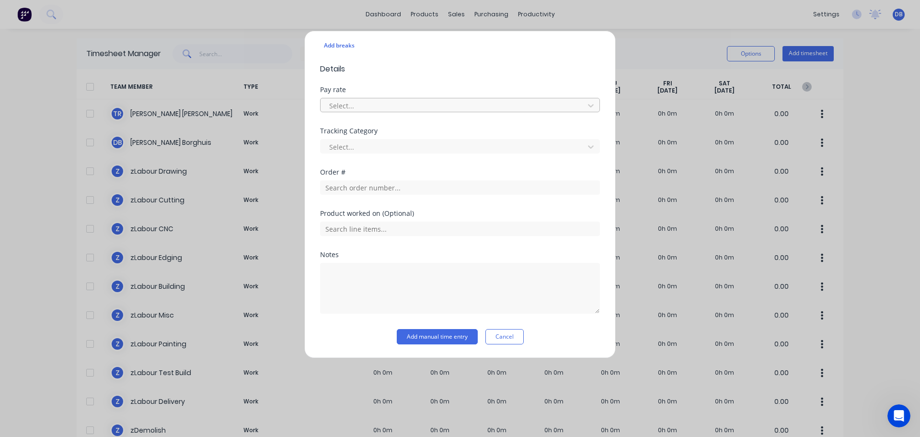
click at [421, 108] on div at bounding box center [453, 106] width 251 height 12
click at [437, 126] on div "No options" at bounding box center [456, 127] width 273 height 18
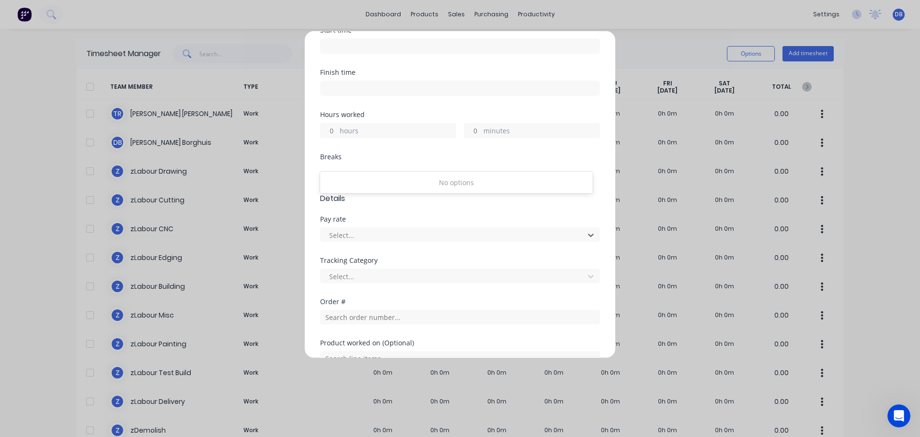
scroll to position [267, 0]
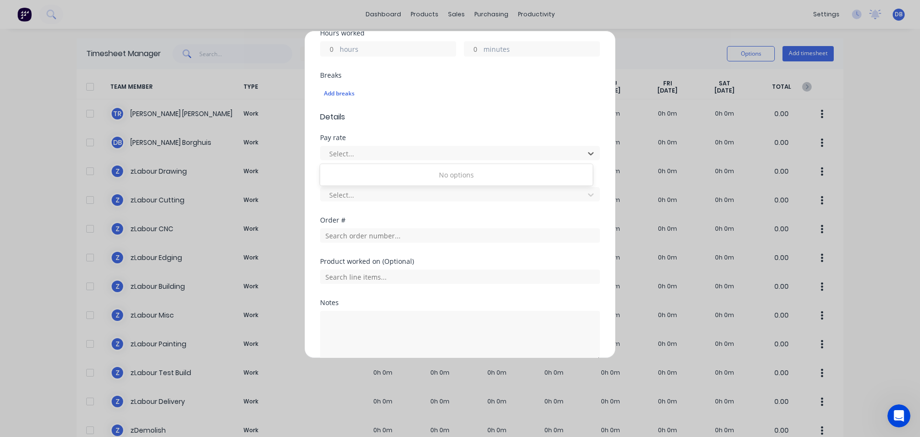
click at [737, 17] on div "Add timesheet Work Attendance Team member Select... When Date Start time Finish…" at bounding box center [460, 218] width 920 height 437
drag, startPoint x: 638, startPoint y: 42, endPoint x: 634, endPoint y: 46, distance: 5.8
click at [638, 42] on div "Add timesheet Work Attendance Team member Select... When Date Start time Finish…" at bounding box center [460, 218] width 920 height 437
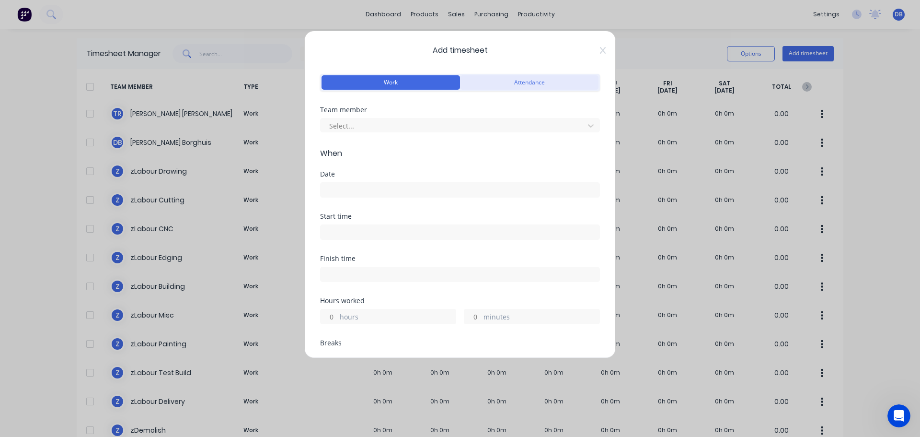
click at [539, 79] on button "Attendance" at bounding box center [529, 82] width 139 height 14
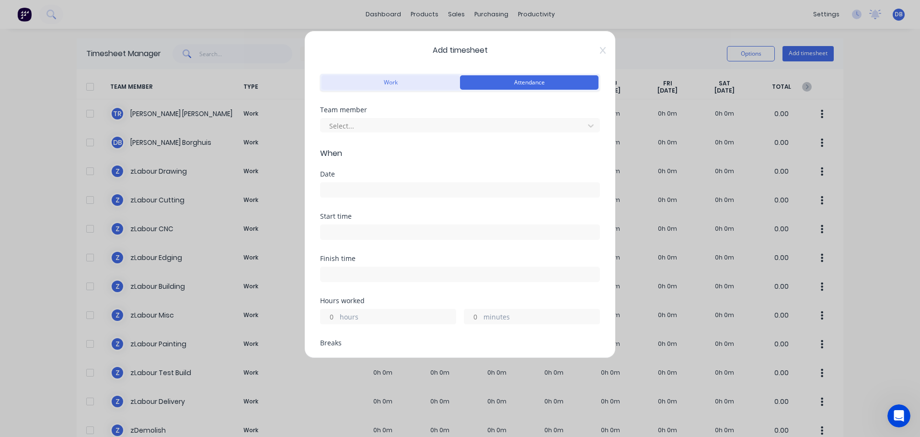
click at [420, 79] on button "Work" at bounding box center [391, 82] width 139 height 14
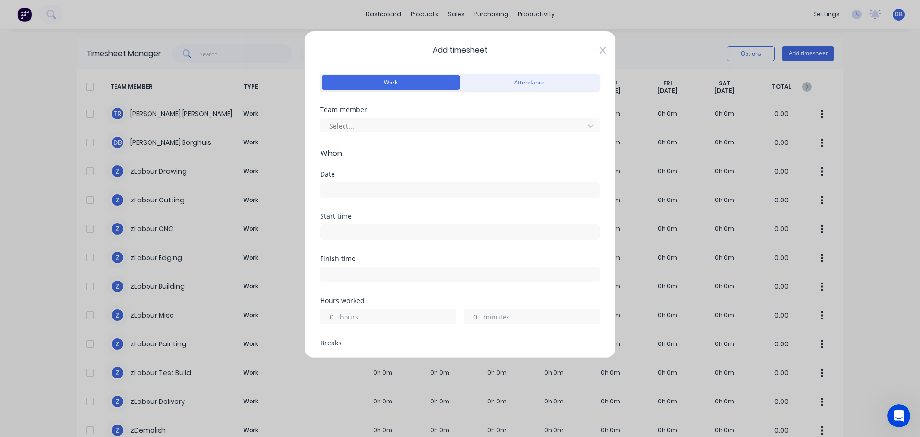
click at [600, 49] on icon at bounding box center [603, 50] width 6 height 8
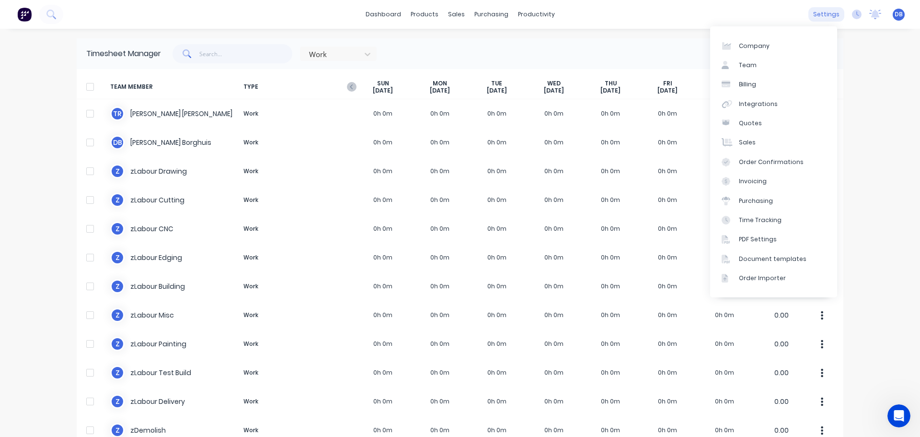
click at [826, 17] on div "settings" at bounding box center [827, 14] width 36 height 14
click at [766, 67] on link "Team" at bounding box center [773, 65] width 127 height 19
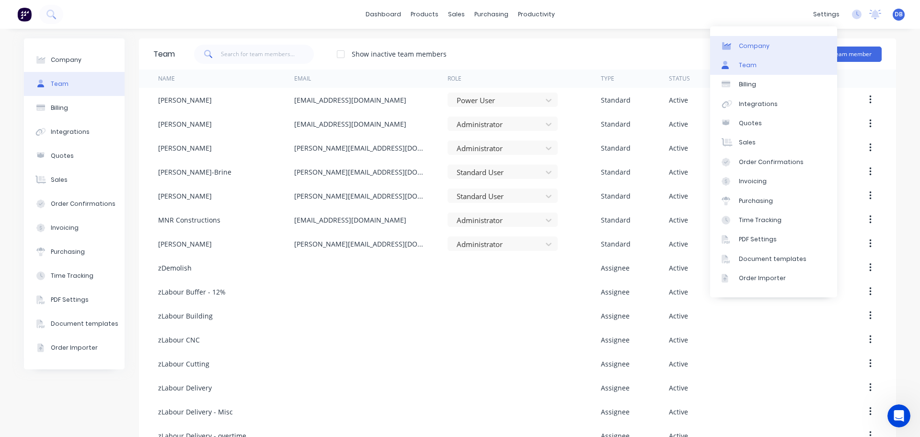
click at [802, 41] on link "Company" at bounding box center [773, 45] width 127 height 19
select select "AU"
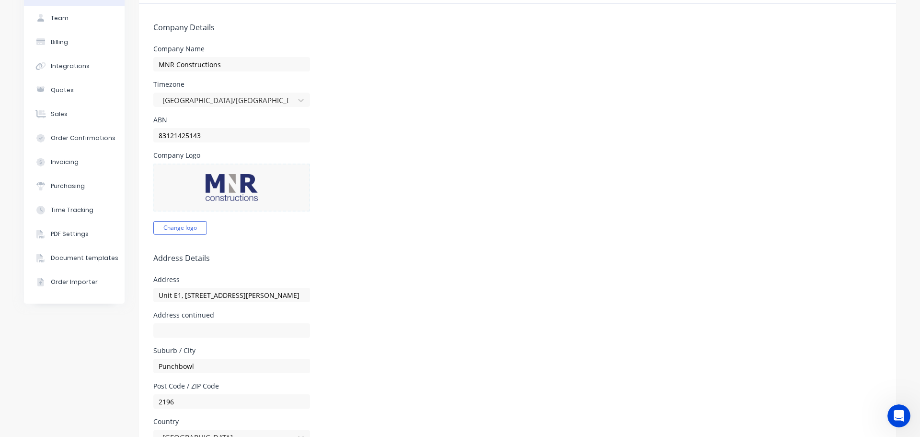
scroll to position [10, 0]
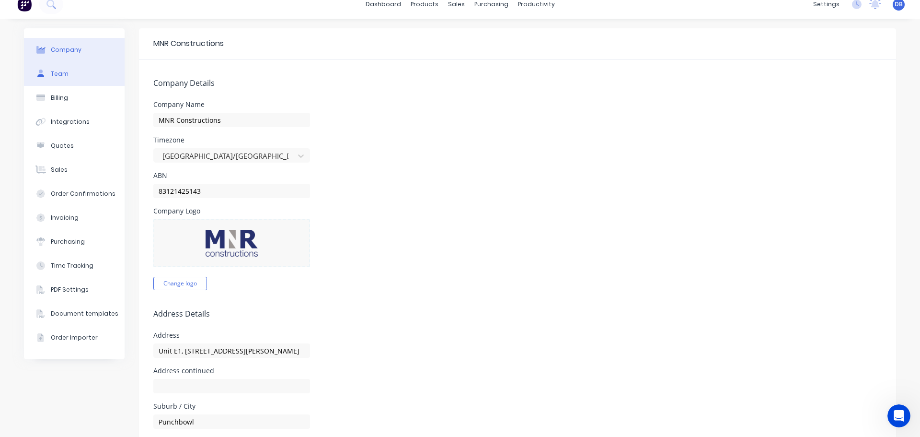
click at [71, 70] on button "Team" at bounding box center [74, 74] width 101 height 24
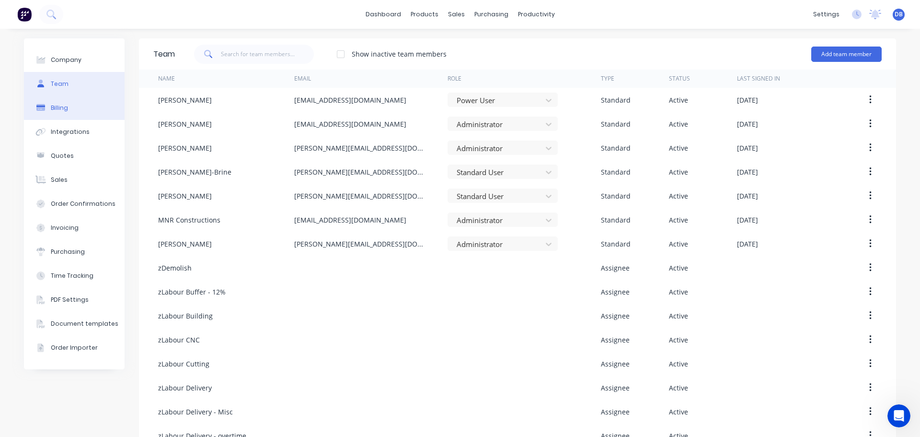
click at [86, 106] on button "Billing" at bounding box center [74, 108] width 101 height 24
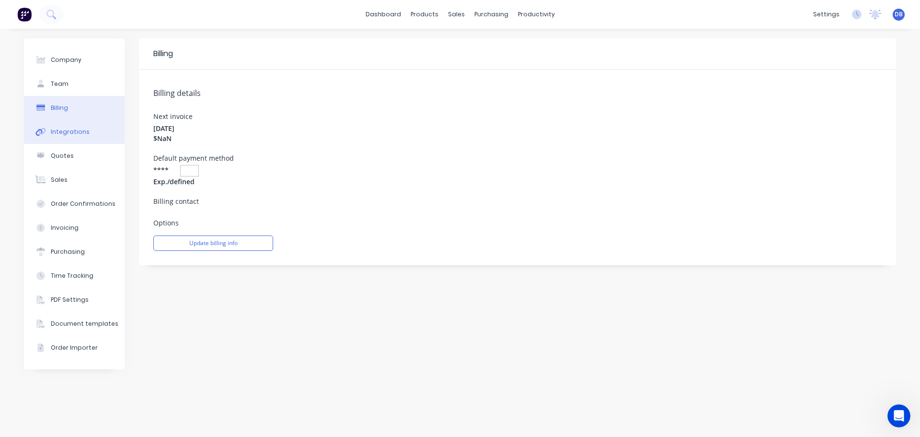
click at [63, 137] on button "Integrations" at bounding box center [74, 132] width 101 height 24
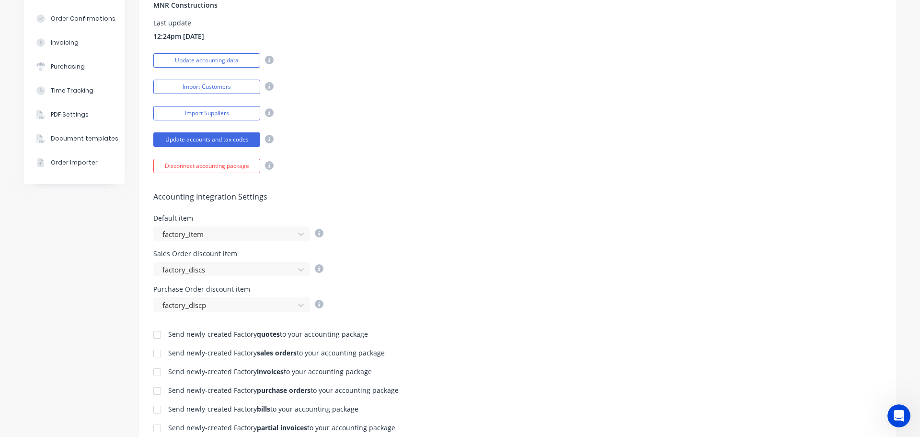
scroll to position [86, 0]
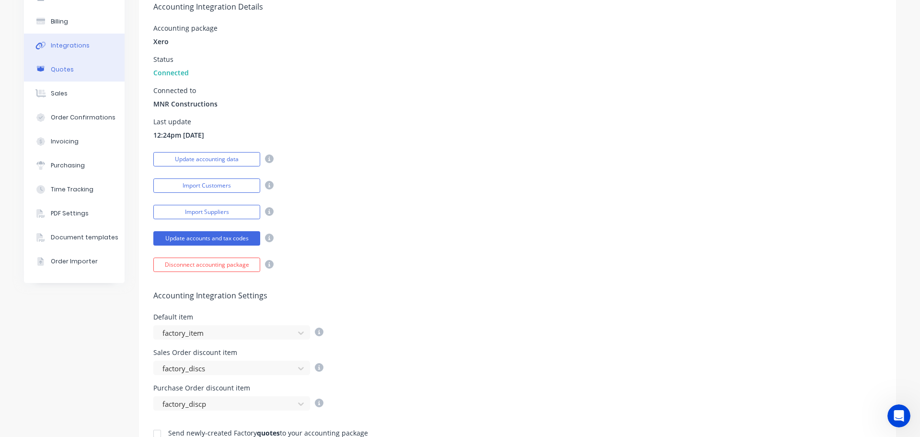
click at [54, 72] on div "Quotes" at bounding box center [62, 69] width 23 height 9
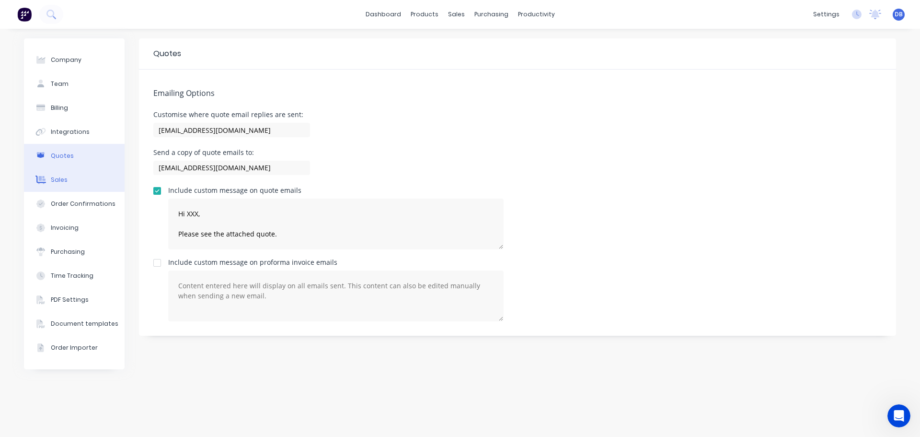
click at [96, 180] on button "Sales" at bounding box center [74, 180] width 101 height 24
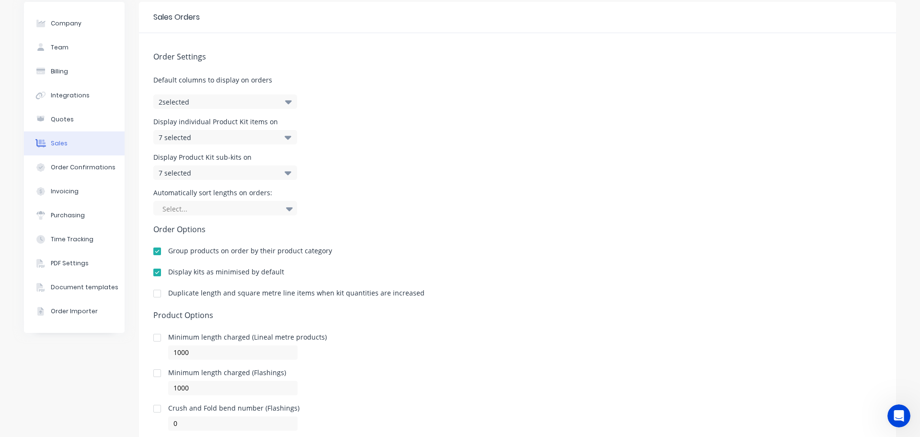
scroll to position [69, 0]
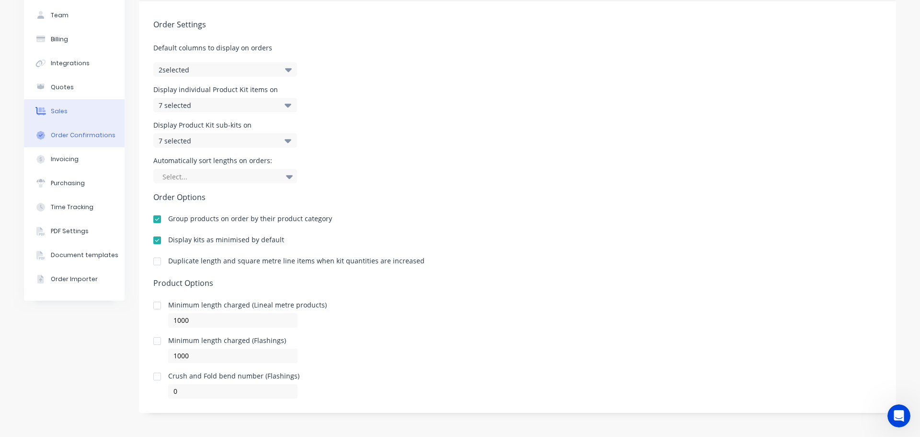
click at [74, 137] on div "Order Confirmations" at bounding box center [83, 135] width 65 height 9
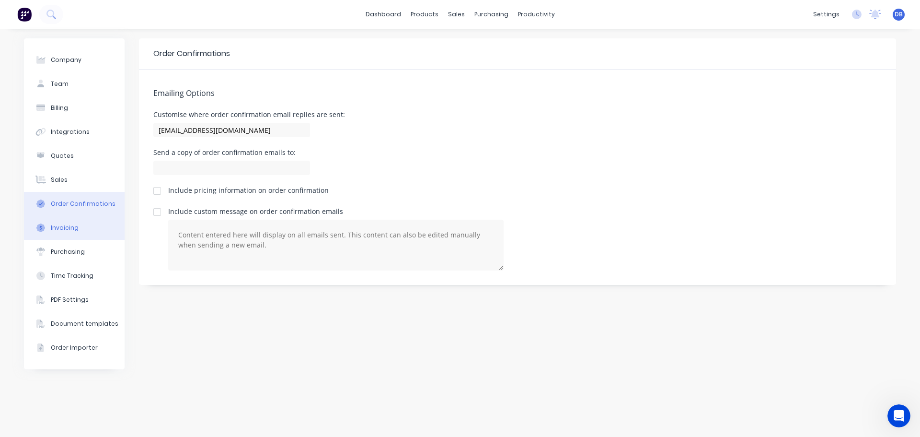
click at [47, 234] on button "Invoicing" at bounding box center [74, 228] width 101 height 24
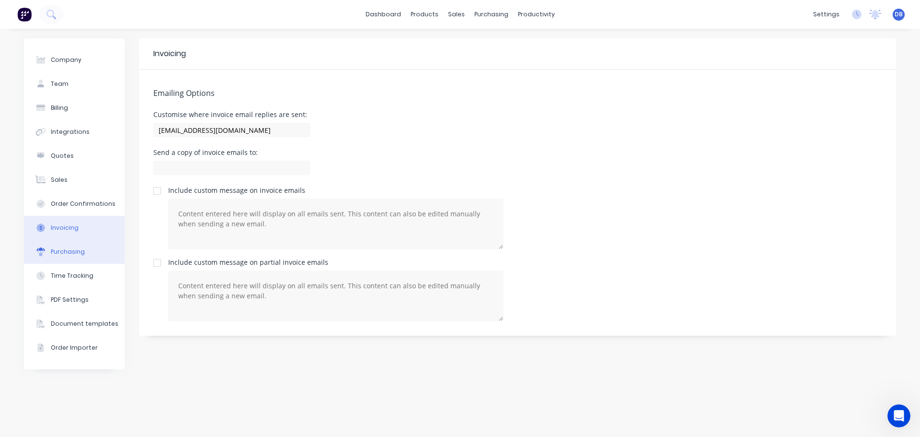
click at [77, 248] on div "Purchasing" at bounding box center [68, 251] width 34 height 9
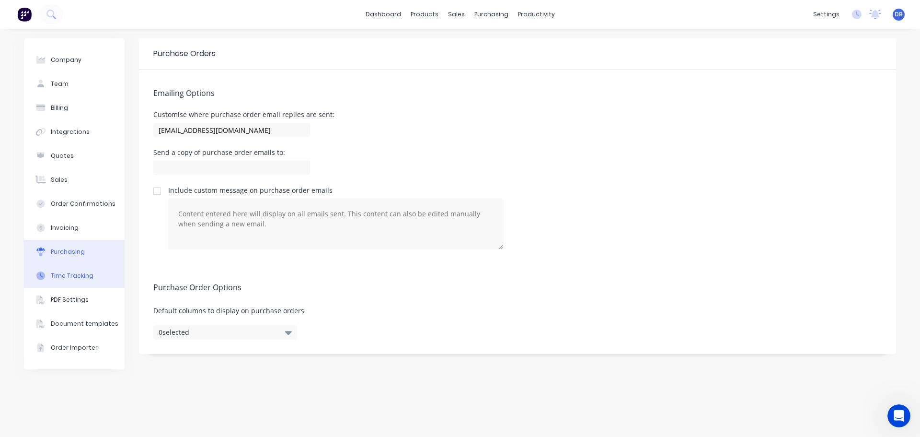
click at [67, 279] on div "Time Tracking" at bounding box center [72, 275] width 43 height 9
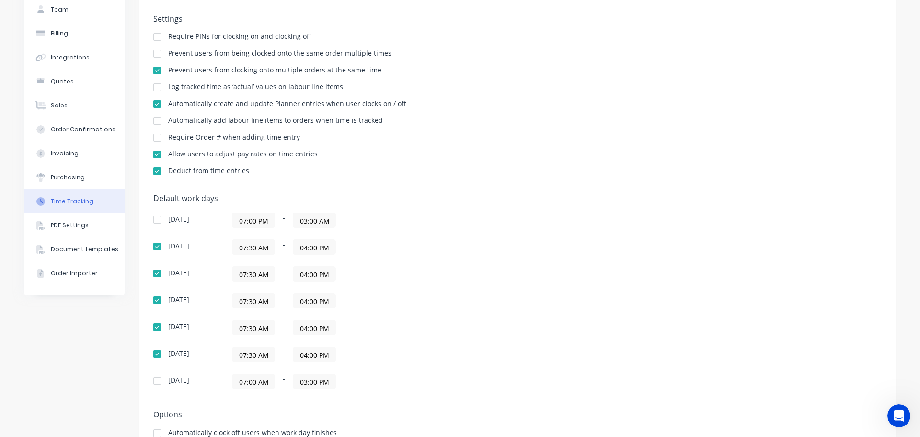
scroll to position [151, 0]
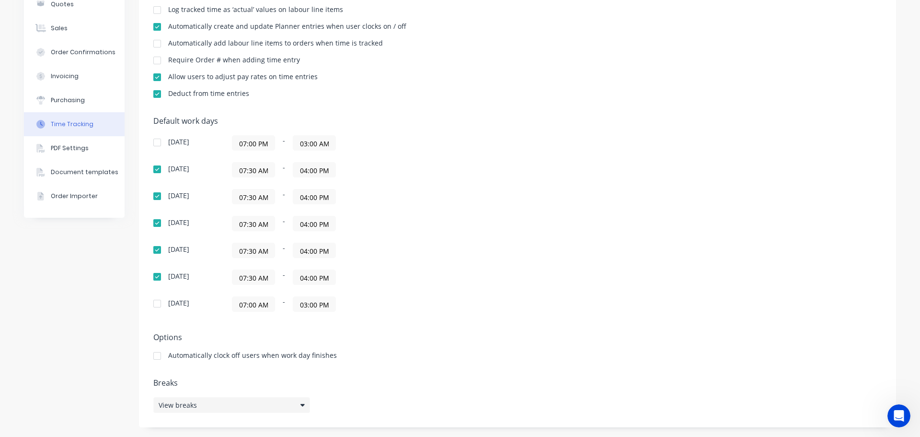
click at [273, 401] on div "View breaks" at bounding box center [231, 405] width 157 height 16
click at [271, 400] on div "View breaks" at bounding box center [231, 405] width 157 height 16
click at [82, 145] on button "PDF Settings" at bounding box center [74, 148] width 101 height 24
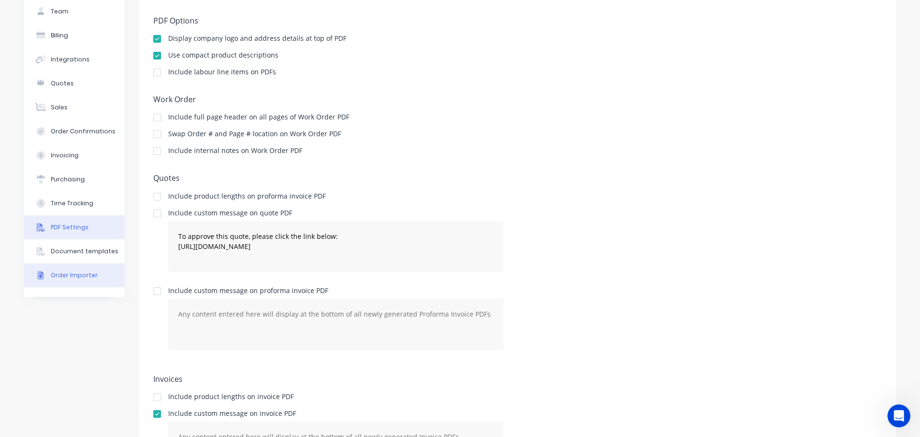
scroll to position [96, 0]
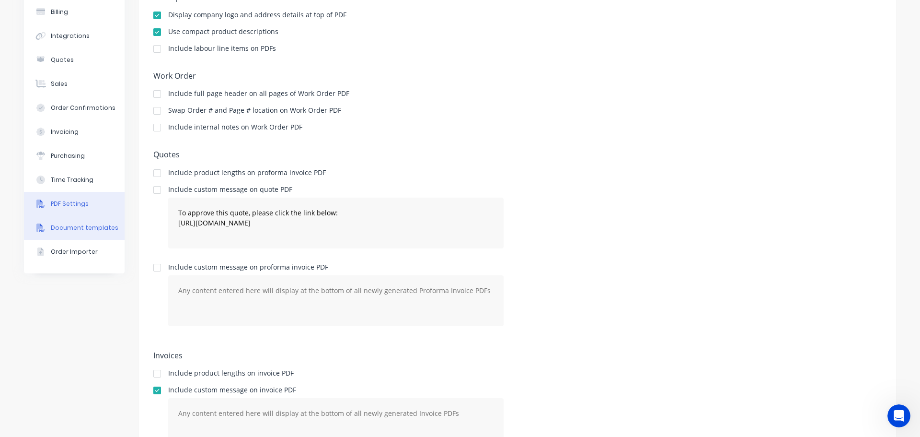
click at [89, 228] on div "Document templates" at bounding box center [85, 227] width 68 height 9
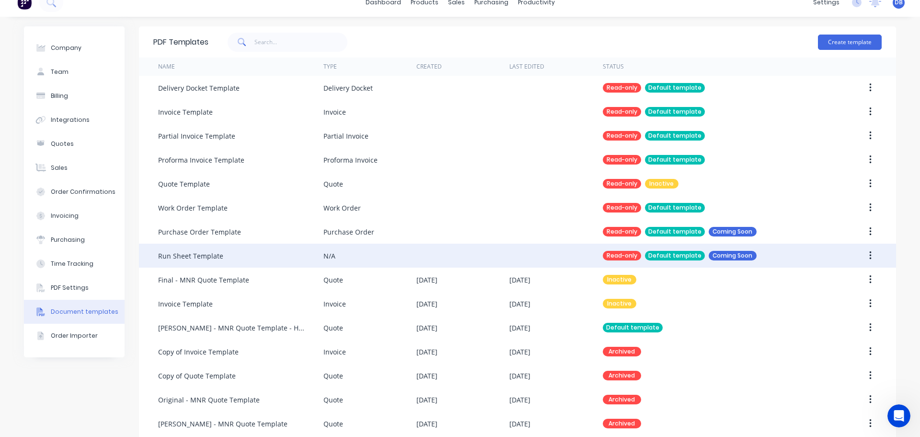
scroll to position [24, 0]
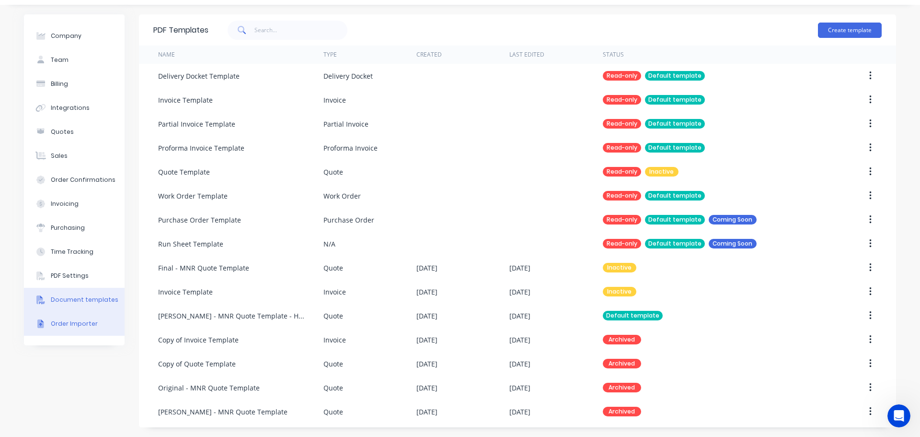
click at [95, 320] on button "Order Importer" at bounding box center [74, 324] width 101 height 24
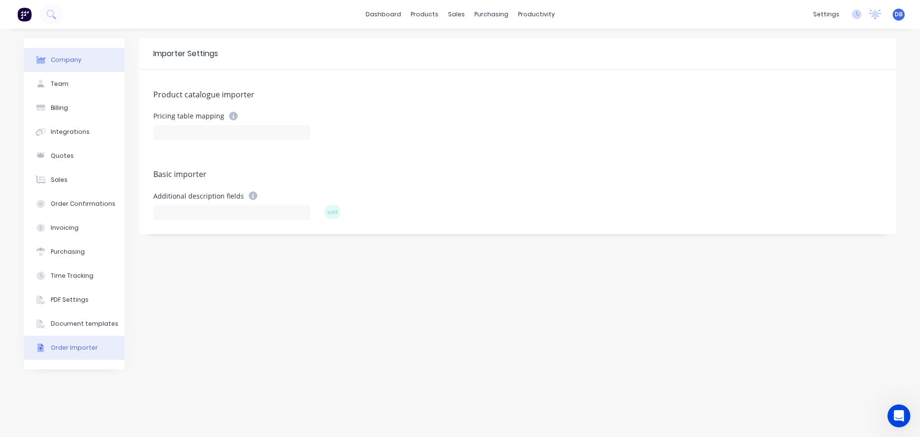
click at [62, 70] on button "Company" at bounding box center [74, 60] width 101 height 24
select select "AU"
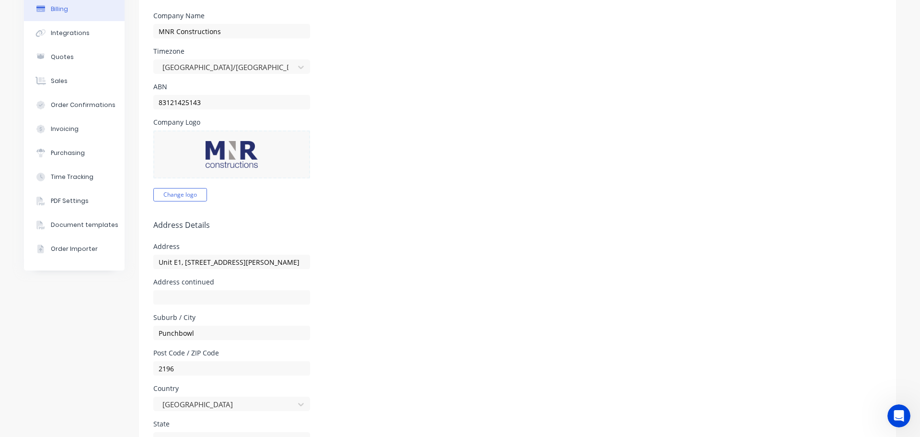
scroll to position [10, 0]
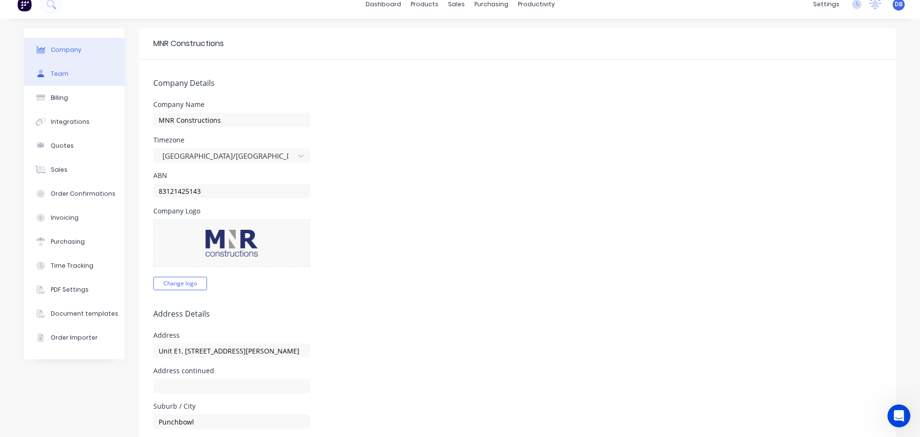
click at [60, 70] on div "Team" at bounding box center [60, 74] width 18 height 9
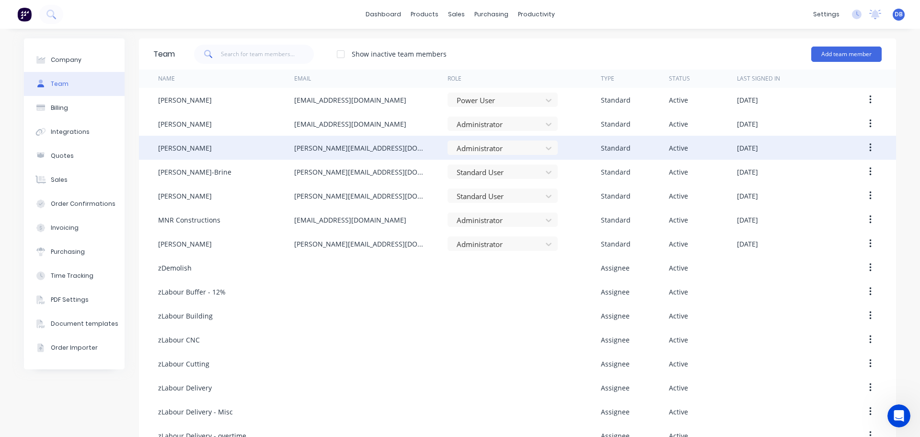
click at [206, 153] on div "Dean Borghuis" at bounding box center [226, 148] width 136 height 24
drag, startPoint x: 690, startPoint y: 143, endPoint x: 716, endPoint y: 148, distance: 25.9
click at [691, 143] on div "Active" at bounding box center [703, 148] width 68 height 24
click at [869, 149] on button "button" at bounding box center [870, 147] width 23 height 17
click at [837, 179] on div "Edit" at bounding box center [837, 173] width 74 height 14
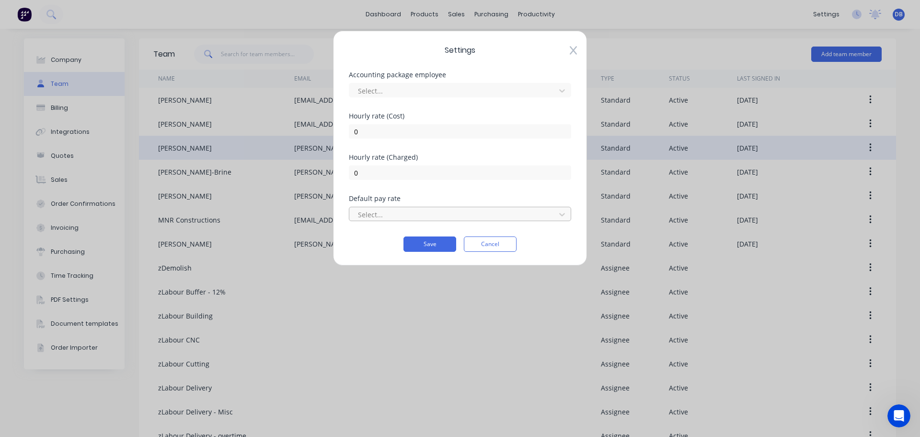
click at [492, 216] on div at bounding box center [454, 215] width 194 height 12
click at [495, 216] on div at bounding box center [454, 215] width 194 height 12
click at [473, 238] on div "No options" at bounding box center [460, 236] width 222 height 18
click at [570, 48] on icon at bounding box center [573, 51] width 7 height 10
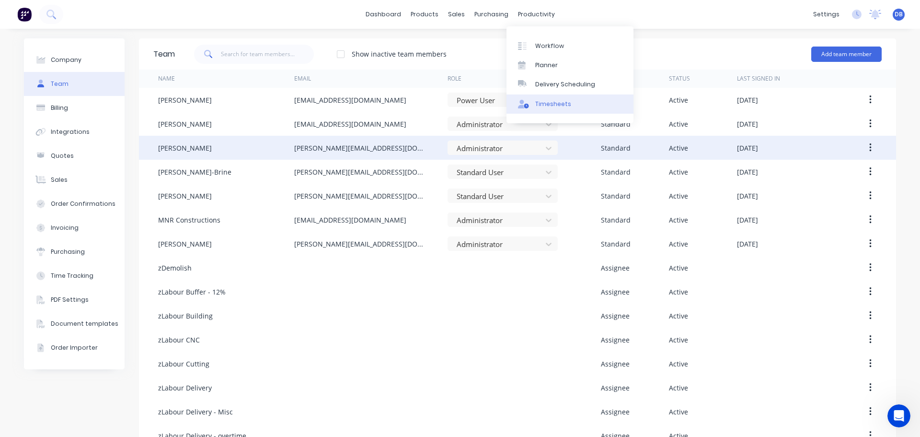
click at [564, 106] on div "Timesheets" at bounding box center [553, 104] width 36 height 9
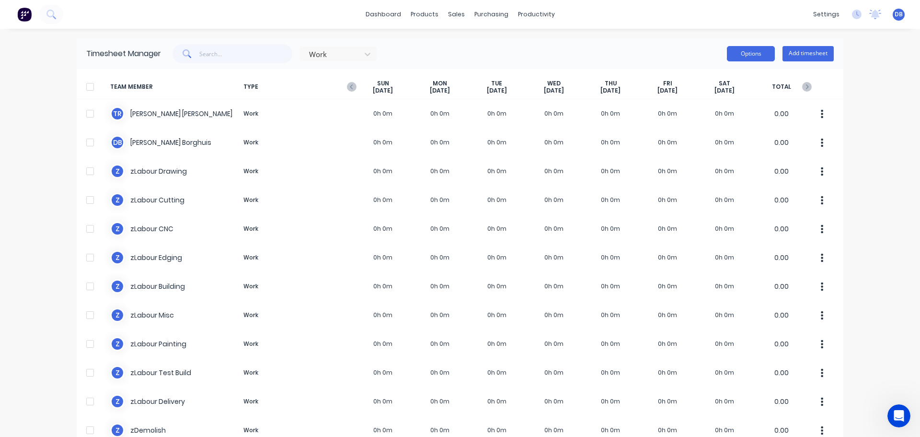
drag, startPoint x: 749, startPoint y: 53, endPoint x: 744, endPoint y: 52, distance: 4.9
click at [748, 52] on button "Options" at bounding box center [751, 53] width 48 height 15
click at [743, 52] on button "Options" at bounding box center [751, 53] width 48 height 15
click at [360, 54] on div at bounding box center [367, 53] width 17 height 15
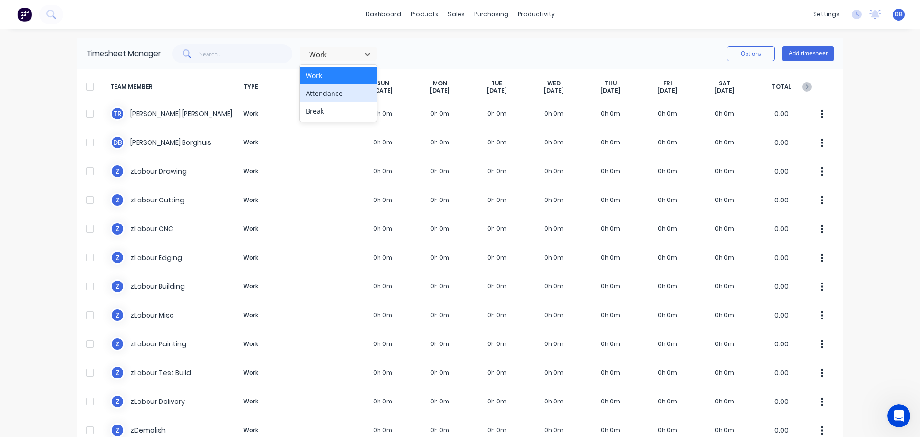
click at [346, 98] on div "Attendance" at bounding box center [338, 93] width 77 height 18
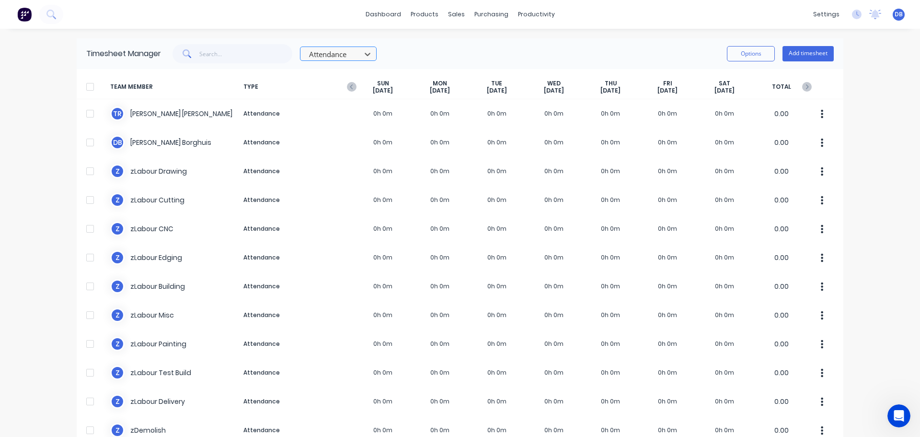
click at [350, 56] on div at bounding box center [332, 54] width 48 height 12
click at [337, 108] on div "Break" at bounding box center [338, 111] width 77 height 18
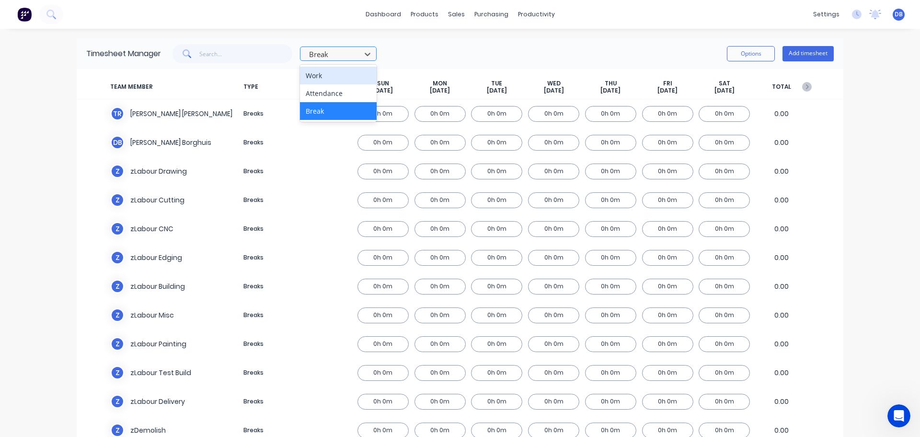
click at [350, 56] on div at bounding box center [332, 54] width 48 height 12
click at [333, 75] on div "Work" at bounding box center [338, 76] width 77 height 18
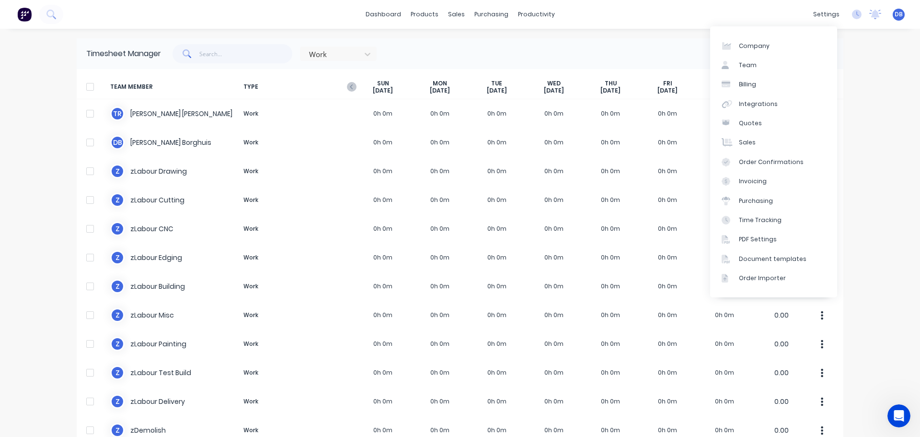
click at [908, 73] on div "dashboard products sales purchasing productivity dashboard products Product Cat…" at bounding box center [460, 218] width 920 height 437
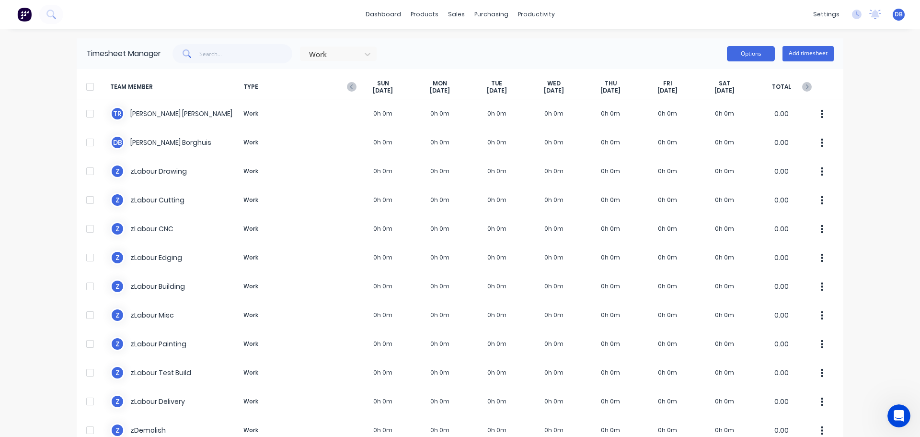
click at [764, 54] on button "Options" at bounding box center [751, 53] width 48 height 15
click at [579, 53] on div "Work Options Add timesheet" at bounding box center [497, 53] width 673 height 19
drag, startPoint x: 579, startPoint y: 53, endPoint x: 333, endPoint y: 58, distance: 245.9
click at [333, 58] on div at bounding box center [332, 54] width 48 height 12
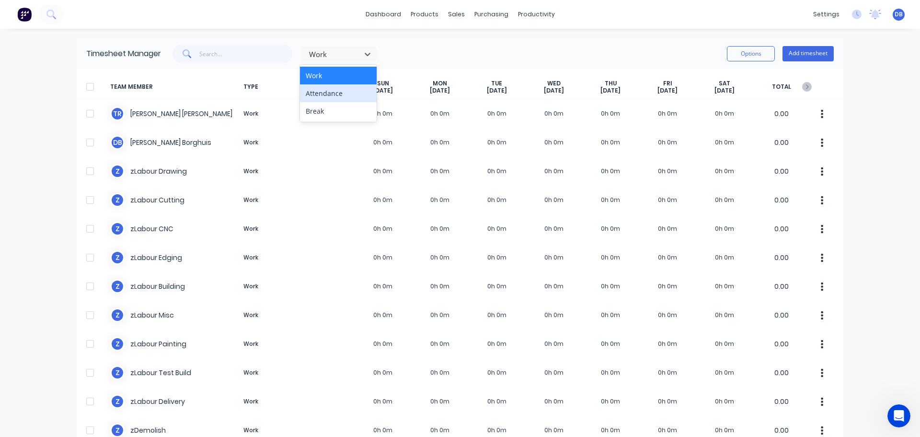
click at [333, 95] on div "Attendance" at bounding box center [338, 93] width 77 height 18
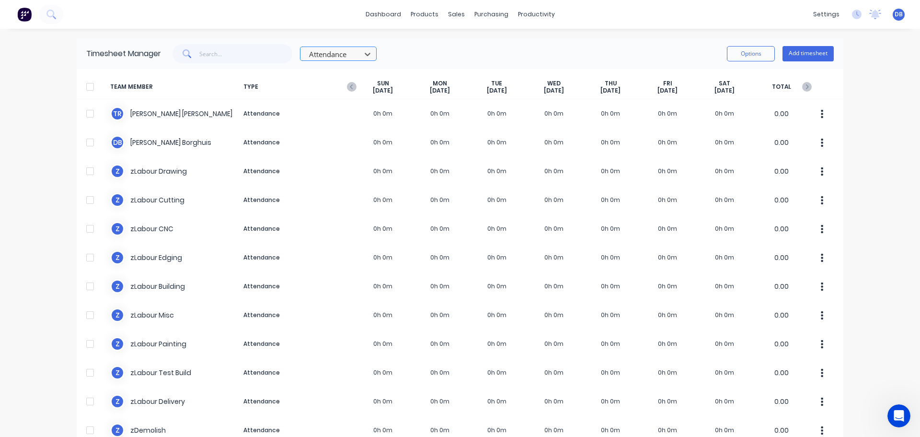
click at [342, 56] on div at bounding box center [332, 54] width 48 height 12
click at [337, 108] on div "Break" at bounding box center [338, 111] width 77 height 18
click at [342, 60] on div at bounding box center [332, 54] width 48 height 12
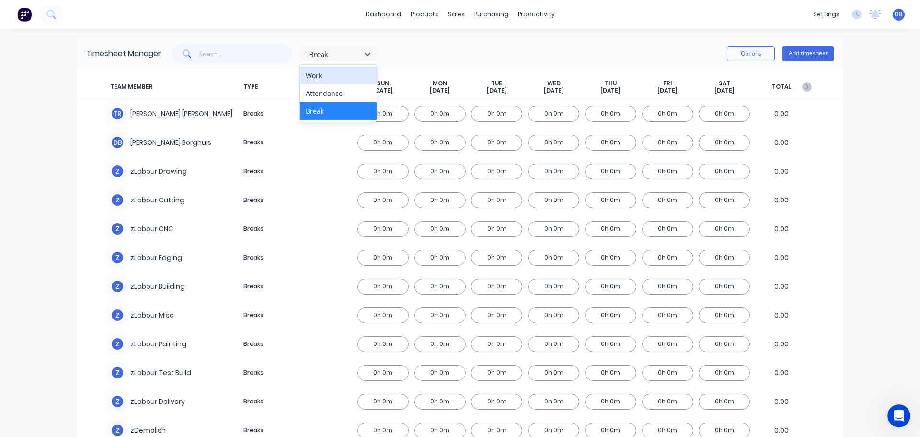
click at [337, 74] on div "Work" at bounding box center [338, 76] width 77 height 18
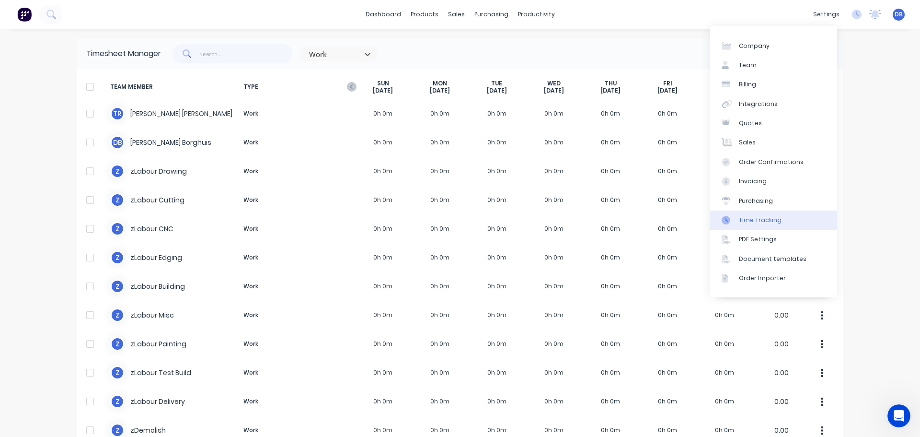
click at [770, 221] on div "Time Tracking" at bounding box center [760, 220] width 43 height 9
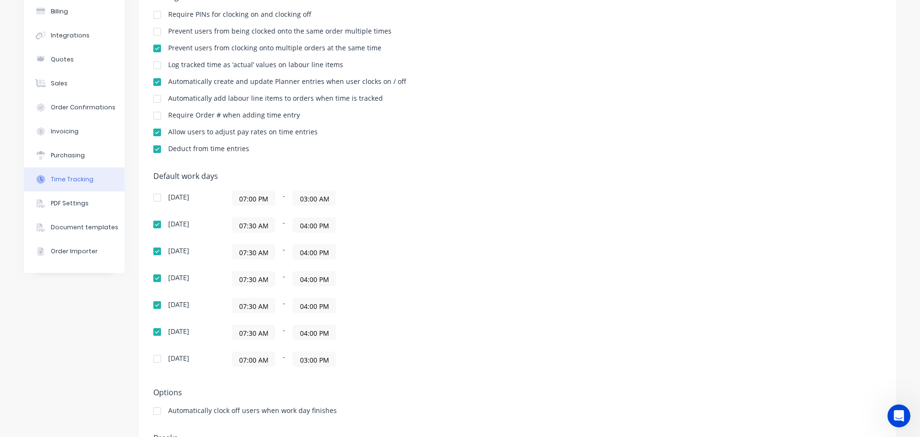
scroll to position [8, 0]
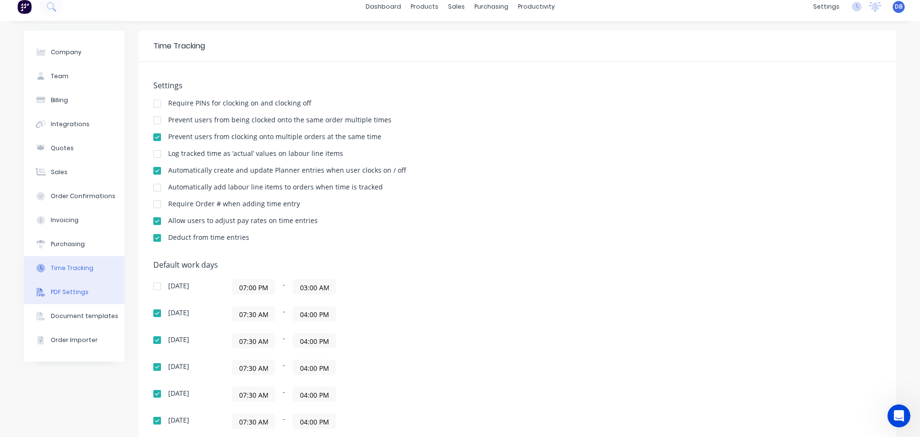
click at [69, 295] on div "PDF Settings" at bounding box center [70, 292] width 38 height 9
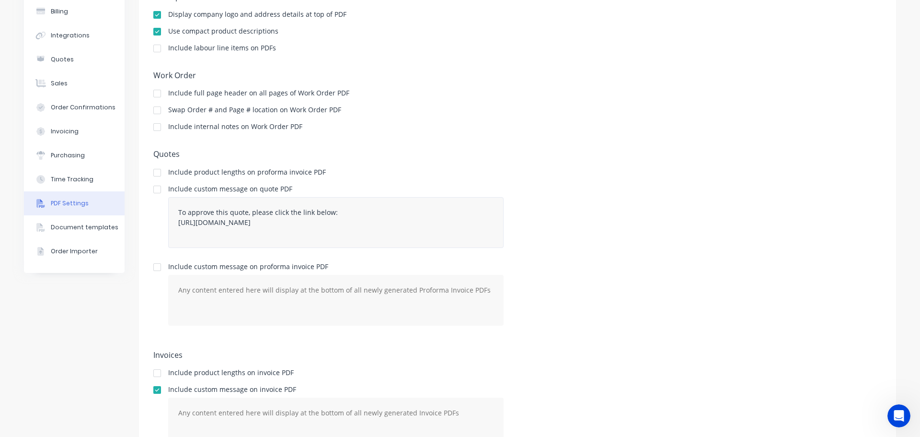
scroll to position [147, 0]
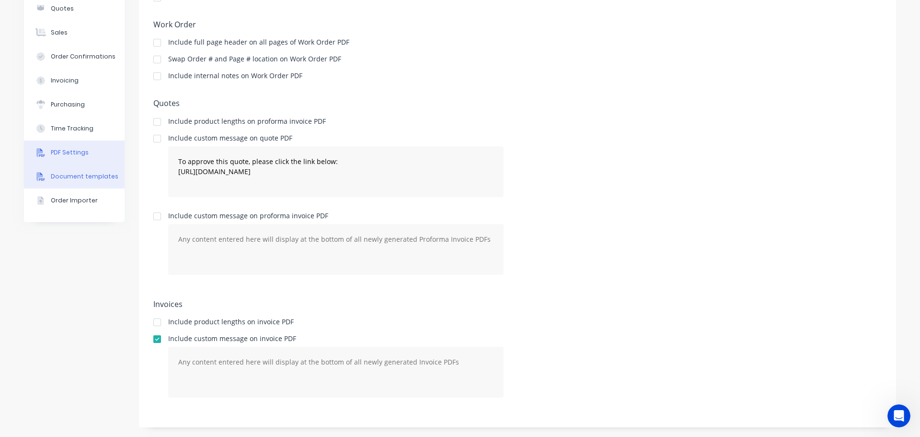
click at [54, 183] on button "Document templates" at bounding box center [74, 176] width 101 height 24
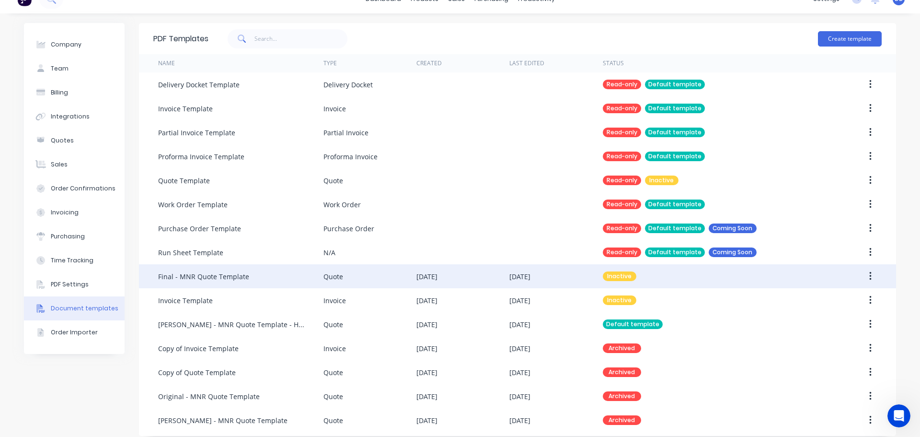
scroll to position [24, 0]
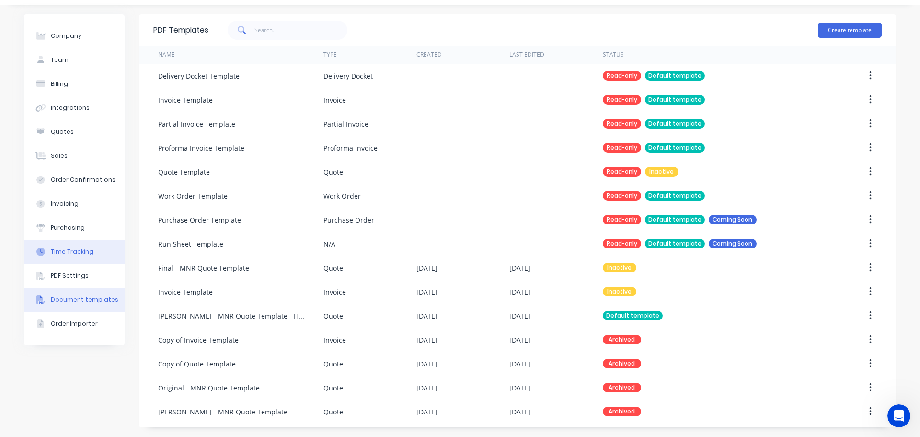
drag, startPoint x: 76, startPoint y: 251, endPoint x: 84, endPoint y: 250, distance: 8.6
click at [76, 251] on div "Time Tracking" at bounding box center [72, 251] width 43 height 9
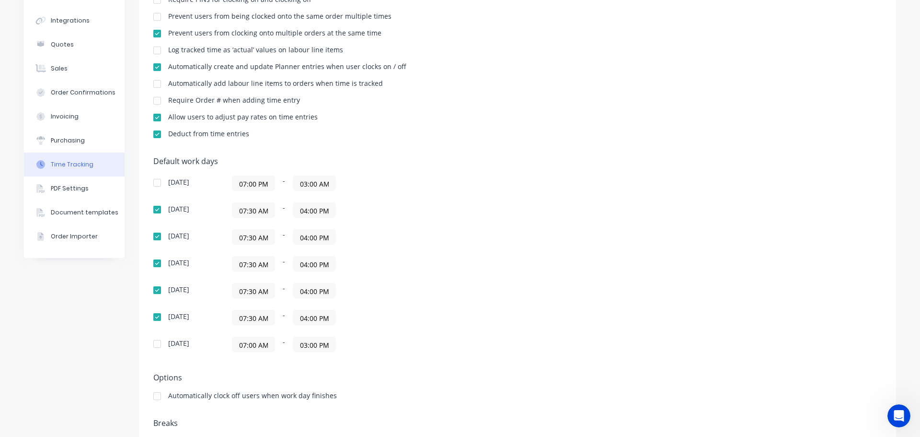
scroll to position [151, 0]
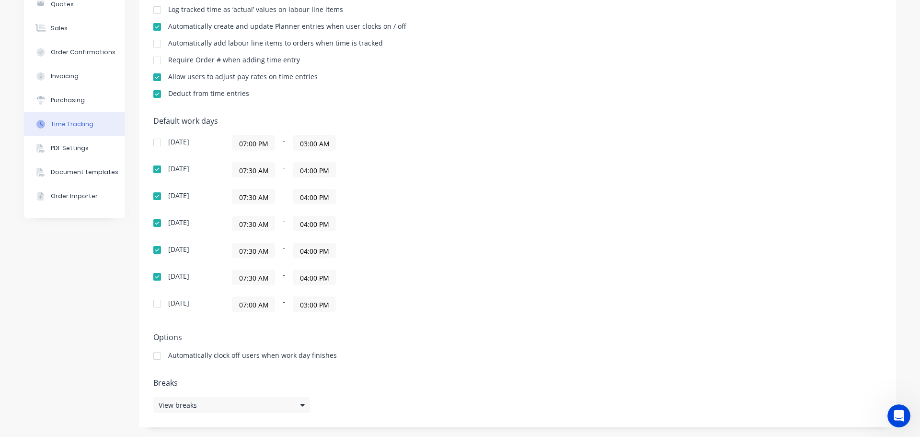
drag, startPoint x: 503, startPoint y: 208, endPoint x: 509, endPoint y: 213, distance: 7.5
click at [507, 213] on div "Default work days Sunday 07:00 PM - 03:00 AM Monday 07:30 AM - 04:00 PM Tuesday…" at bounding box center [517, 219] width 729 height 207
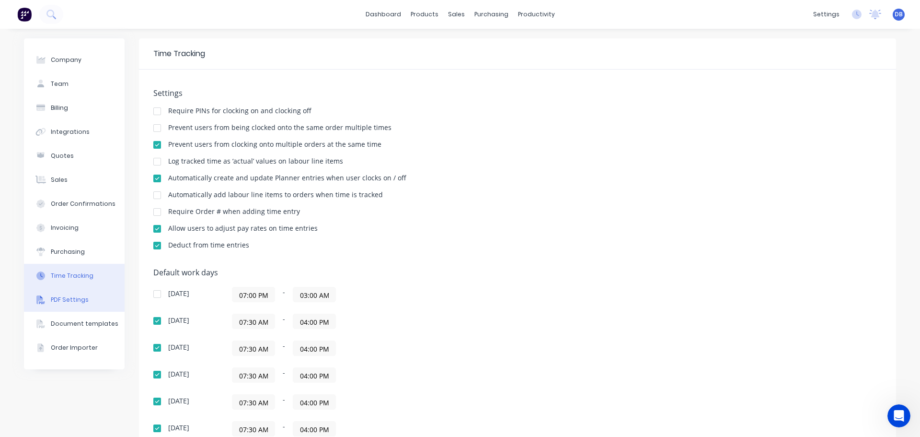
click at [80, 302] on div "PDF Settings" at bounding box center [70, 299] width 38 height 9
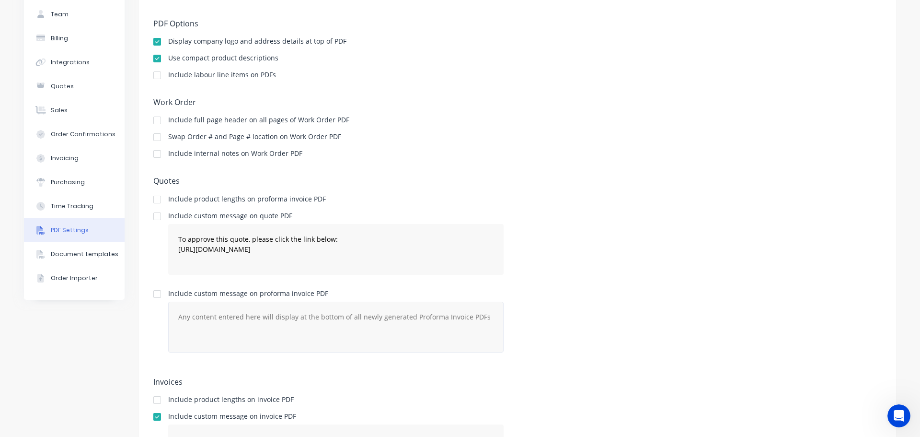
scroll to position [147, 0]
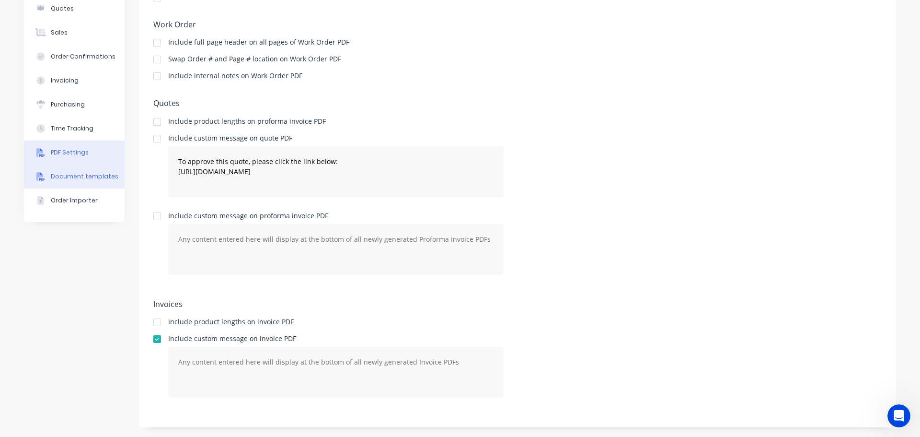
click at [61, 185] on button "Document templates" at bounding box center [74, 176] width 101 height 24
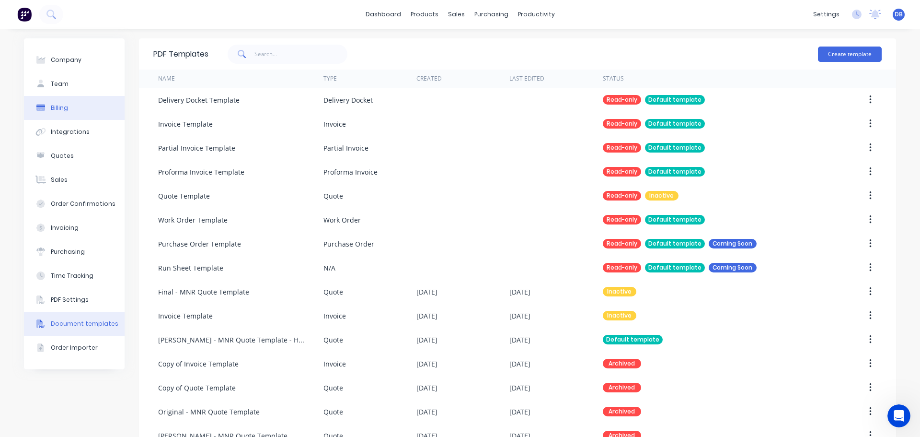
click at [83, 116] on button "Billing" at bounding box center [74, 108] width 101 height 24
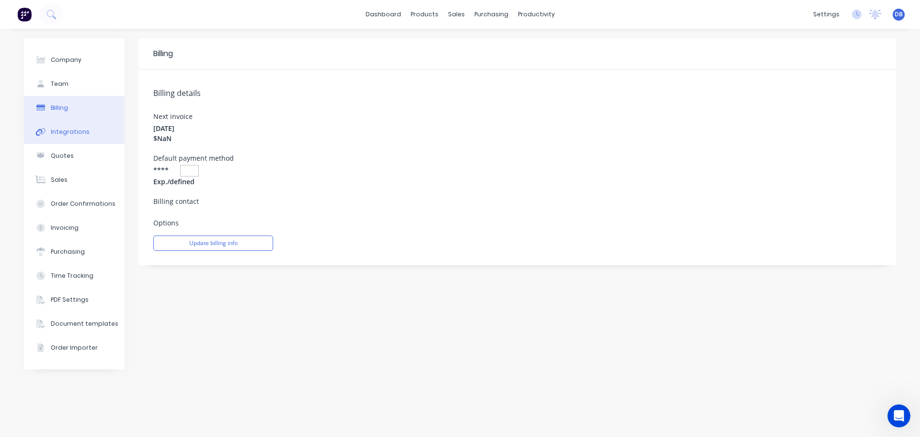
drag, startPoint x: 54, startPoint y: 137, endPoint x: 72, endPoint y: 137, distance: 18.7
click at [54, 137] on button "Integrations" at bounding box center [74, 132] width 101 height 24
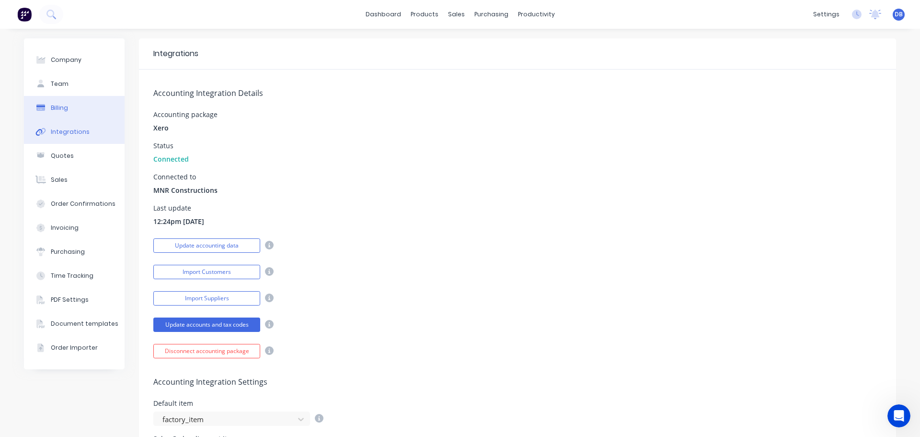
click at [70, 118] on button "Billing" at bounding box center [74, 108] width 101 height 24
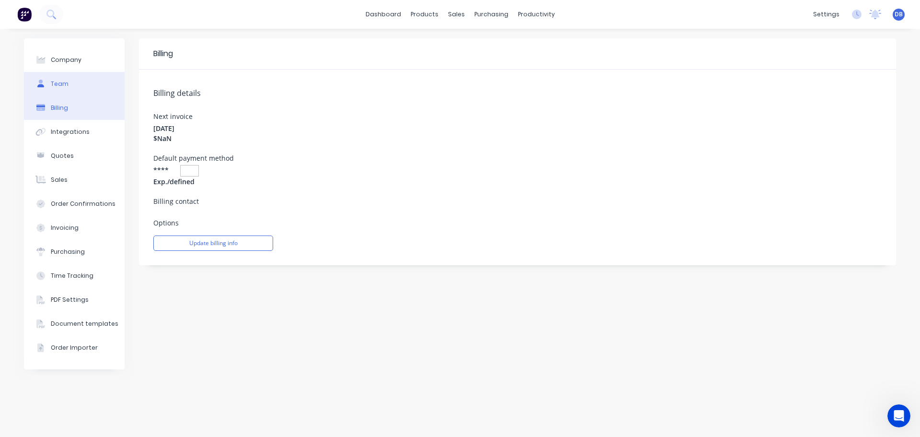
click at [65, 87] on div "Team" at bounding box center [60, 84] width 18 height 9
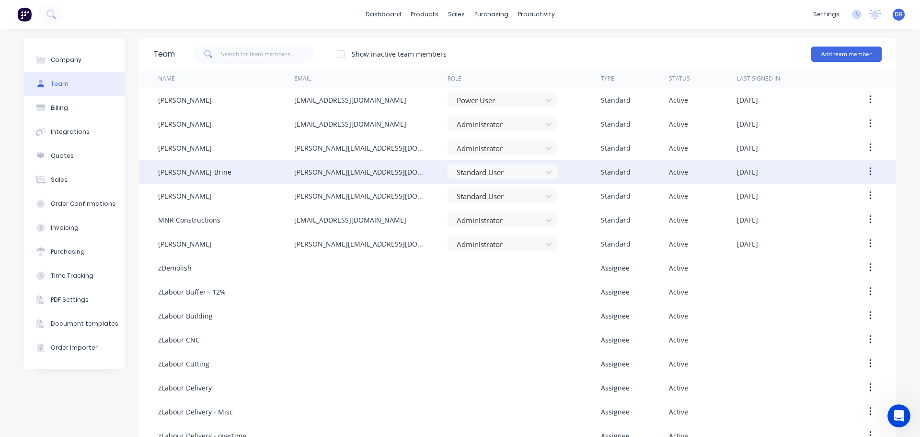
click at [870, 175] on icon "button" at bounding box center [871, 171] width 2 height 9
click at [843, 192] on div "Edit" at bounding box center [837, 197] width 74 height 14
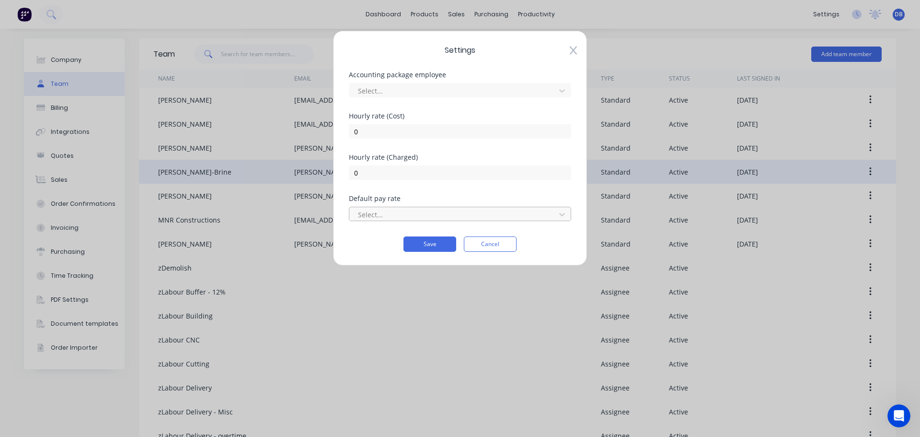
click at [500, 214] on div at bounding box center [454, 215] width 194 height 12
click at [380, 212] on div at bounding box center [454, 215] width 194 height 12
click at [426, 83] on div "Select..." at bounding box center [460, 90] width 222 height 14
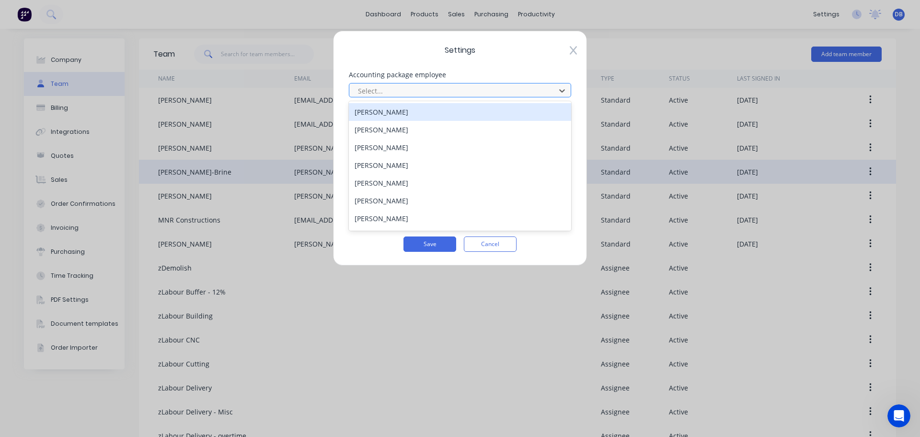
click at [421, 86] on div at bounding box center [454, 91] width 194 height 12
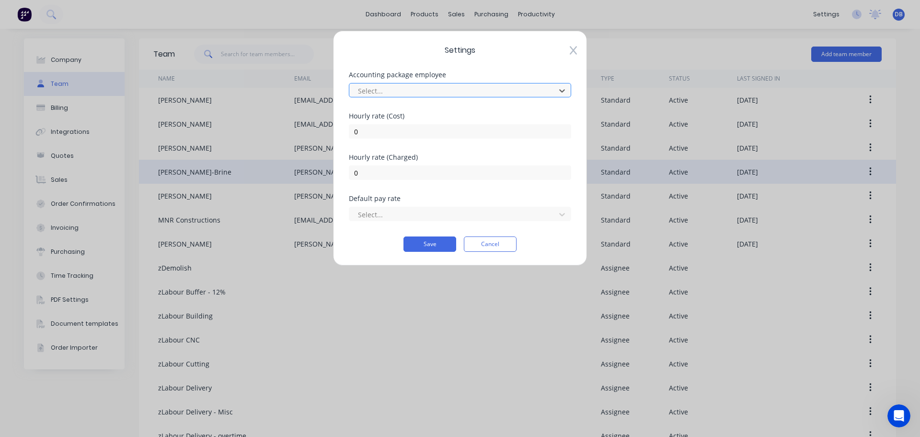
click at [420, 87] on div at bounding box center [454, 91] width 194 height 12
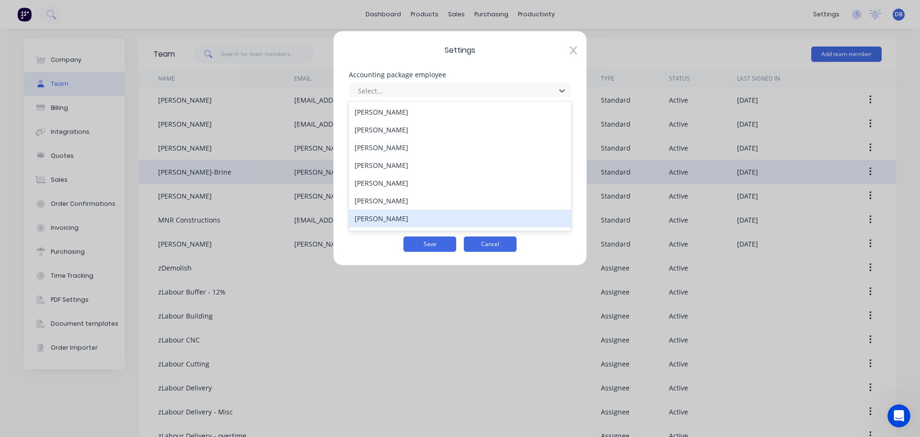
click at [489, 246] on button "Cancel" at bounding box center [490, 243] width 53 height 15
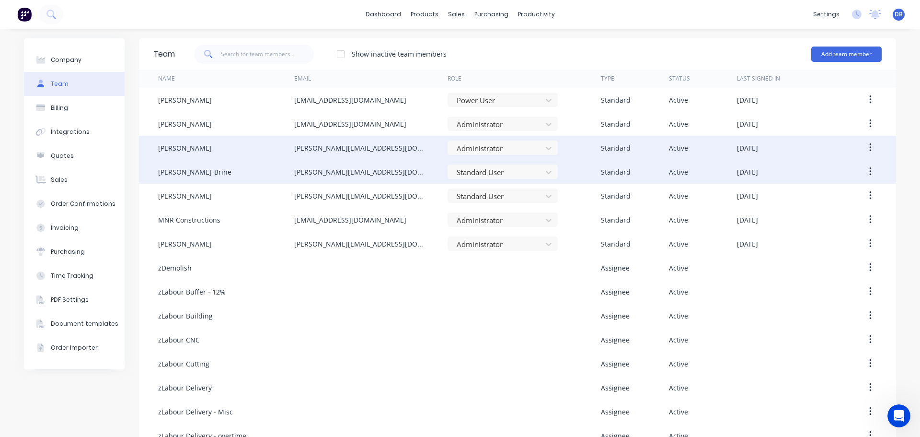
click at [870, 152] on icon "button" at bounding box center [871, 147] width 2 height 11
click at [829, 171] on div "Edit" at bounding box center [837, 173] width 74 height 14
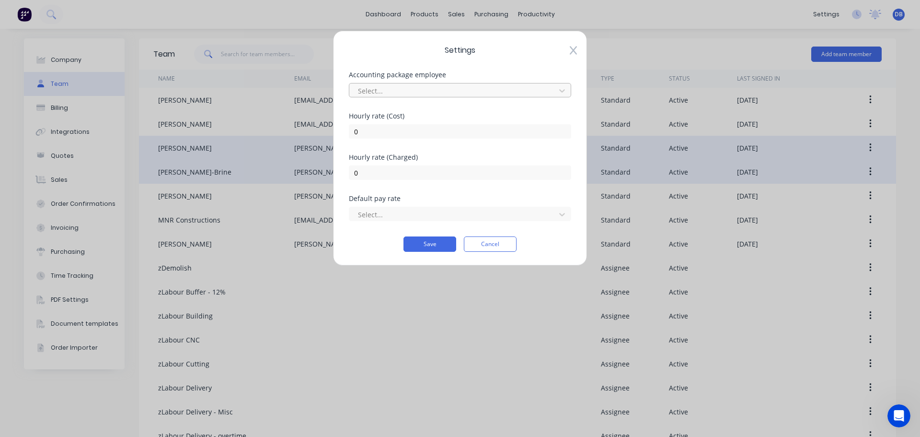
click at [501, 84] on div "Select..." at bounding box center [453, 90] width 199 height 14
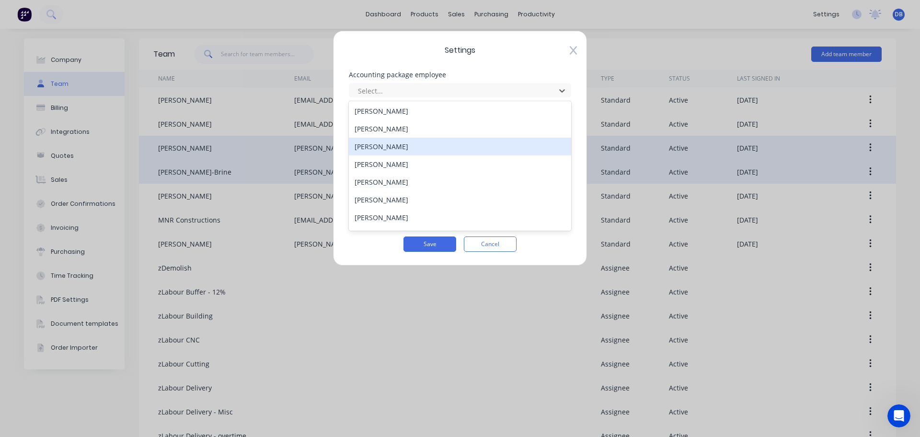
scroll to position [96, 0]
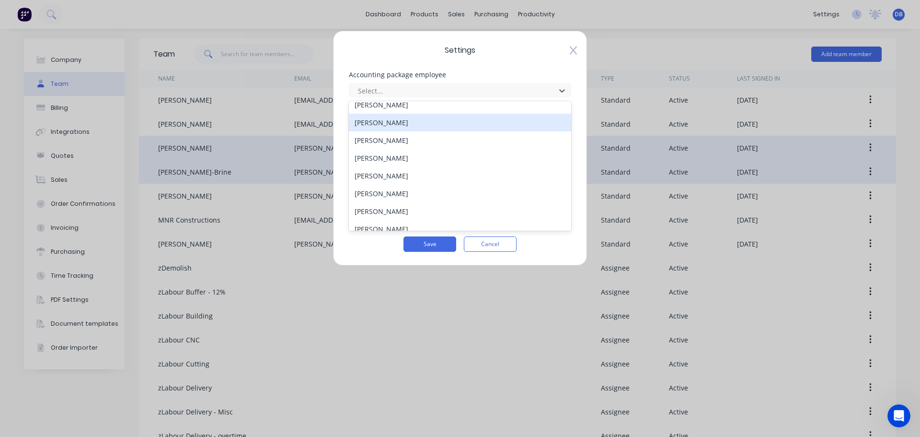
click at [461, 125] on div "Dean Borghuis" at bounding box center [460, 123] width 222 height 18
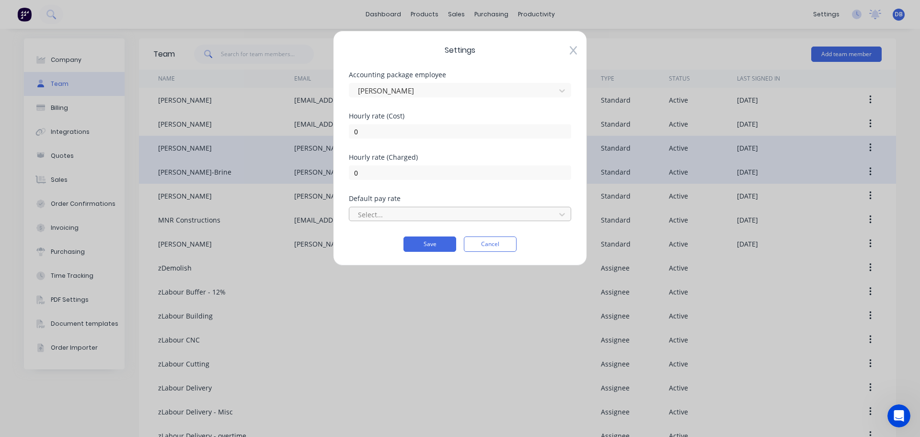
click at [450, 220] on div at bounding box center [454, 215] width 194 height 12
click at [452, 216] on div at bounding box center [454, 215] width 194 height 12
click at [508, 217] on div at bounding box center [454, 215] width 194 height 12
click at [491, 245] on button "Cancel" at bounding box center [490, 243] width 53 height 15
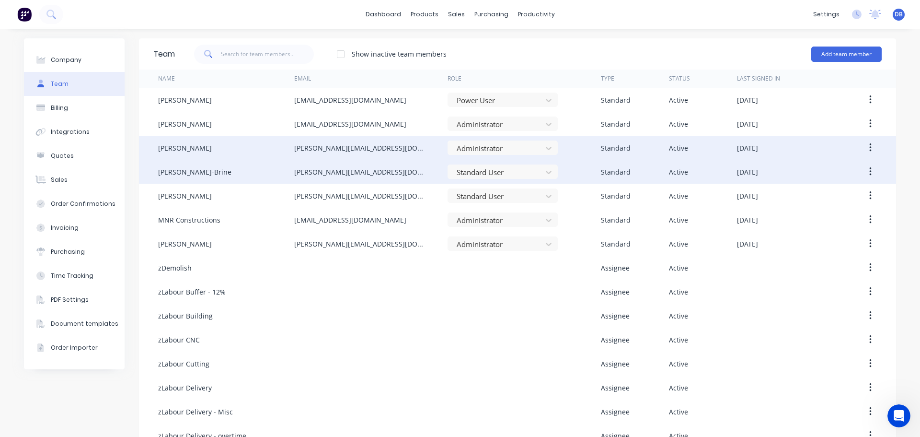
click at [621, 175] on div "Standard" at bounding box center [616, 172] width 30 height 10
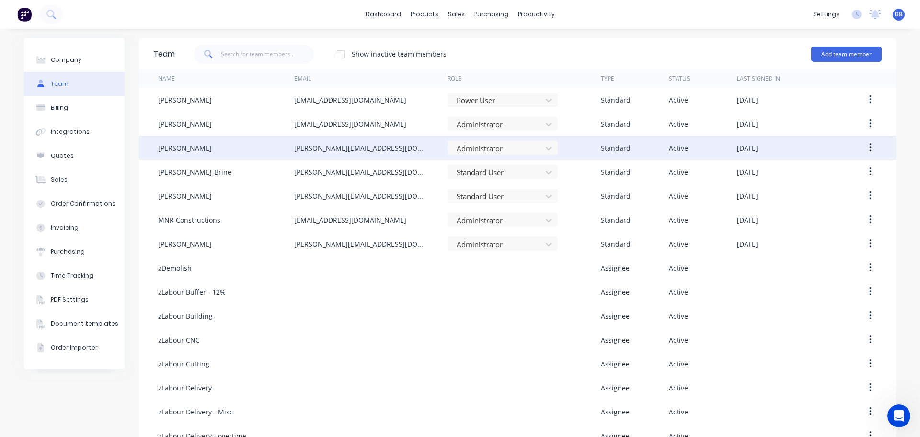
click at [860, 170] on button "button" at bounding box center [870, 171] width 23 height 17
click at [835, 197] on div "Edit" at bounding box center [837, 197] width 74 height 14
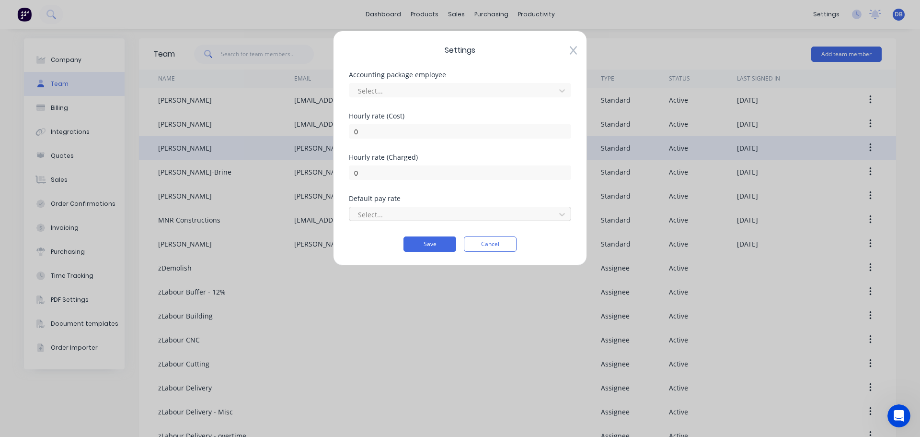
click at [466, 212] on div at bounding box center [454, 215] width 194 height 12
drag, startPoint x: 466, startPoint y: 214, endPoint x: 471, endPoint y: 213, distance: 5.4
click at [466, 215] on div at bounding box center [454, 215] width 194 height 12
click at [569, 54] on span "Settings" at bounding box center [460, 51] width 222 height 12
click at [578, 55] on div "Settings Accounting package employee Select... Hourly rate (Cost) 0 Hourly rate…" at bounding box center [460, 148] width 254 height 235
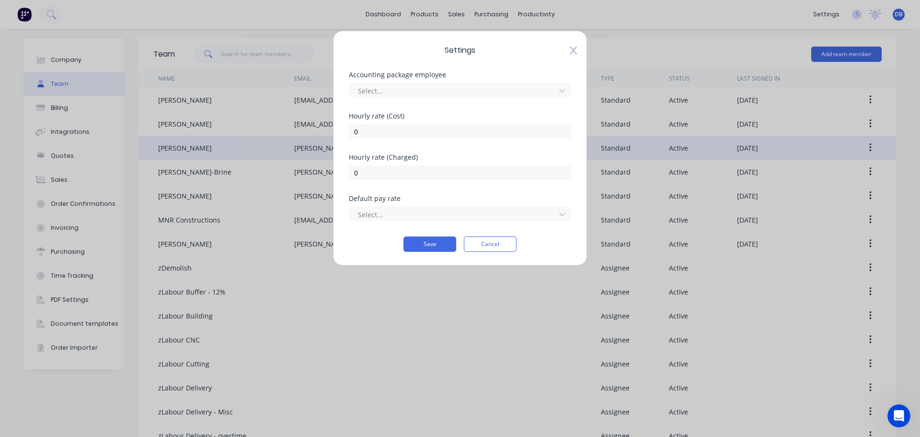
drag, startPoint x: 585, startPoint y: 53, endPoint x: 575, endPoint y: 49, distance: 10.8
click at [585, 52] on div "Settings Accounting package employee Select... Hourly rate (Cost) 0 Hourly rate…" at bounding box center [460, 148] width 254 height 235
click at [575, 49] on icon at bounding box center [573, 50] width 7 height 9
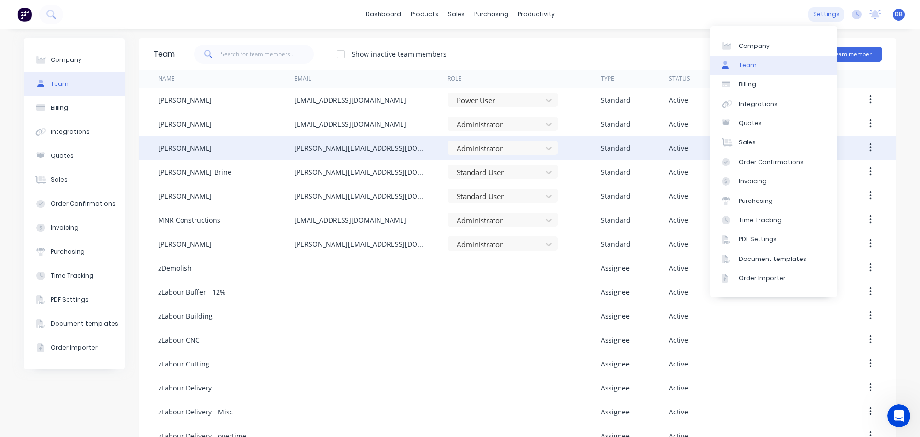
click at [822, 15] on div "settings" at bounding box center [827, 14] width 36 height 14
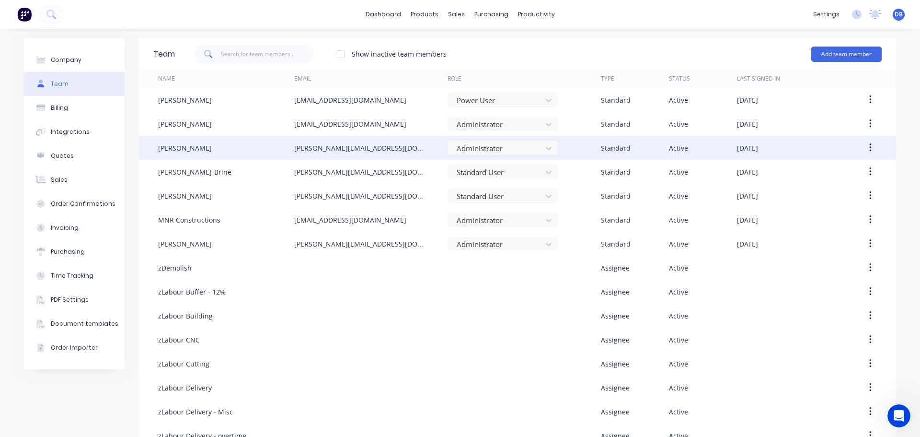
drag, startPoint x: 638, startPoint y: 46, endPoint x: 559, endPoint y: 23, distance: 81.8
click at [638, 46] on div "Show inactive team members Add team member" at bounding box center [528, 54] width 707 height 29
click at [546, 17] on div "productivity" at bounding box center [536, 14] width 46 height 14
click at [563, 104] on div "Timesheets" at bounding box center [553, 104] width 36 height 9
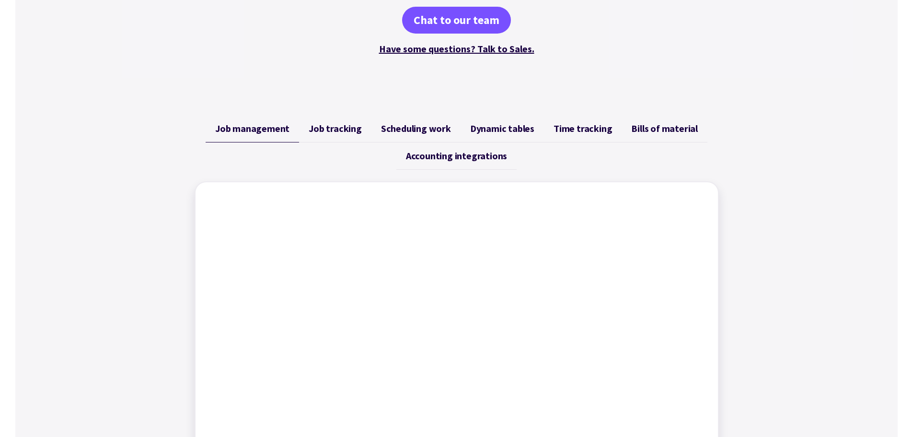
click at [340, 132] on span "Job tracking" at bounding box center [335, 129] width 53 height 12
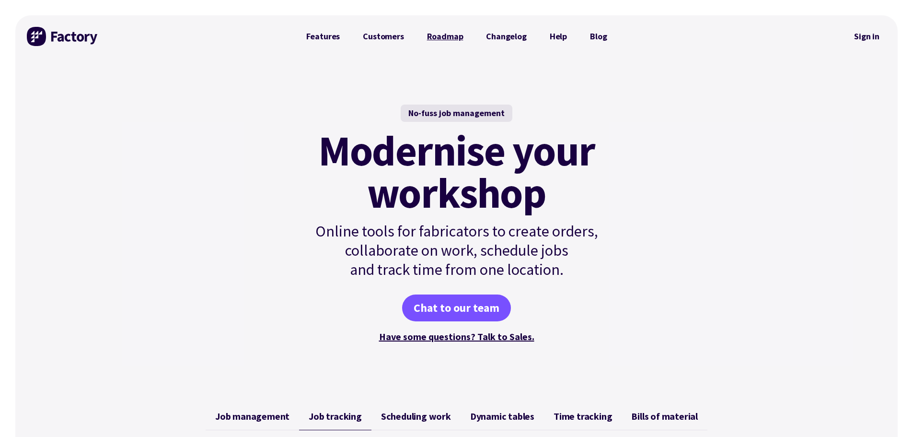
click at [444, 36] on link "Roadmap" at bounding box center [445, 36] width 59 height 19
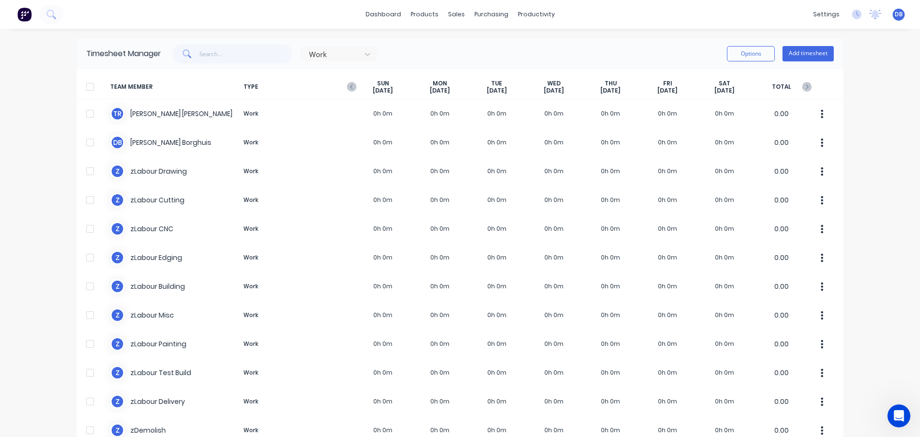
drag, startPoint x: 584, startPoint y: 64, endPoint x: 611, endPoint y: 34, distance: 40.4
click at [585, 63] on div "Timesheet Manager Work Options Add timesheet" at bounding box center [460, 53] width 767 height 31
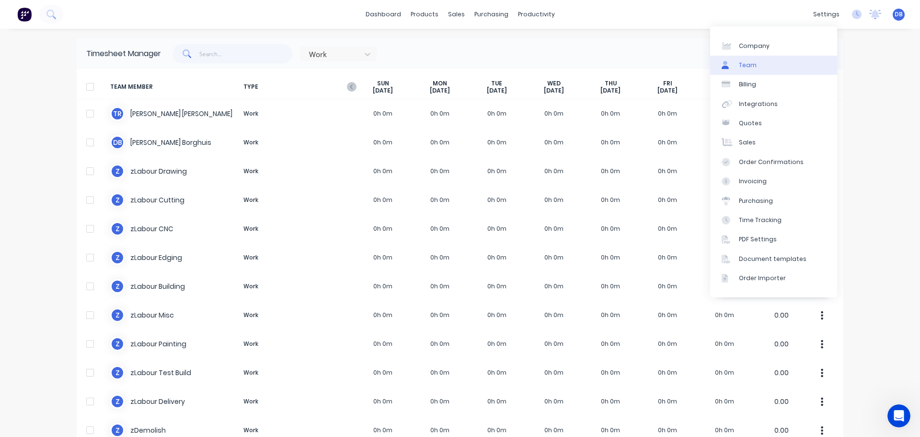
click at [770, 61] on link "Team" at bounding box center [773, 65] width 127 height 19
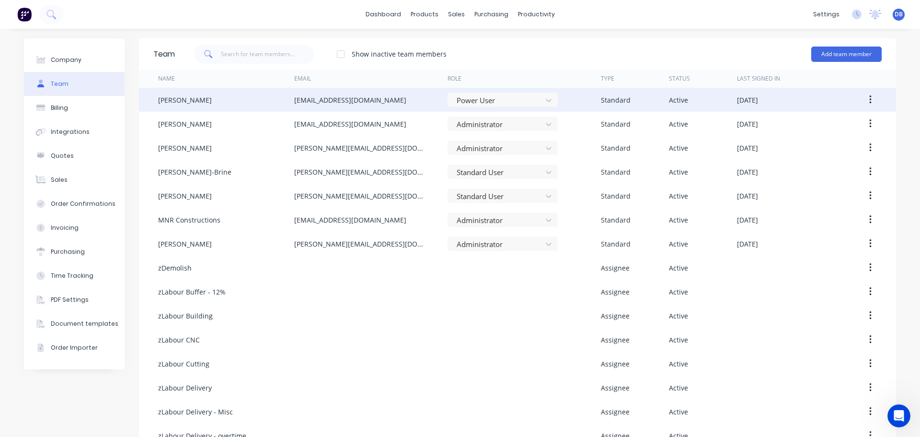
click at [863, 102] on button "button" at bounding box center [870, 99] width 23 height 17
click at [852, 122] on div "Edit" at bounding box center [837, 125] width 74 height 14
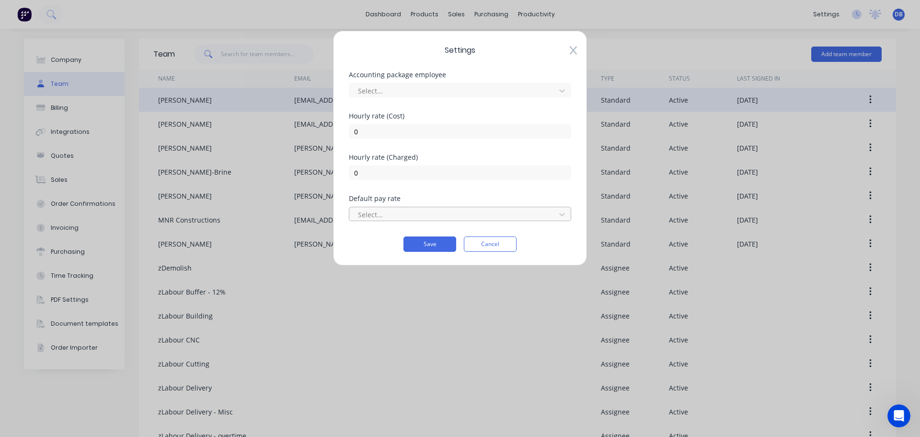
click at [457, 210] on div at bounding box center [454, 215] width 194 height 12
click at [459, 236] on div "No options" at bounding box center [460, 236] width 222 height 18
click at [450, 93] on div at bounding box center [454, 91] width 194 height 12
click at [492, 244] on button "Cancel" at bounding box center [490, 243] width 53 height 15
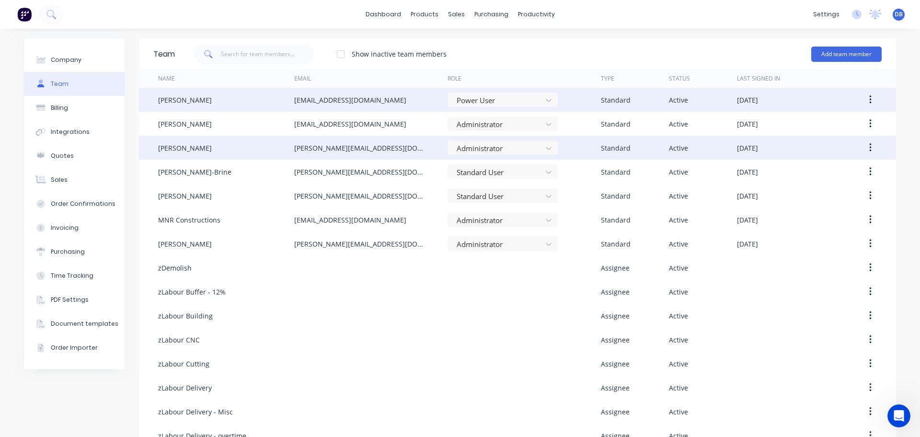
click at [873, 155] on button "button" at bounding box center [870, 147] width 23 height 17
click at [826, 175] on div "Edit" at bounding box center [837, 173] width 74 height 14
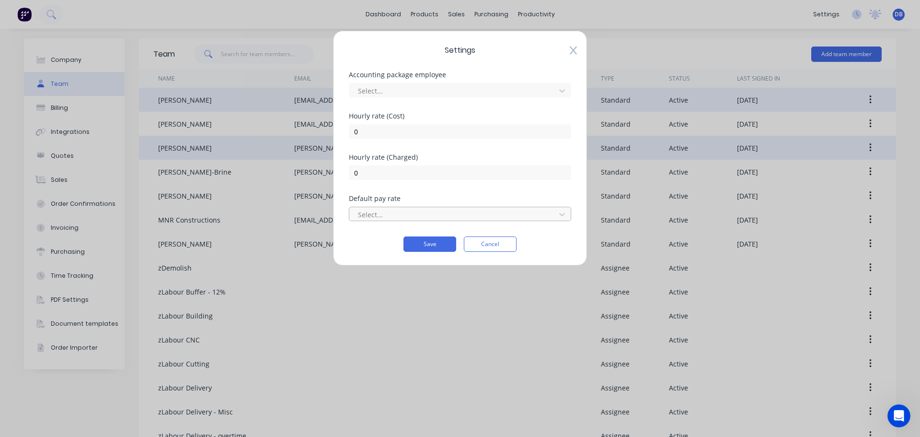
click at [432, 216] on div at bounding box center [454, 215] width 194 height 12
click at [498, 218] on div at bounding box center [454, 215] width 194 height 12
click at [454, 215] on div at bounding box center [454, 215] width 194 height 12
click at [479, 241] on button "Cancel" at bounding box center [490, 243] width 53 height 15
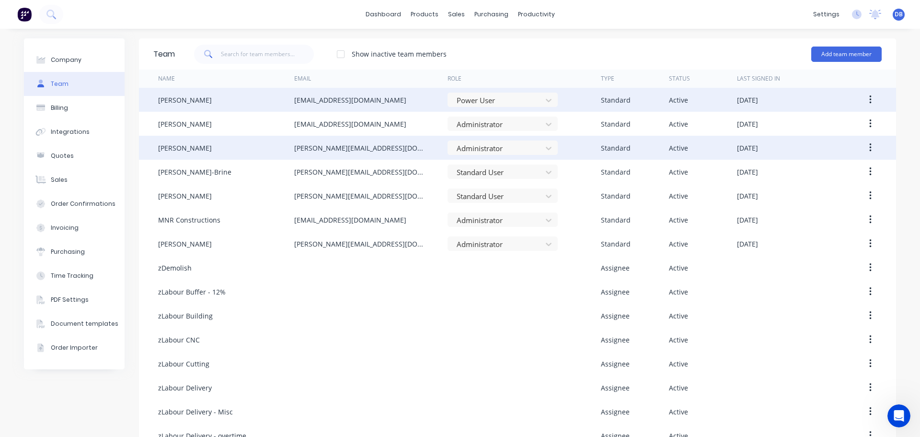
click at [241, 5] on div "dashboard products sales purchasing productivity dashboard products Product Cat…" at bounding box center [460, 14] width 920 height 29
click at [247, 15] on div "dashboard products sales purchasing productivity dashboard products Product Cat…" at bounding box center [460, 14] width 920 height 29
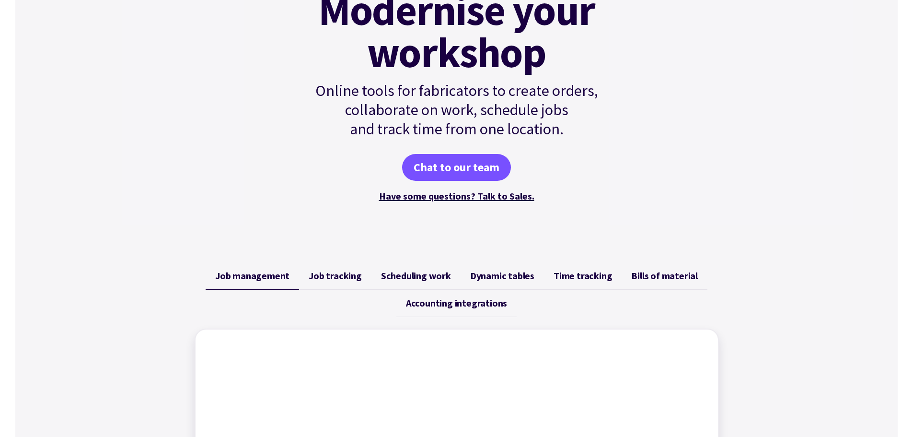
scroll to position [240, 0]
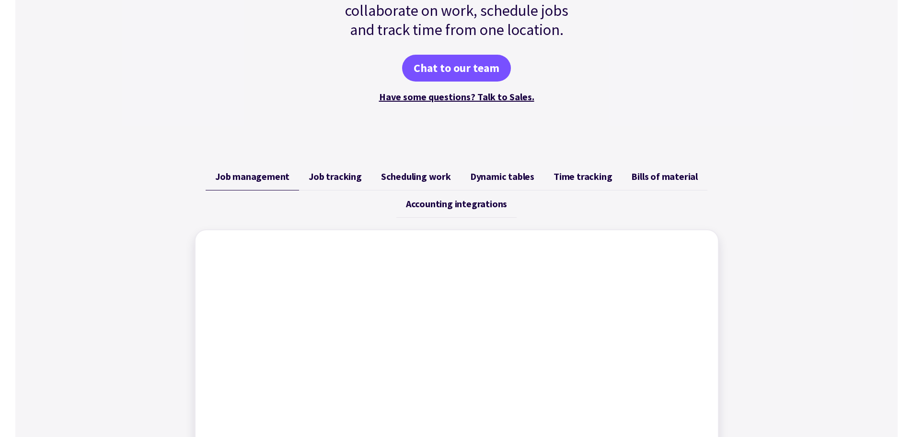
drag, startPoint x: 592, startPoint y: 175, endPoint x: 572, endPoint y: 182, distance: 20.8
click at [572, 182] on span "Time tracking" at bounding box center [583, 177] width 58 height 12
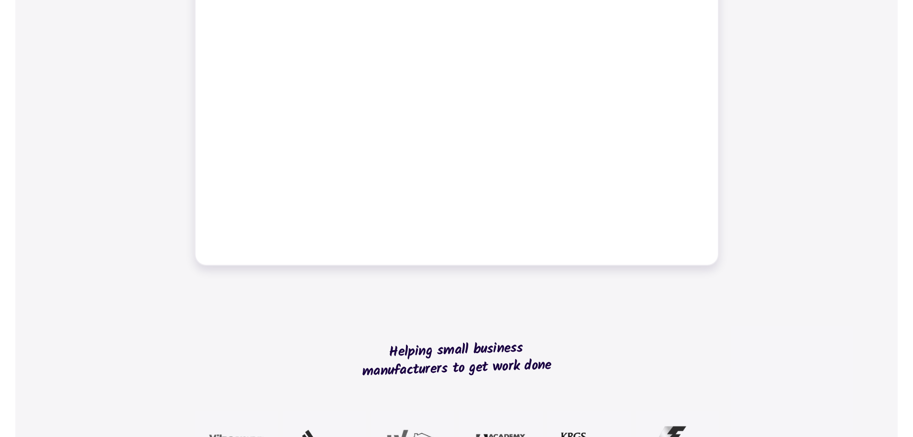
scroll to position [431, 0]
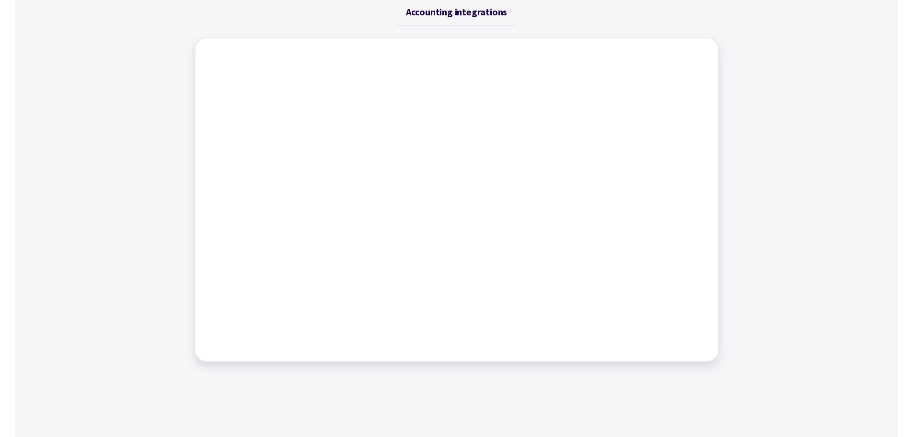
click at [865, 199] on div "Job management Job tracking Scheduling work Dynamic tables Time tracking Bills …" at bounding box center [456, 166] width 882 height 413
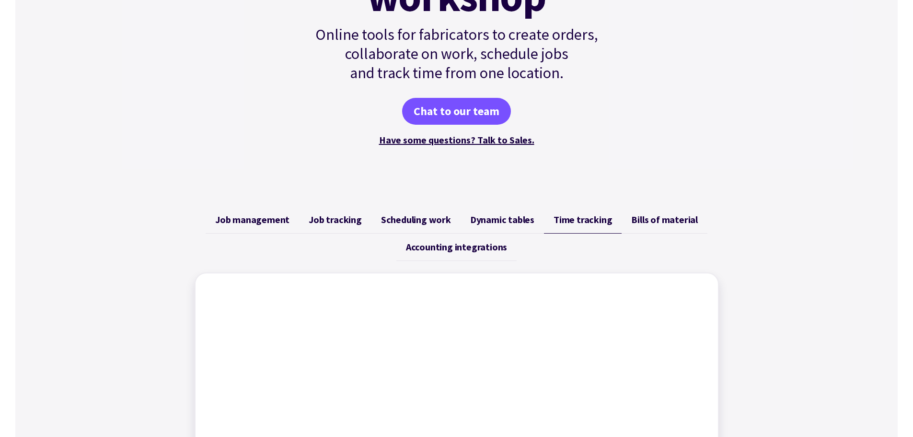
scroll to position [48, 0]
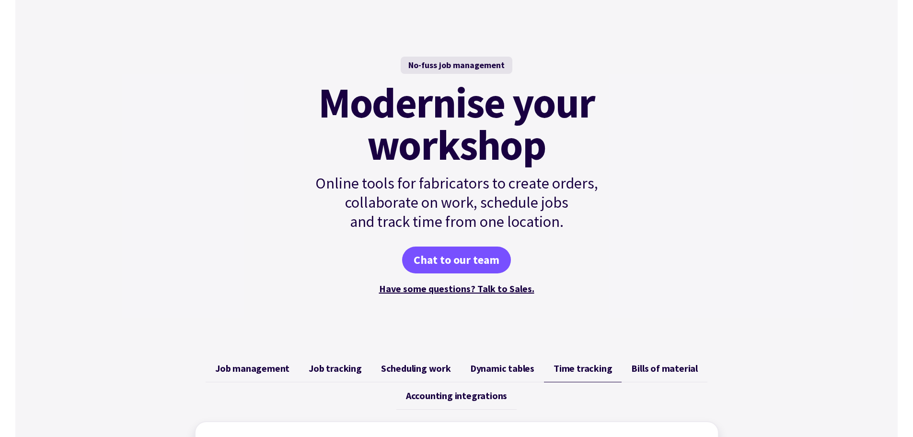
drag, startPoint x: 708, startPoint y: 245, endPoint x: 701, endPoint y: 246, distance: 6.9
click at [708, 245] on div "No-fuss job management Modernise your workshop Online tools for fabricators to …" at bounding box center [456, 177] width 882 height 334
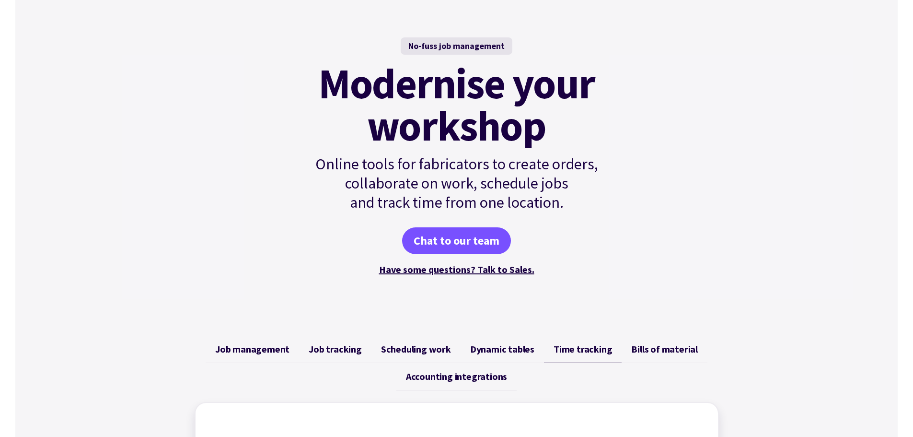
scroll to position [0, 0]
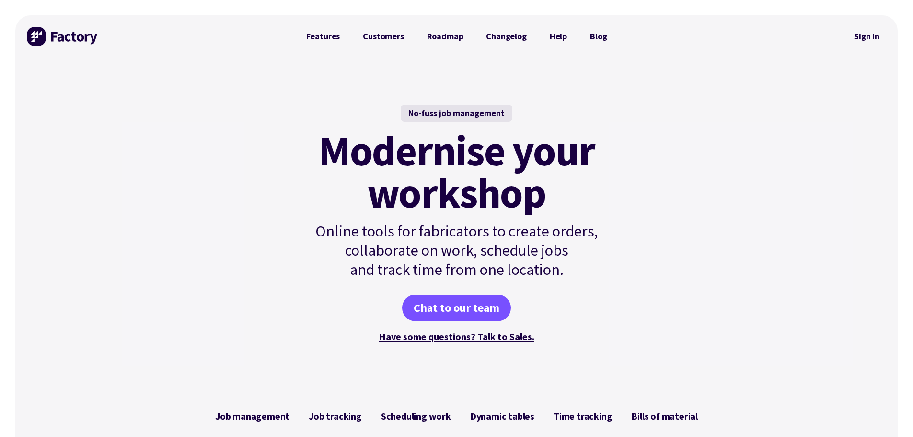
click at [502, 33] on link "Changelog" at bounding box center [506, 36] width 63 height 19
click at [331, 39] on link "Features" at bounding box center [323, 36] width 57 height 19
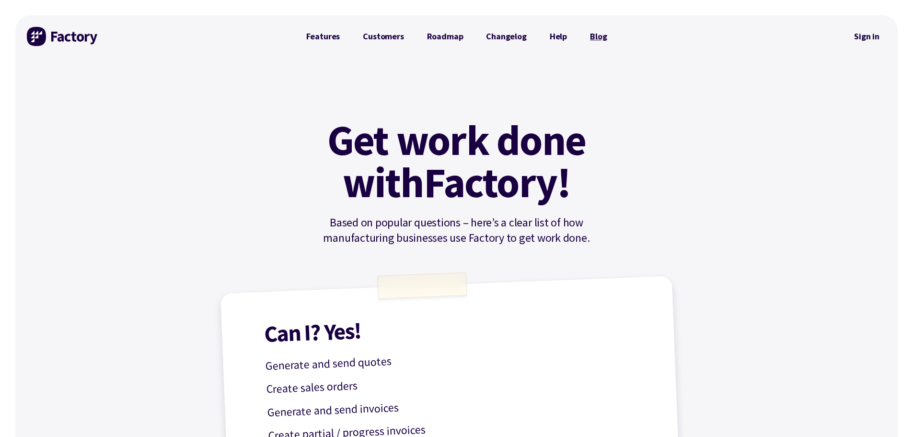
click at [602, 37] on link "Blog" at bounding box center [599, 36] width 40 height 19
click at [319, 35] on link "Features" at bounding box center [323, 36] width 57 height 19
click at [328, 37] on link "Features" at bounding box center [323, 36] width 57 height 19
click at [69, 34] on img at bounding box center [63, 36] width 72 height 19
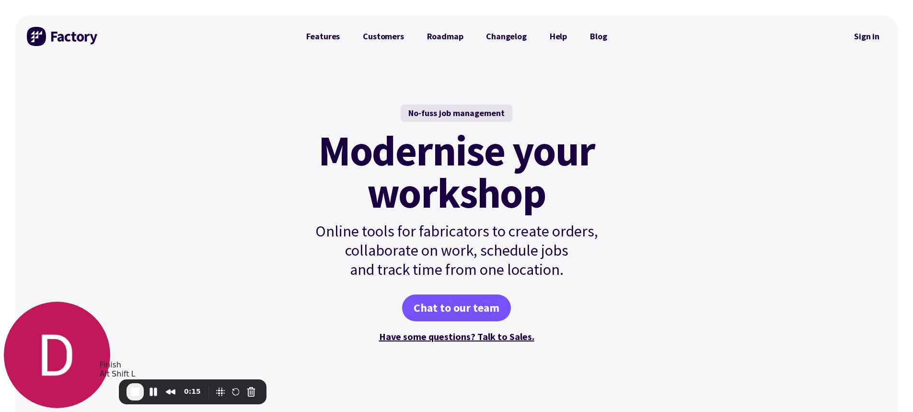
click at [139, 393] on span "End Recording" at bounding box center [135, 392] width 12 height 12
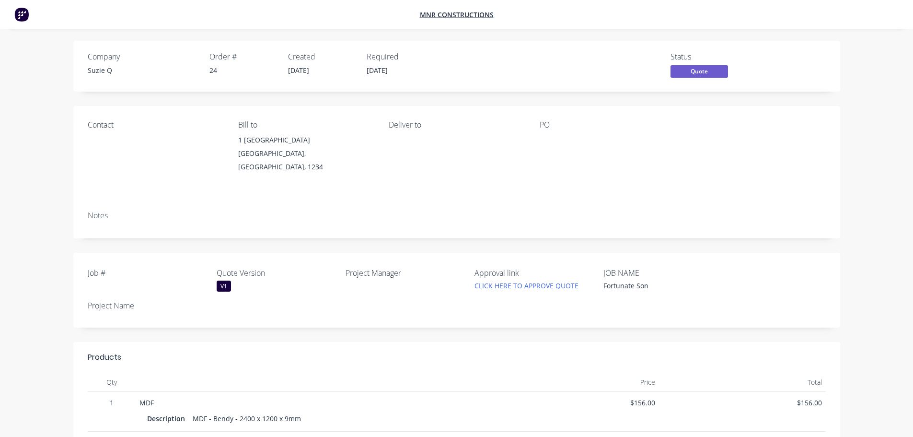
scroll to position [48, 0]
